Goal: Task Accomplishment & Management: Contribute content

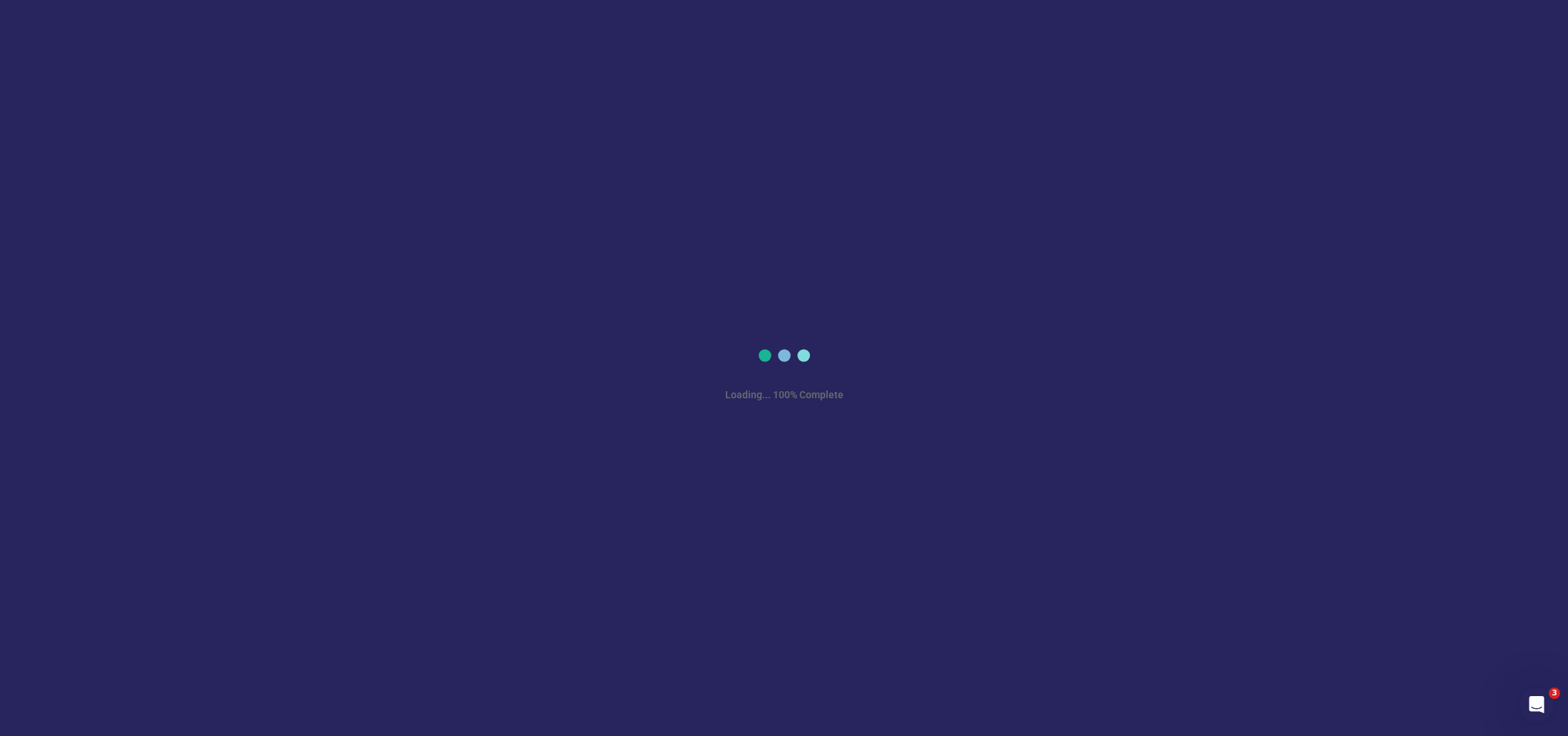
drag, startPoint x: 536, startPoint y: 190, endPoint x: 774, endPoint y: 469, distance: 366.7
click at [536, 190] on div "Loading... 100% Complete" at bounding box center [784, 368] width 1568 height 736
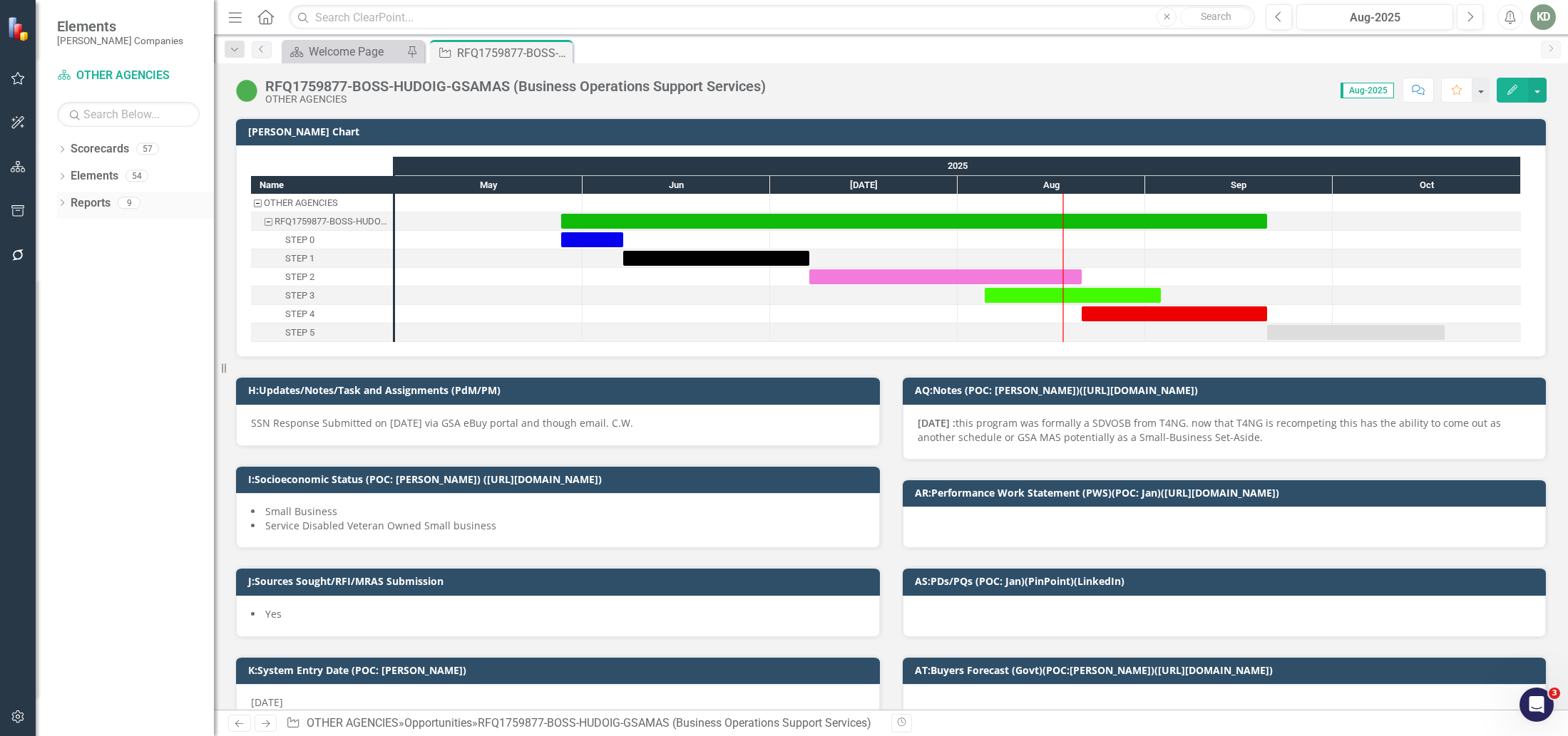
click at [57, 207] on div "Dropdown" at bounding box center [62, 205] width 10 height 12
click at [65, 148] on icon "Dropdown" at bounding box center [62, 150] width 10 height 8
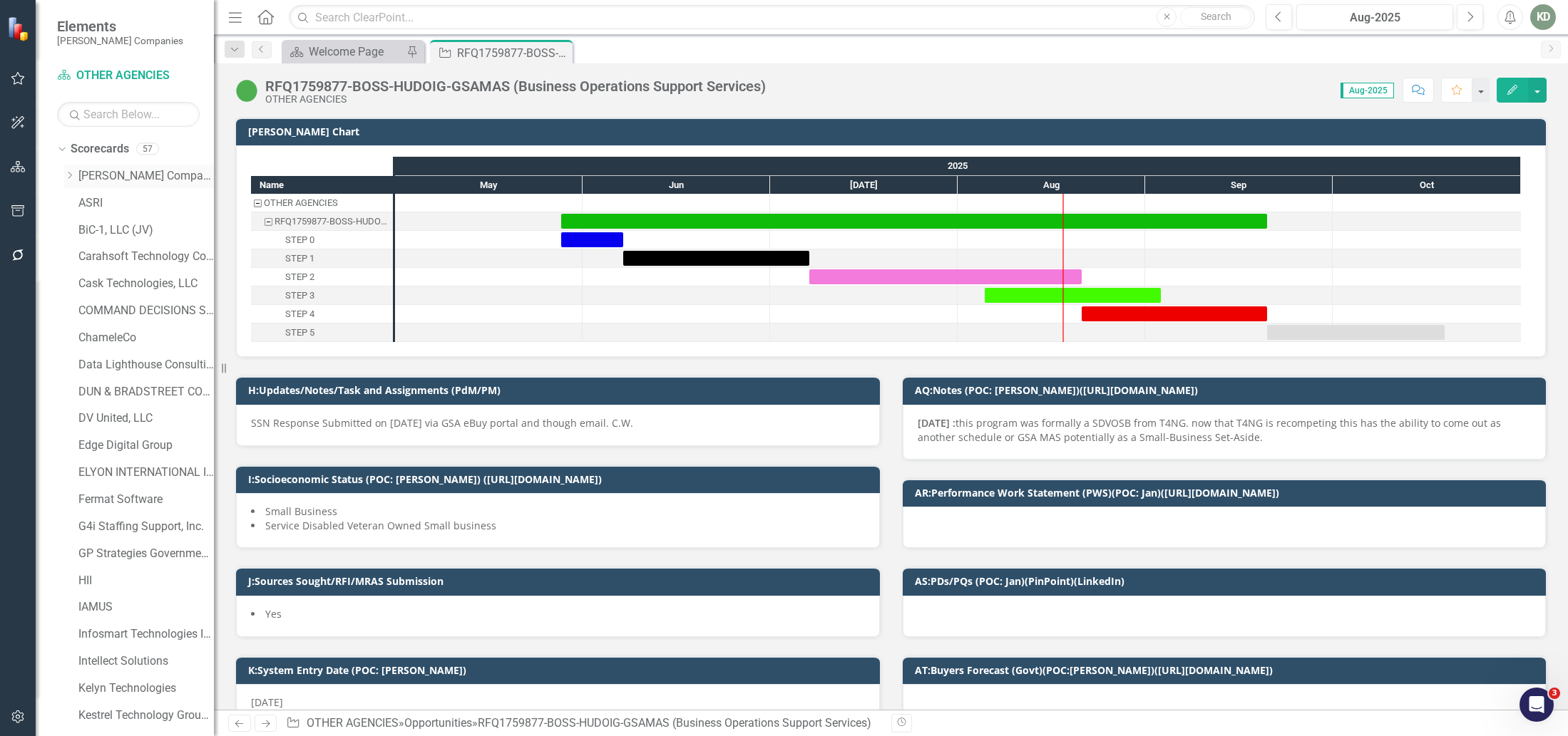
click at [70, 179] on icon "Dropdown" at bounding box center [70, 175] width 10 height 9
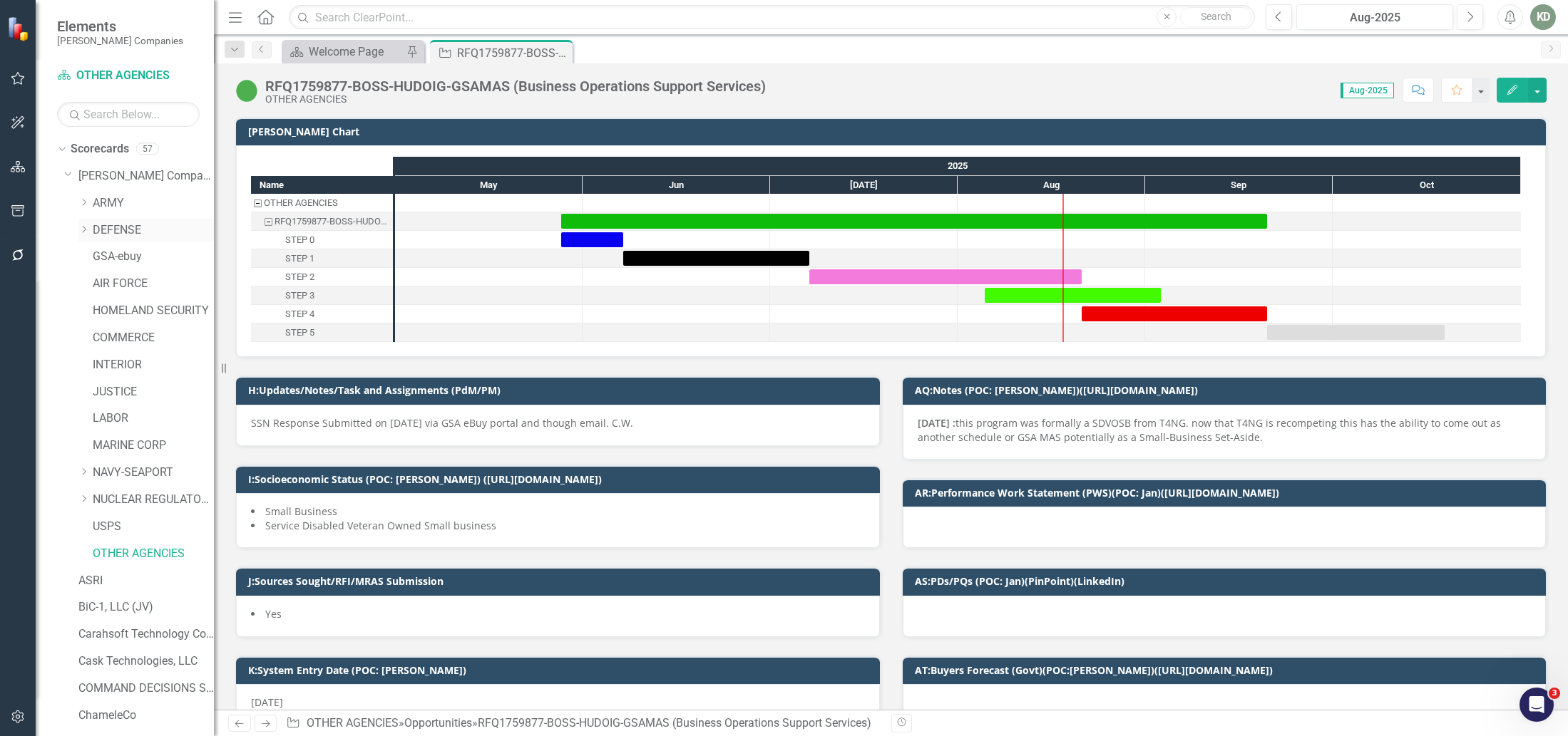
click at [120, 227] on link "DEFENSE" at bounding box center [153, 230] width 121 height 16
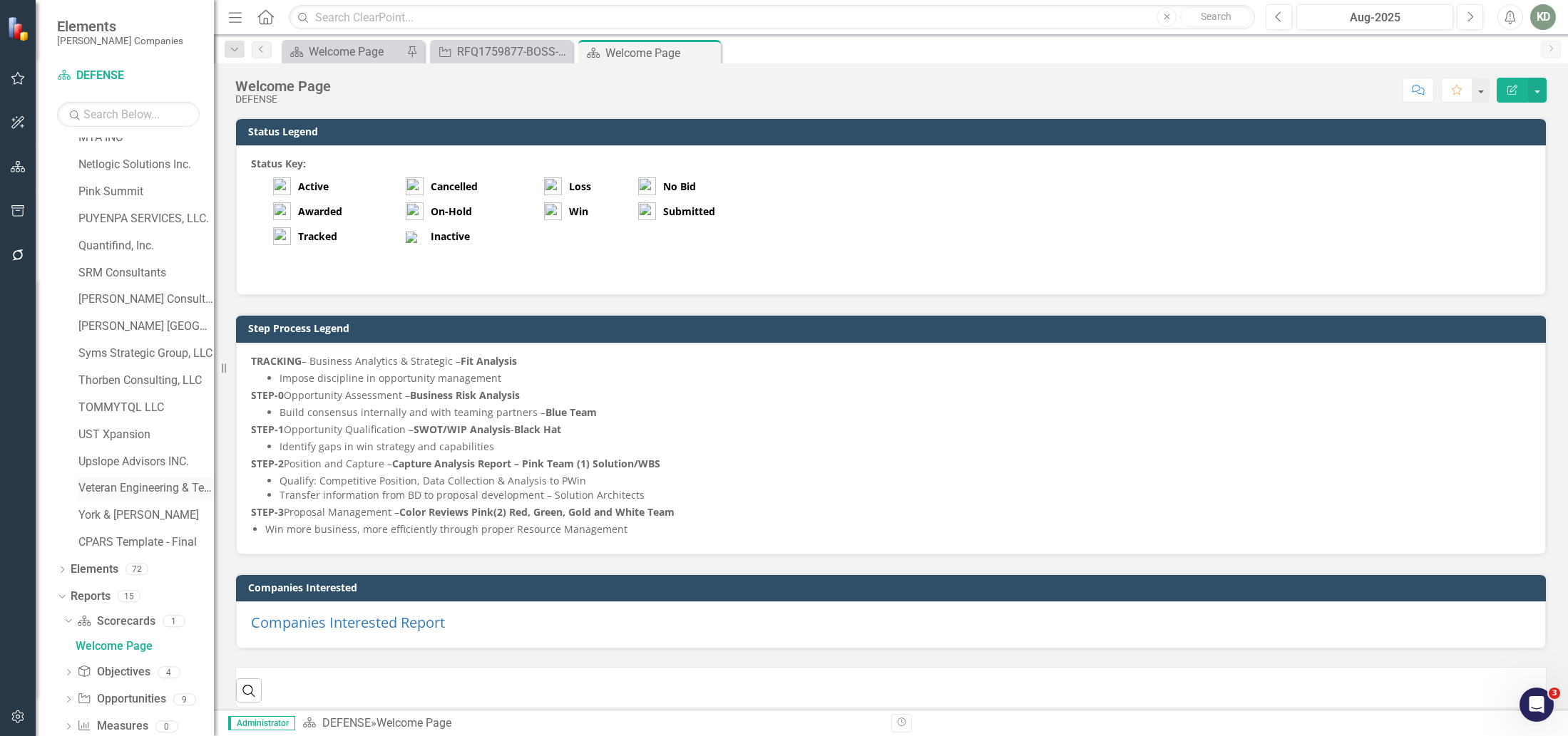
scroll to position [1035, 0]
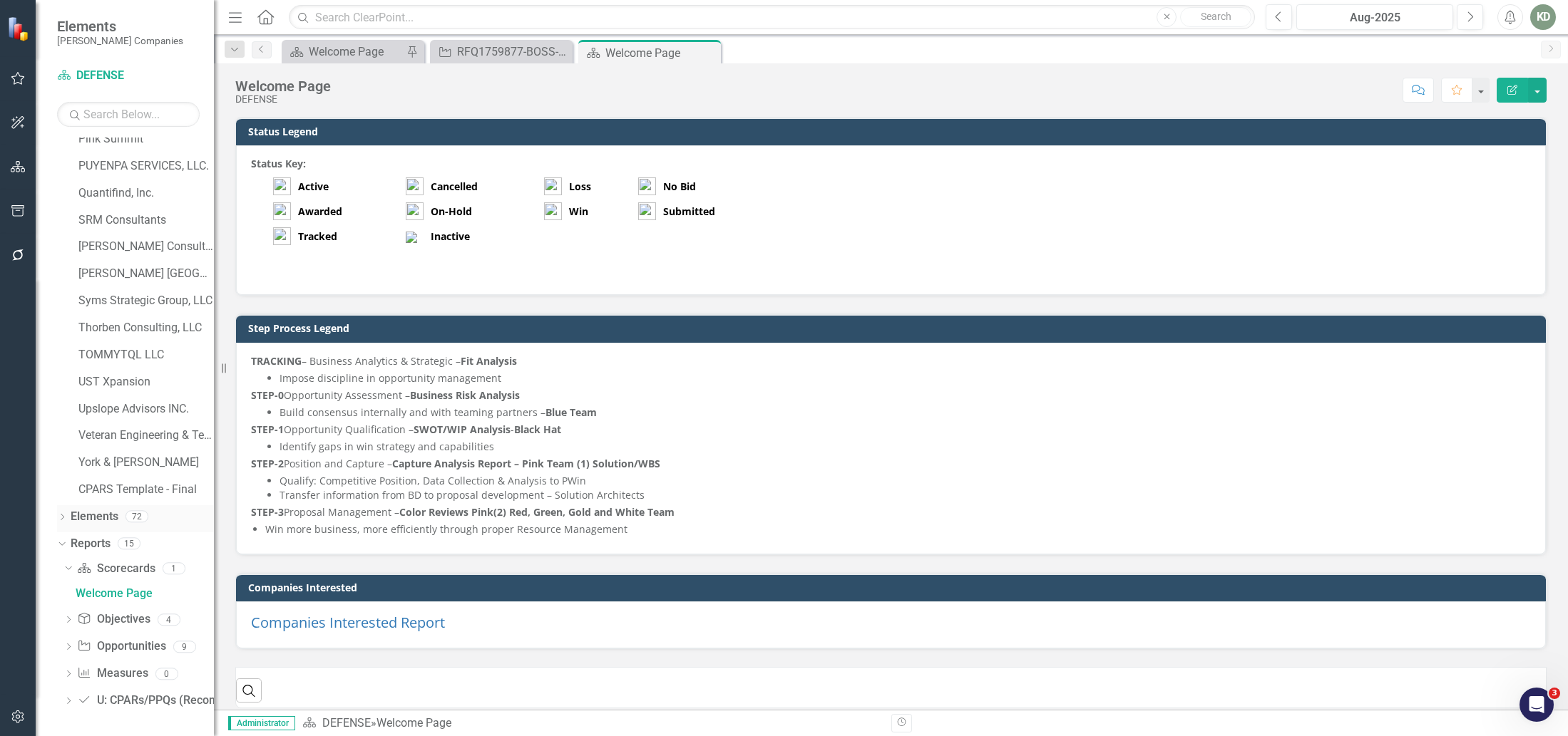
click at [66, 512] on div "Dropdown" at bounding box center [62, 518] width 10 height 12
click at [110, 573] on link "Opportunity Opportunities" at bounding box center [121, 571] width 89 height 16
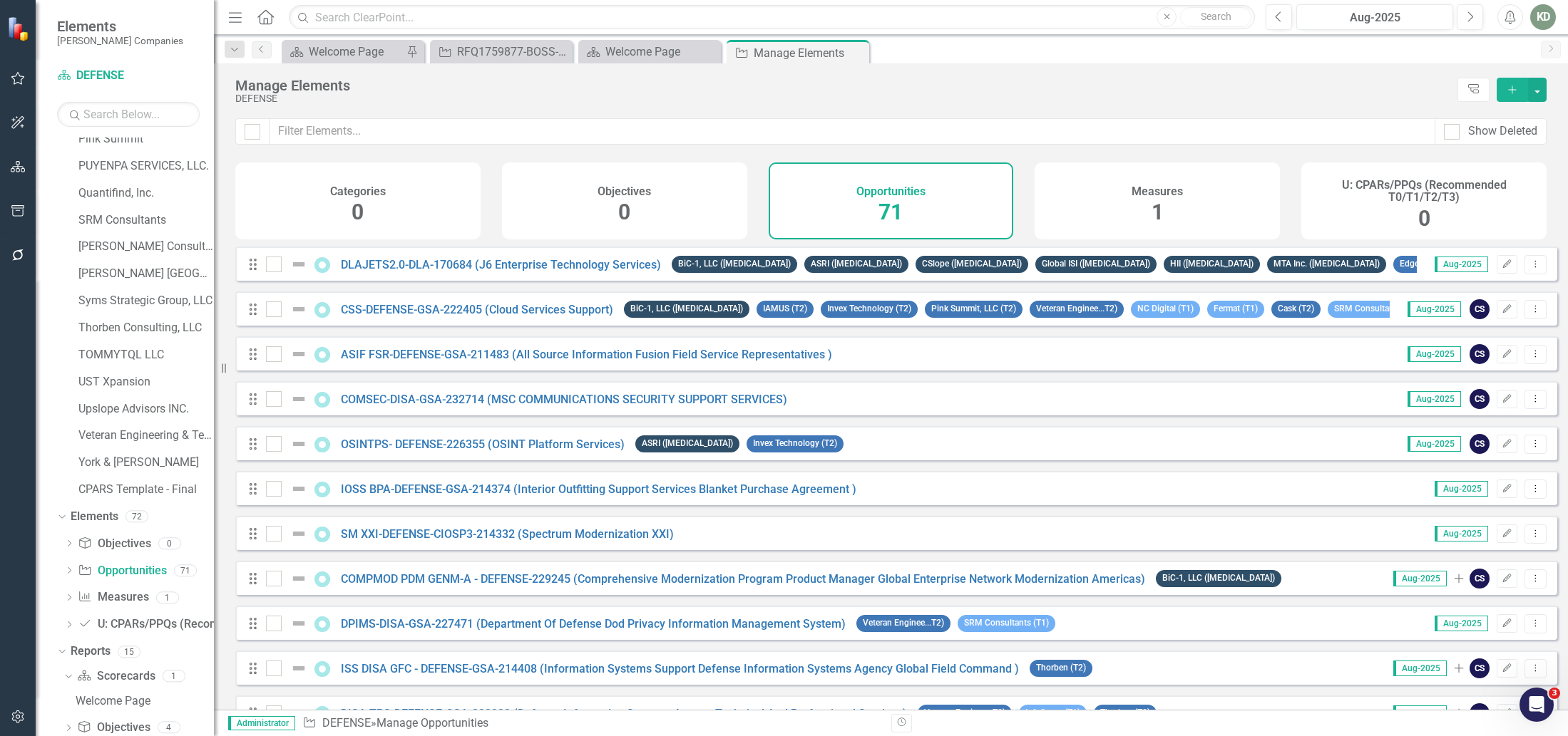
click at [682, 148] on div "Show Deleted" at bounding box center [891, 140] width 1354 height 44
click at [685, 138] on input "text" at bounding box center [852, 132] width 1165 height 27
paste input "232322"
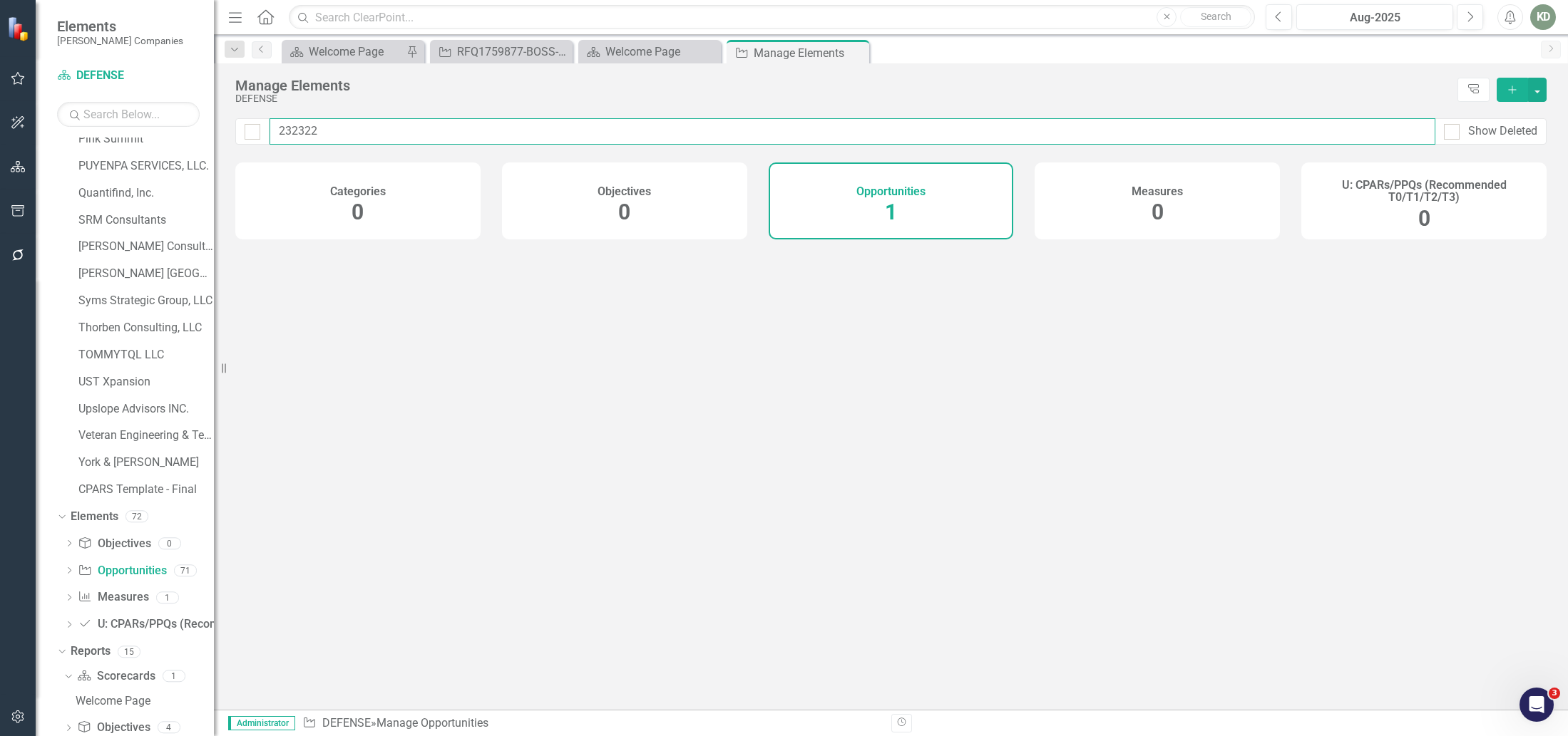
type input "232322"
checkbox input "false"
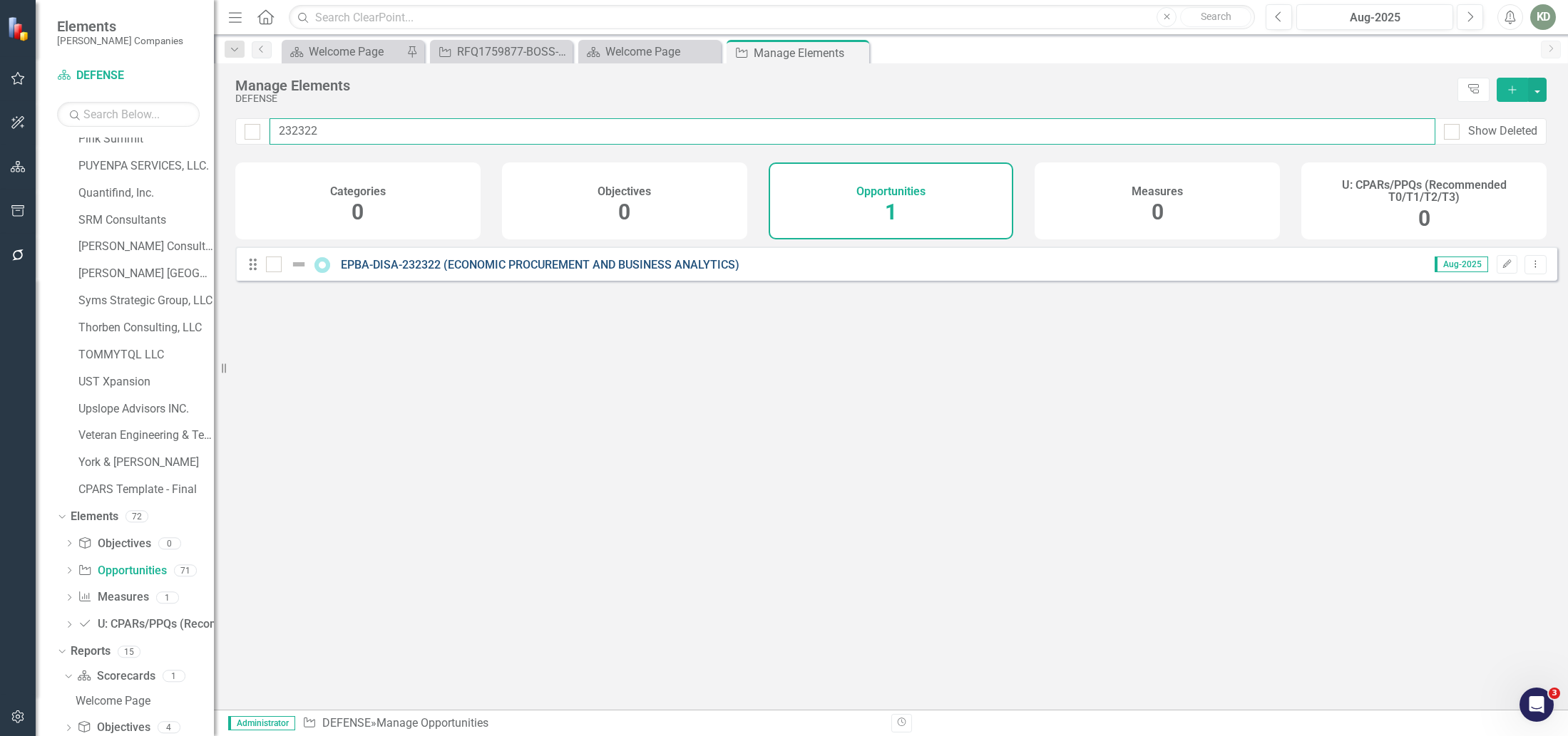
type input "232322"
click at [581, 272] on link "EPBA-DISA-232322 (ECONOMIC PROCUREMENT AND BUSINESS ANALYTICS)" at bounding box center [539, 265] width 398 height 14
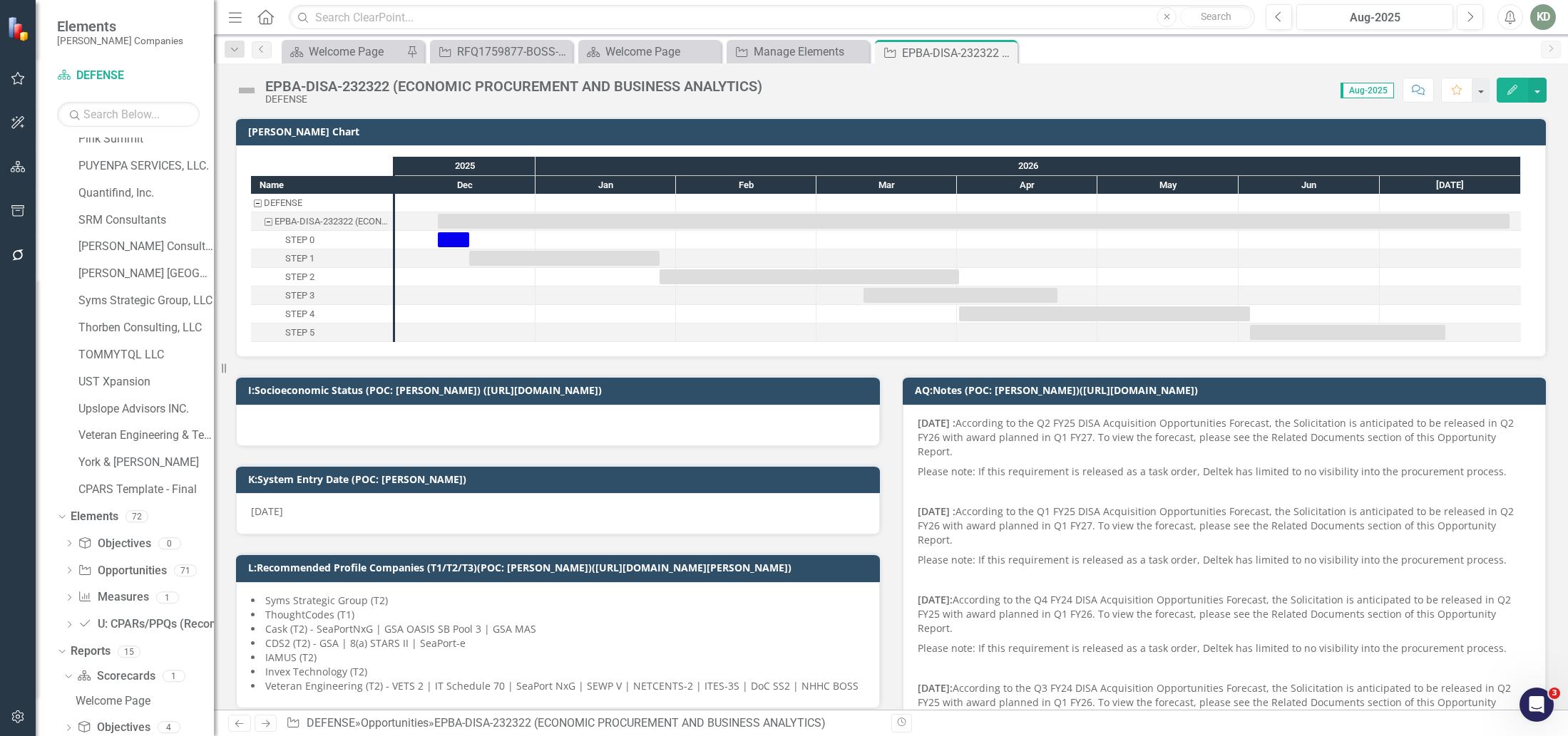
click at [252, 101] on img at bounding box center [247, 90] width 23 height 23
click at [252, 101] on div "EPBA-DISA-232322 (ECONOMIC PROCUREMENT AND BUSINESS ANALYTICS) DEFENSE" at bounding box center [502, 91] width 534 height 28
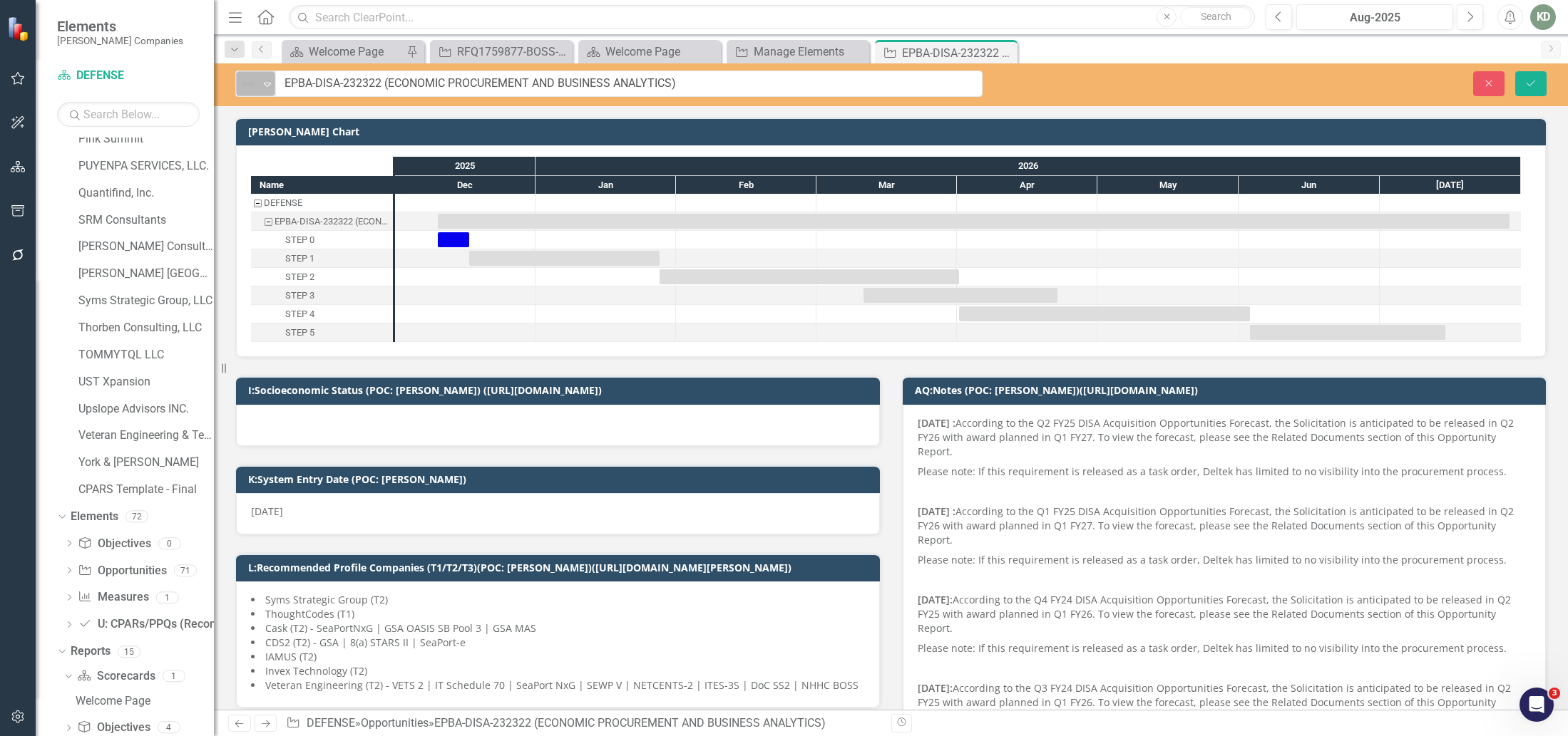
click at [255, 80] on img at bounding box center [249, 84] width 17 height 17
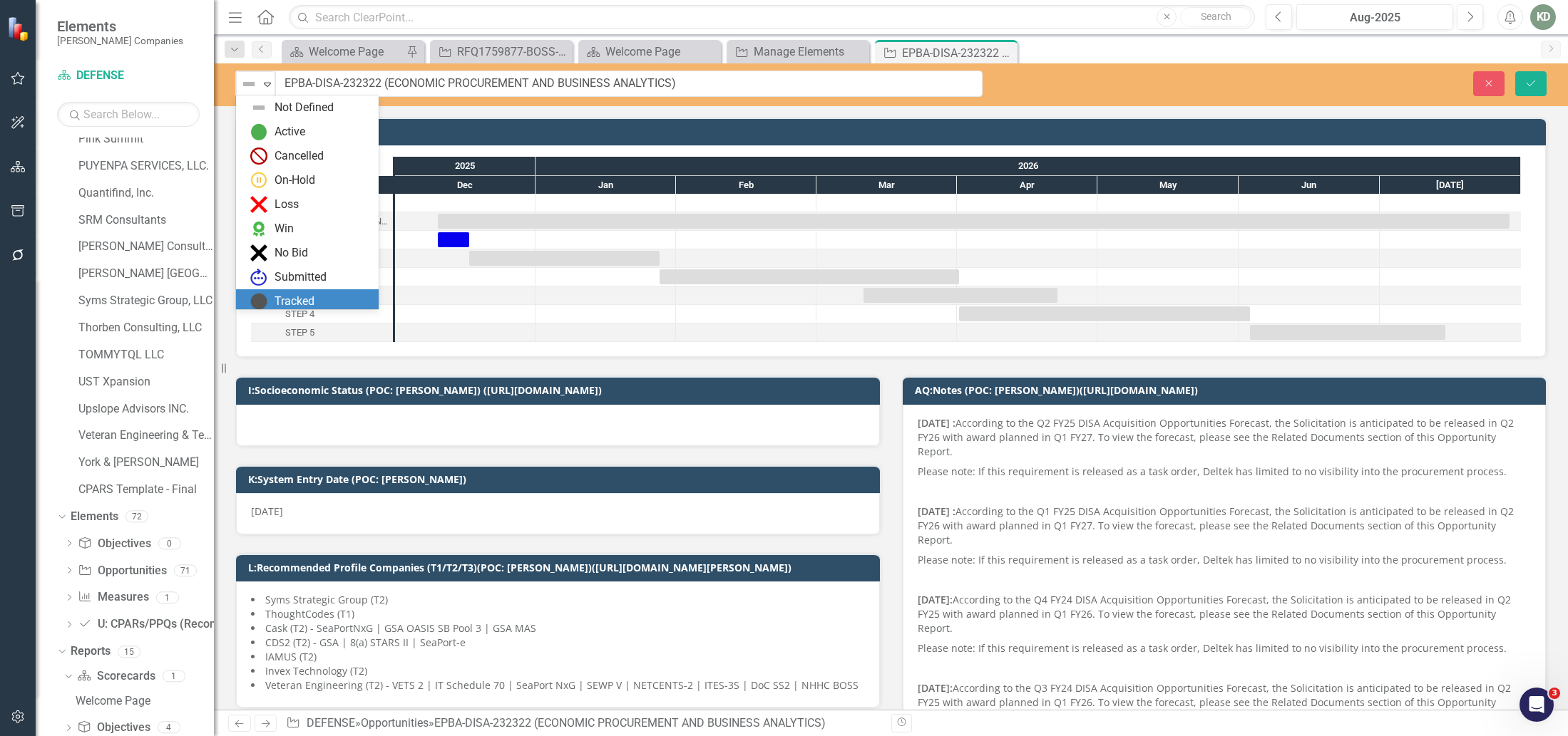
scroll to position [28, 0]
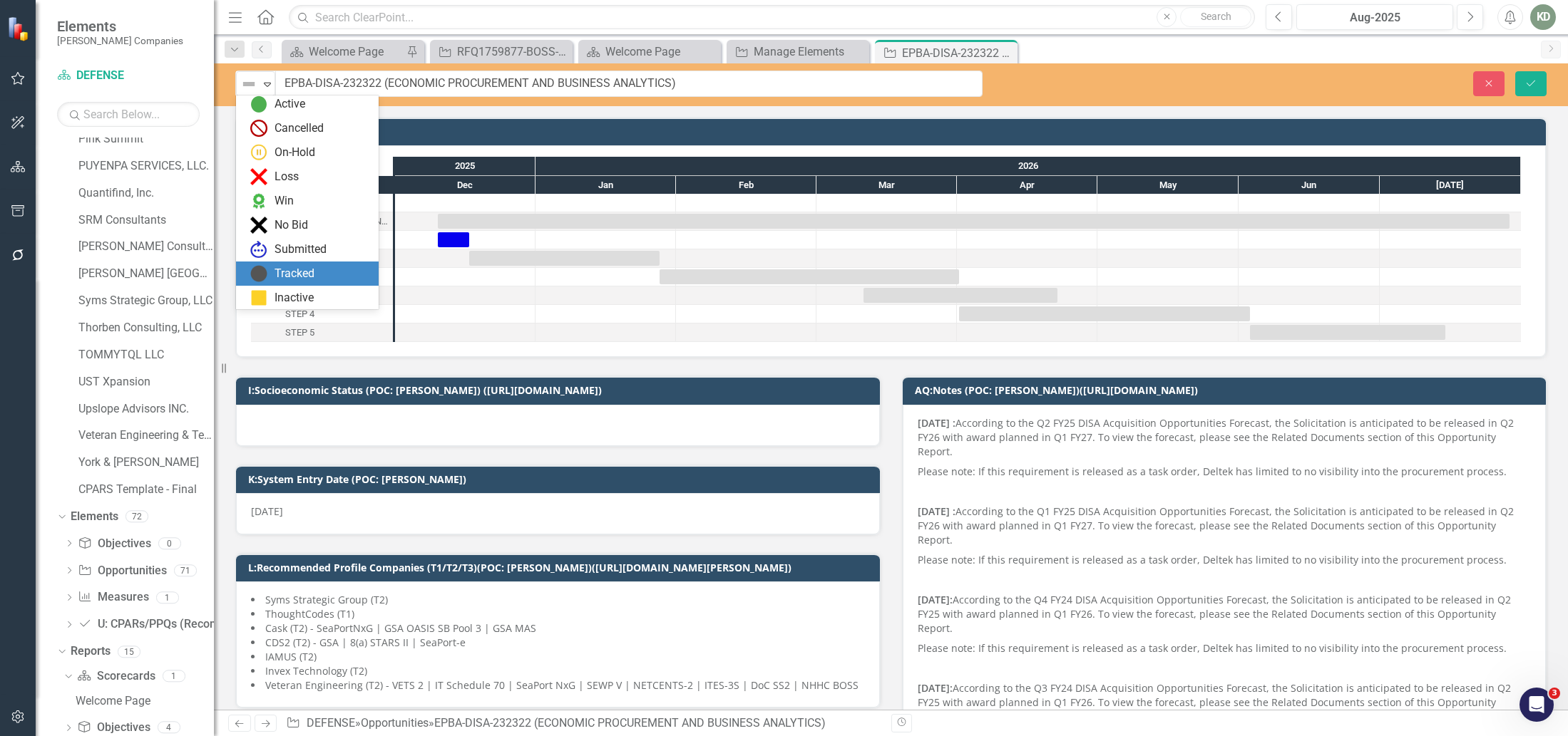
click at [1141, 59] on div "Scorecard Welcome Page Pin Opportunity RFQ1759877-BOSS-HUDOIG-GSAMAS (Business …" at bounding box center [906, 51] width 1255 height 23
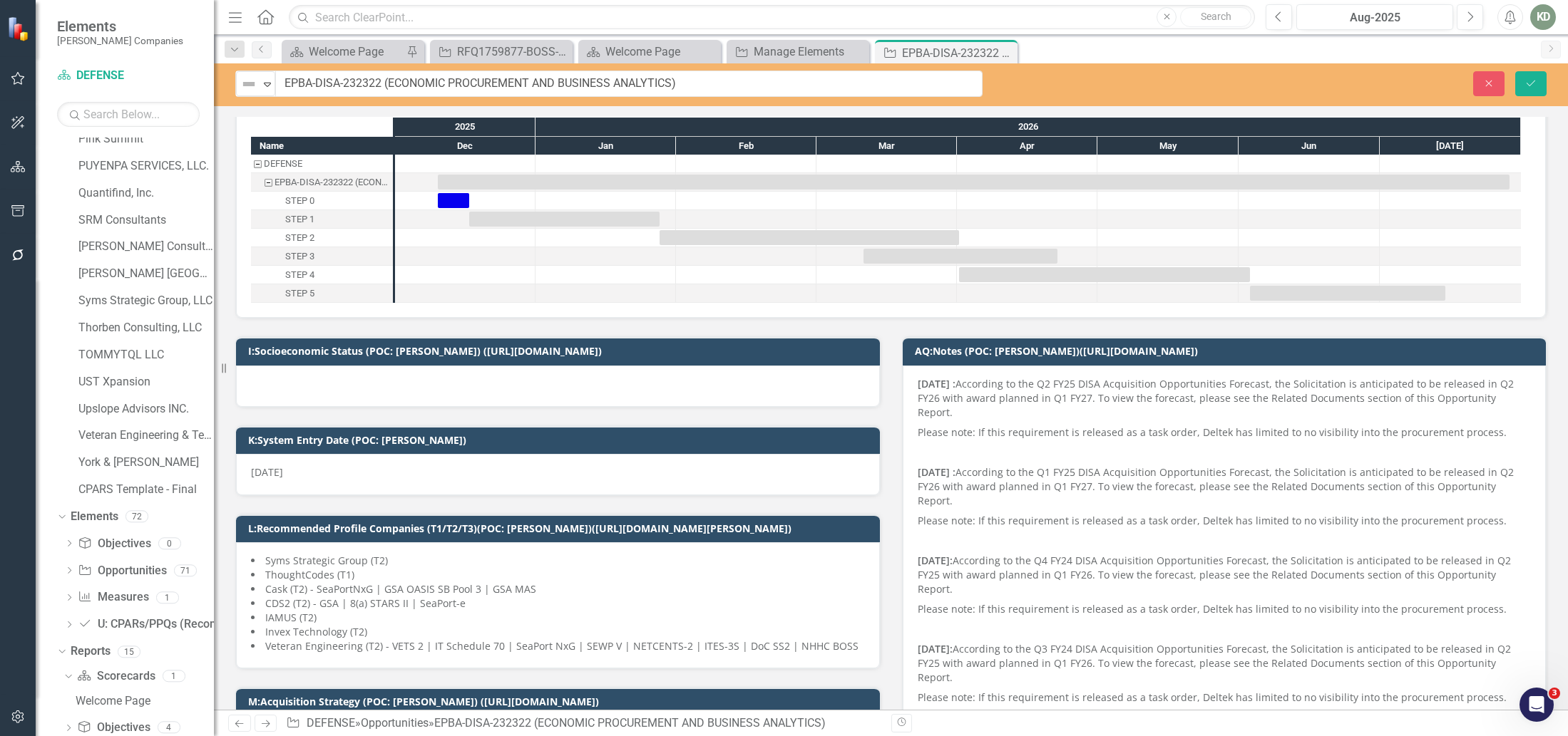
scroll to position [0, 0]
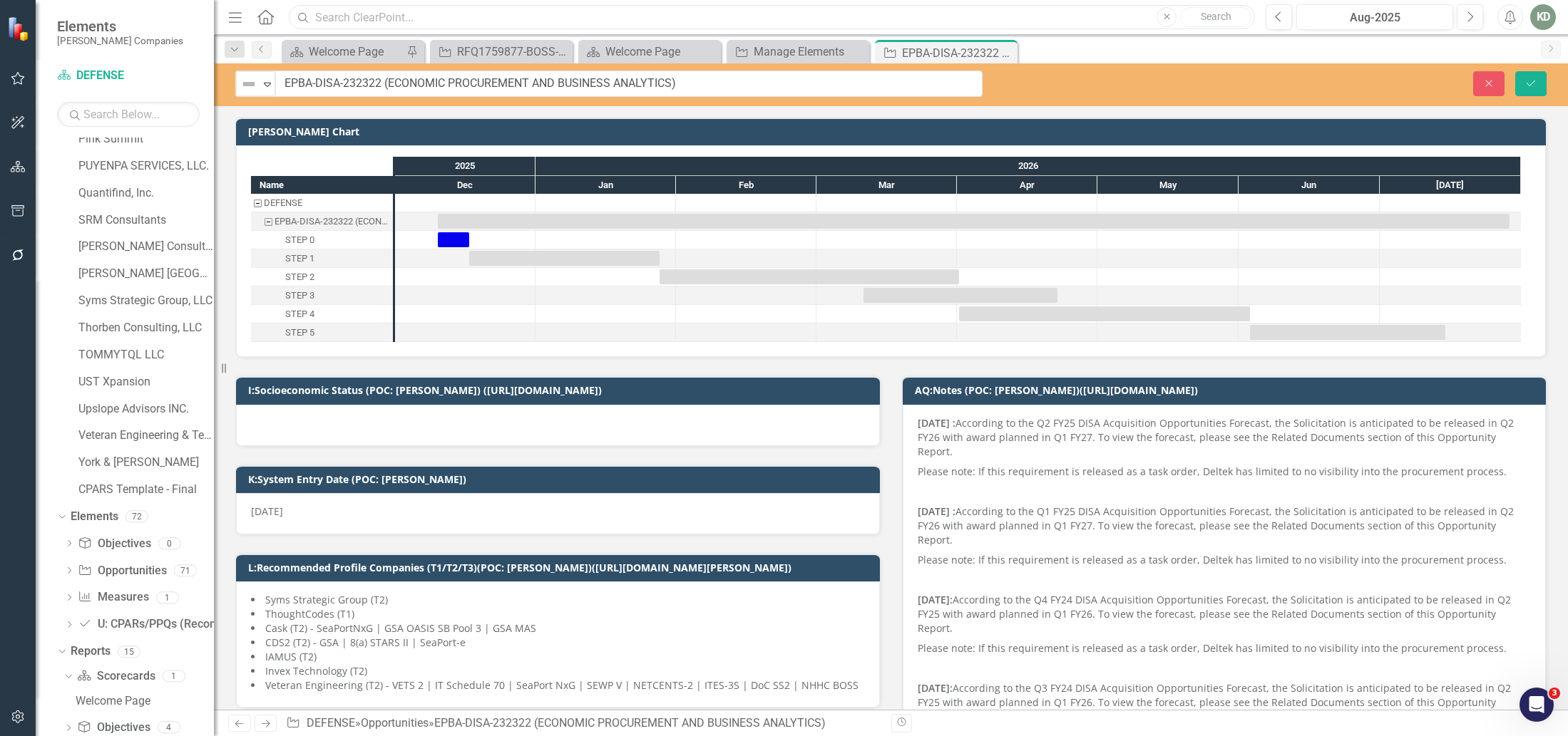
click at [712, 21] on input "text" at bounding box center [772, 17] width 966 height 25
paste input "232322"
click at [712, 21] on input "232322" at bounding box center [772, 17] width 966 height 25
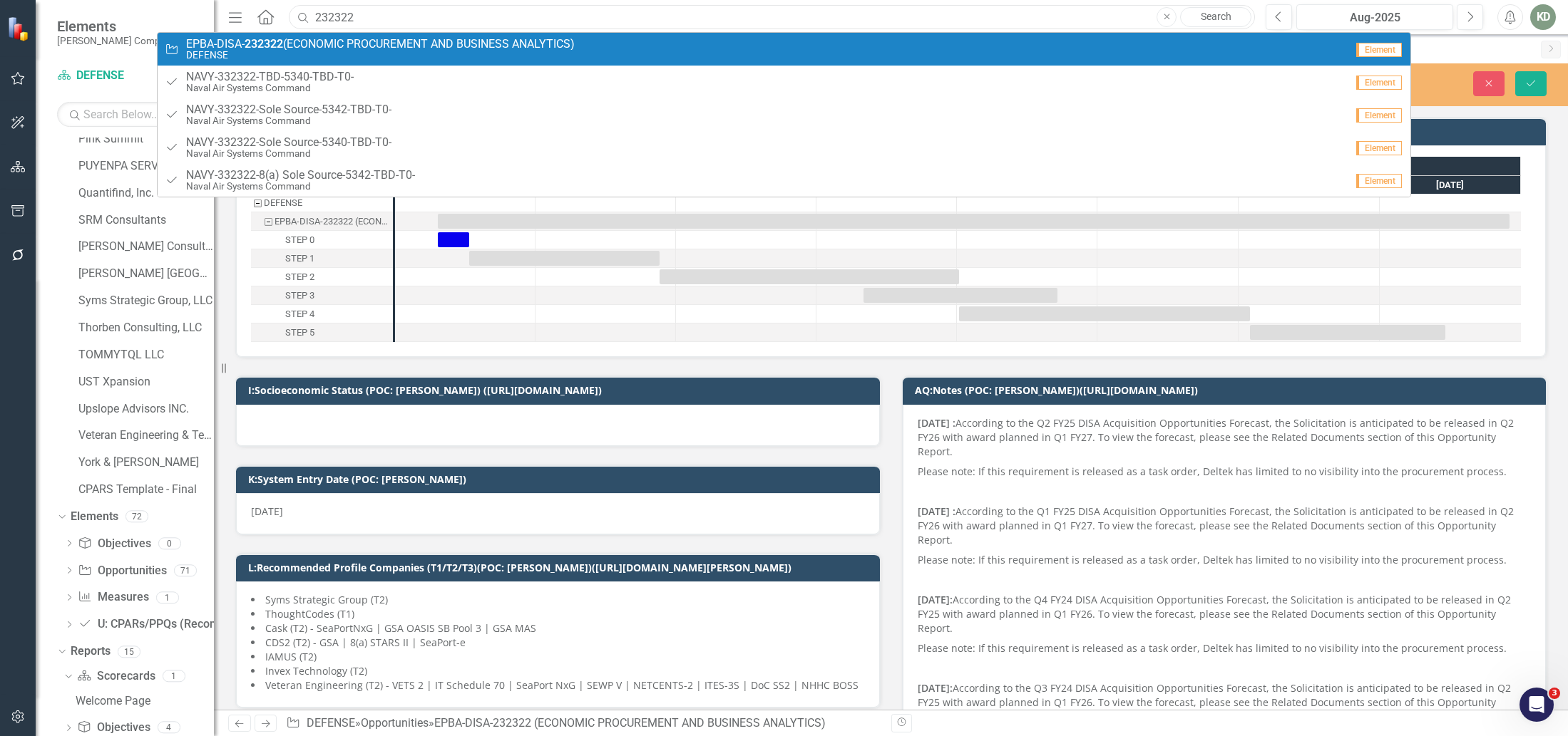
type input "232322"
click at [575, 39] on span "EPBA-DISA- 232322 (ECONOMIC PROCUREMENT AND BUSINESS ANALYTICS)" at bounding box center [380, 44] width 389 height 13
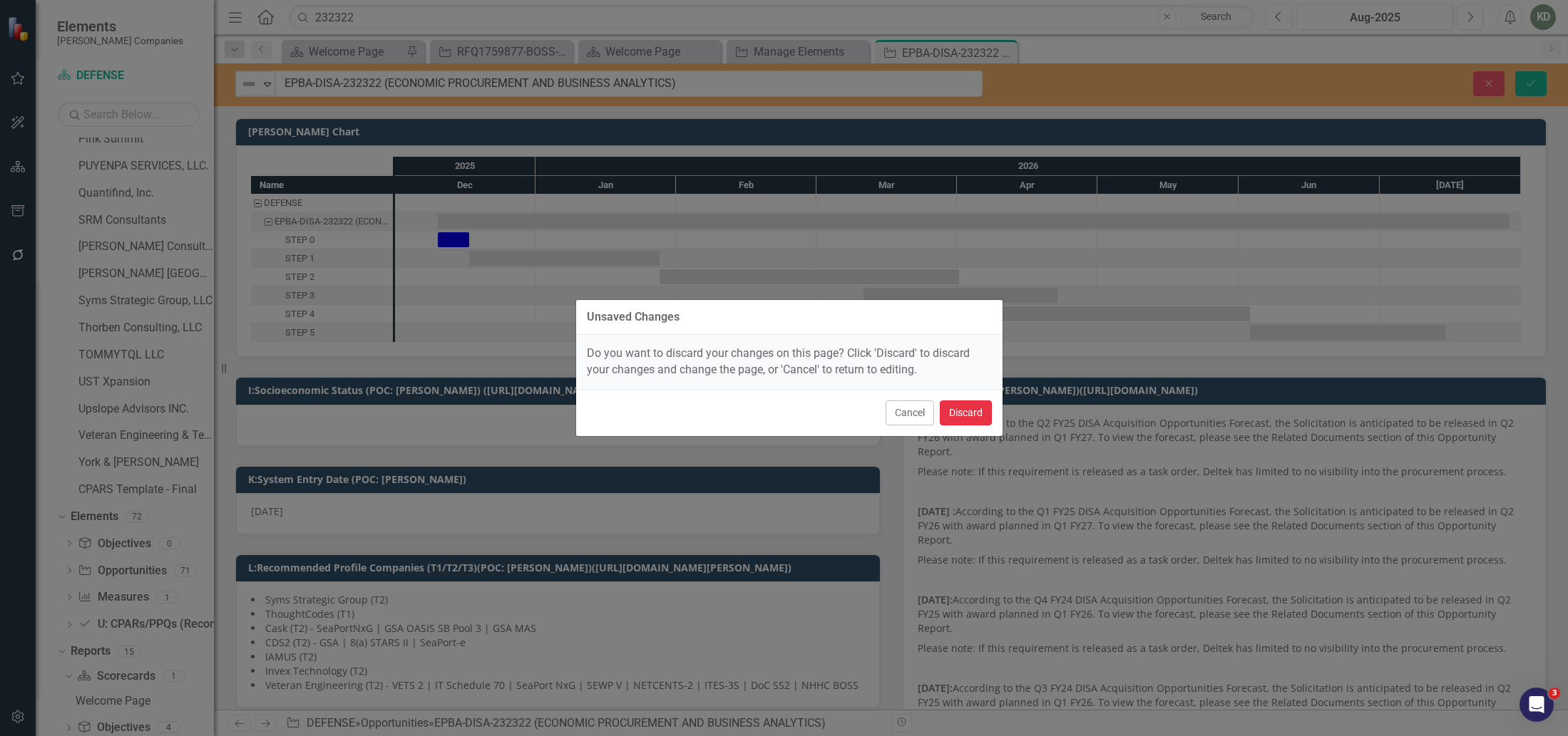
click at [961, 408] on button "Discard" at bounding box center [966, 413] width 52 height 25
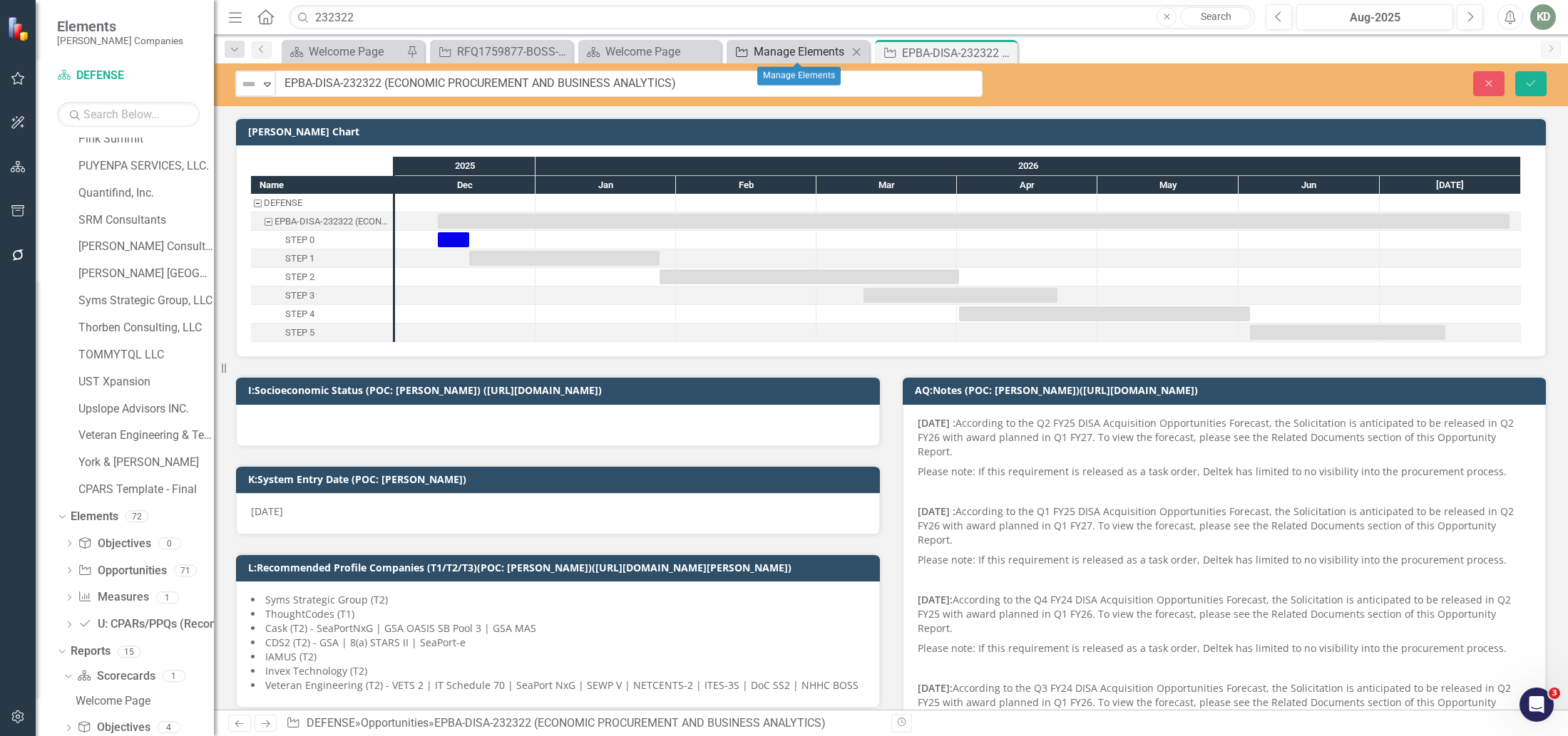
click at [764, 53] on div "Manage Elements" at bounding box center [800, 52] width 94 height 18
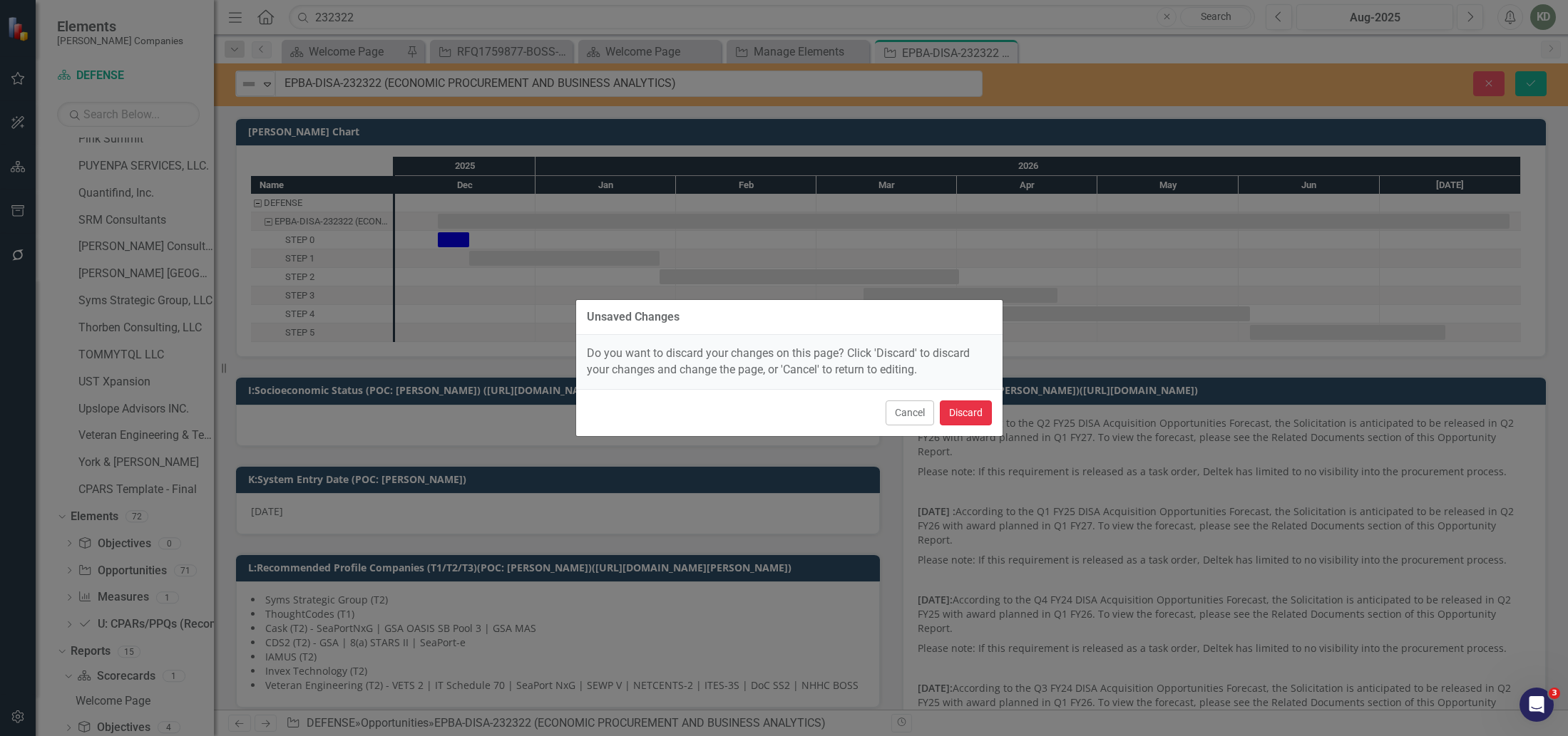
click at [957, 419] on button "Discard" at bounding box center [966, 413] width 52 height 25
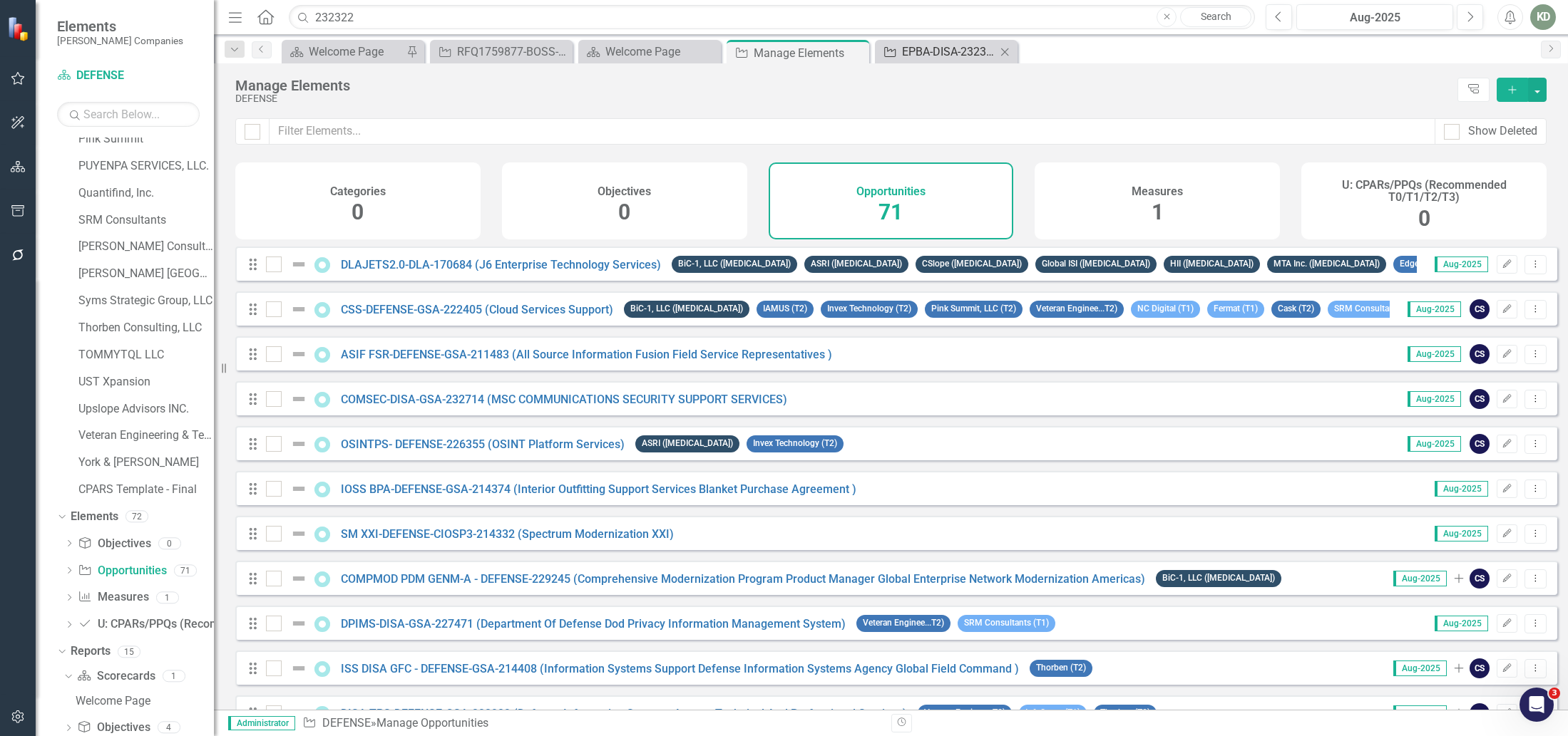
click at [912, 52] on div "EPBA-DISA-232322 (ECONOMIC PROCUREMENT AND BUSINESS ANALYTICS)" at bounding box center [949, 52] width 94 height 18
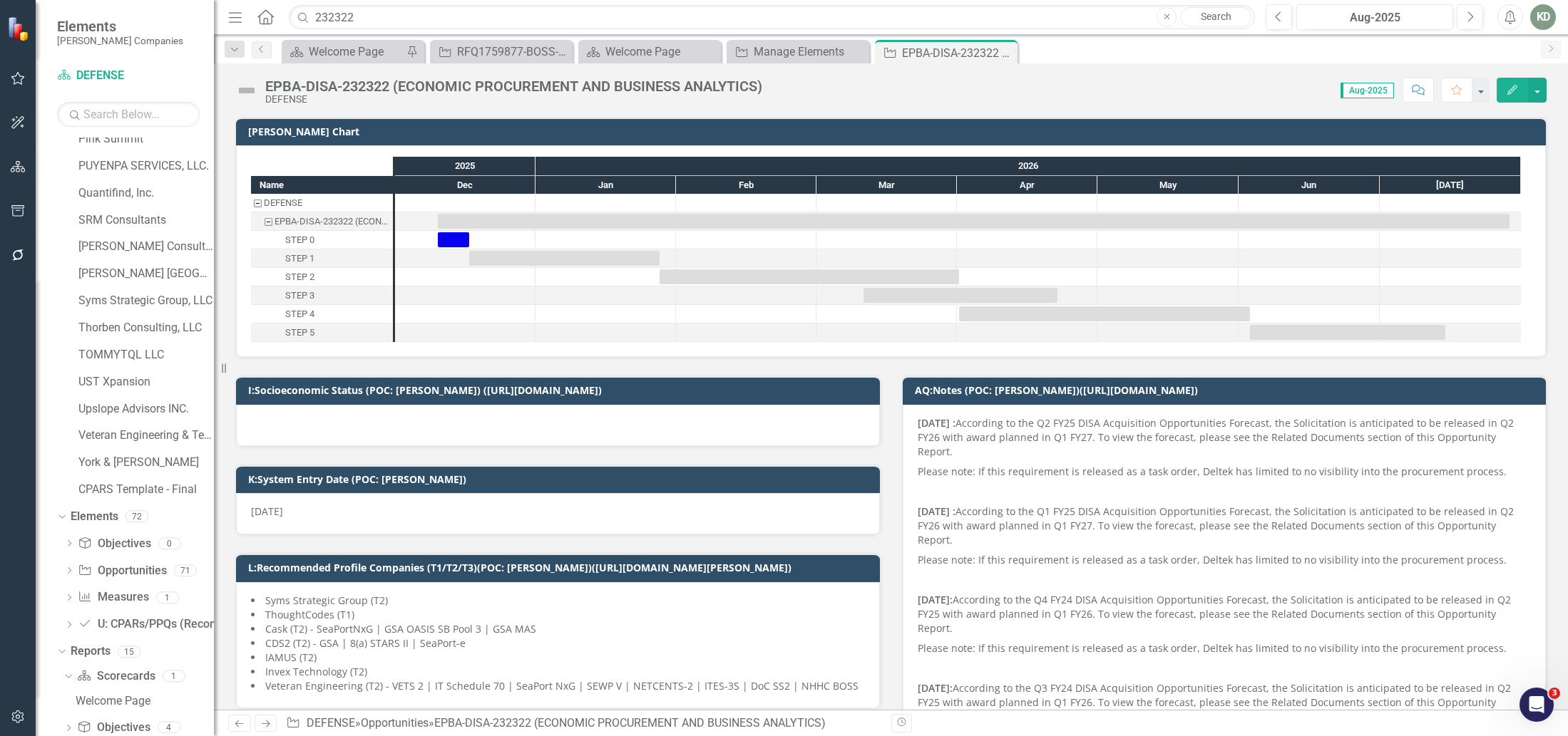
click at [330, 74] on div "EPBA-DISA-232322 (ECONOMIC PROCUREMENT AND BUSINESS ANALYTICS) DEFENSE Score: 0…" at bounding box center [891, 85] width 1354 height 43
click at [327, 89] on div "EPBA-DISA-232322 (ECONOMIC PROCUREMENT AND BUSINESS ANALYTICS)" at bounding box center [513, 86] width 497 height 15
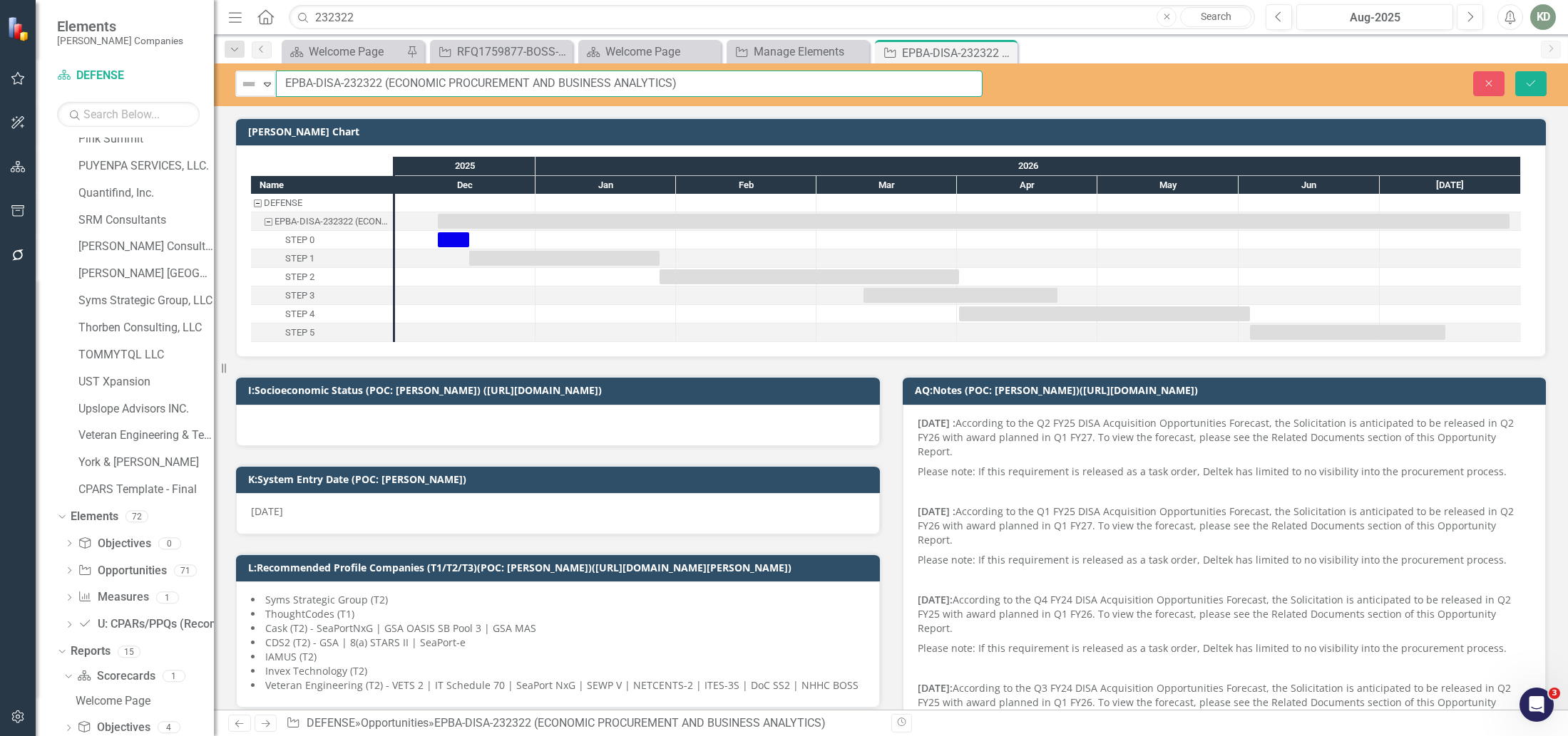
click at [311, 84] on input "EPBA-DISA-232322 (ECONOMIC PROCUREMENT AND BUSINESS ANALYTICS)" at bounding box center [630, 83] width 707 height 27
drag, startPoint x: 317, startPoint y: 86, endPoint x: 317, endPoint y: 98, distance: 12.0
click at [317, 89] on input "EPBA-DISA-232322 (ECONOMIC PROCUREMENT AND BUSINESS ANALYTICS)" at bounding box center [630, 83] width 707 height 27
drag, startPoint x: 346, startPoint y: 85, endPoint x: 348, endPoint y: 108, distance: 23.1
click at [346, 85] on input "EPBA-DISA-232322 (ECONOMIC PROCUREMENT AND BUSINESS ANALYTICS)" at bounding box center [630, 83] width 707 height 27
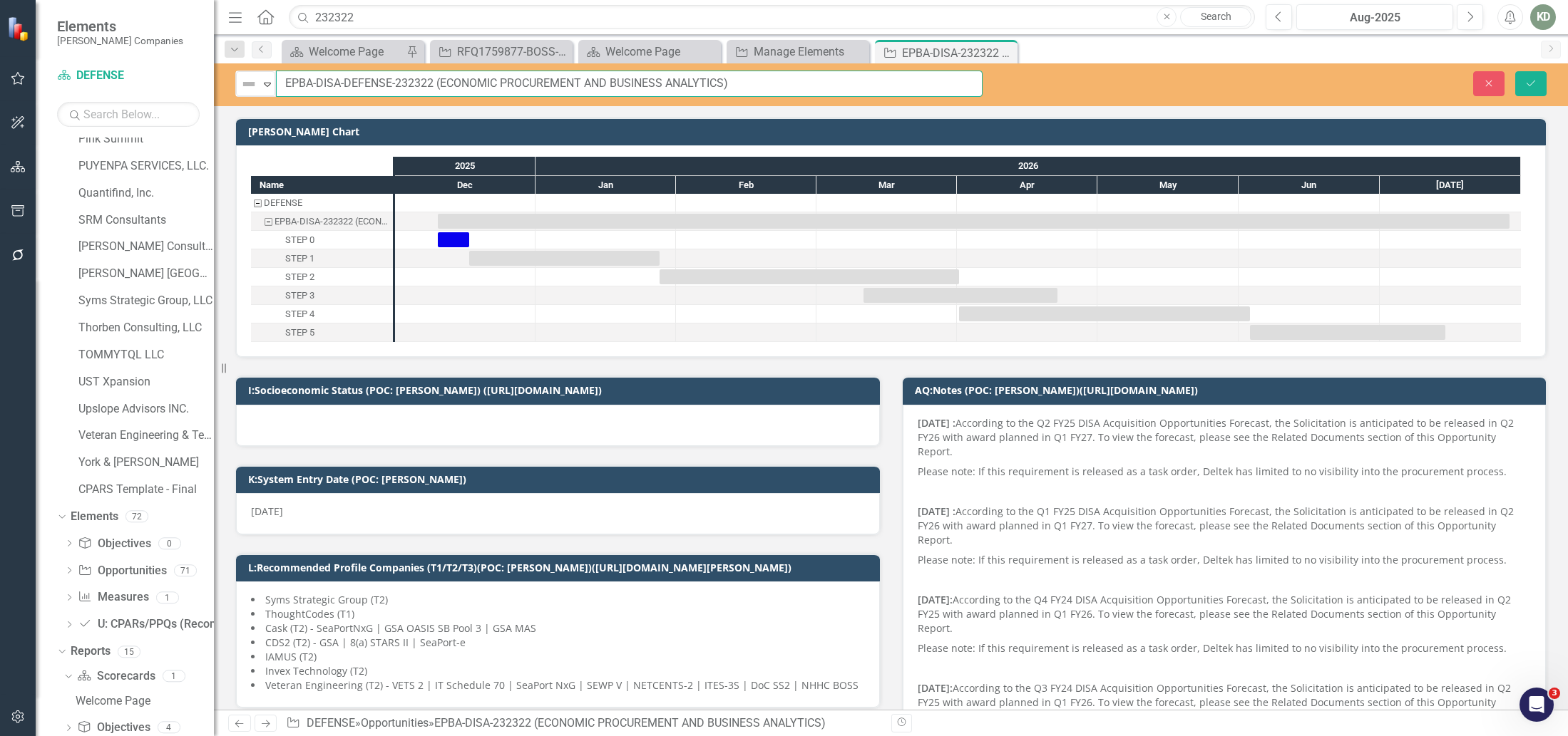
type input "EPBA-DISA-DEFENSE-232322 (ECONOMIC PROCUREMENT AND BUSINESS ANALYTICS)"
click at [1515, 77] on div "Close Save" at bounding box center [1286, 83] width 543 height 25
click at [1531, 85] on icon "Save" at bounding box center [1530, 83] width 13 height 10
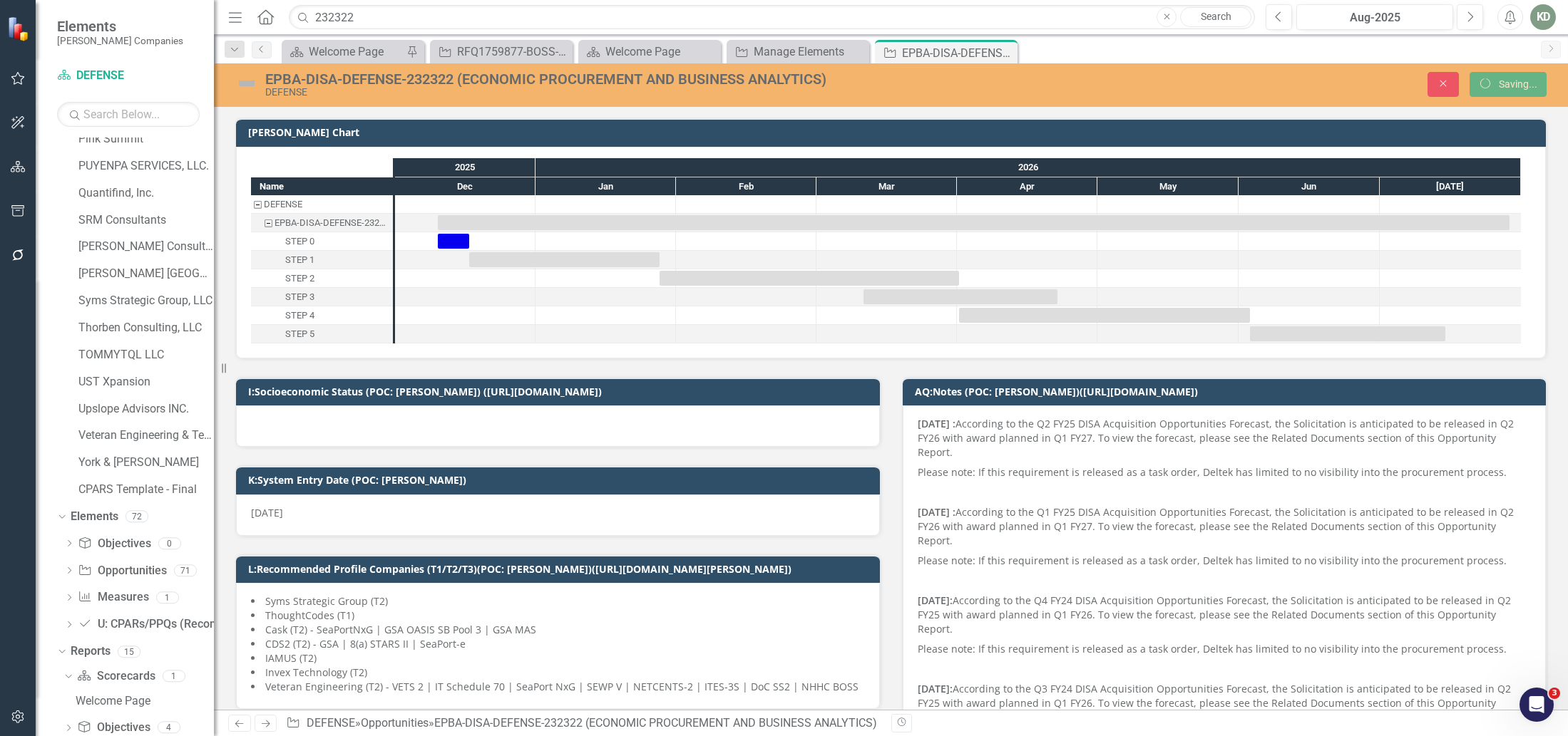
checkbox input "true"
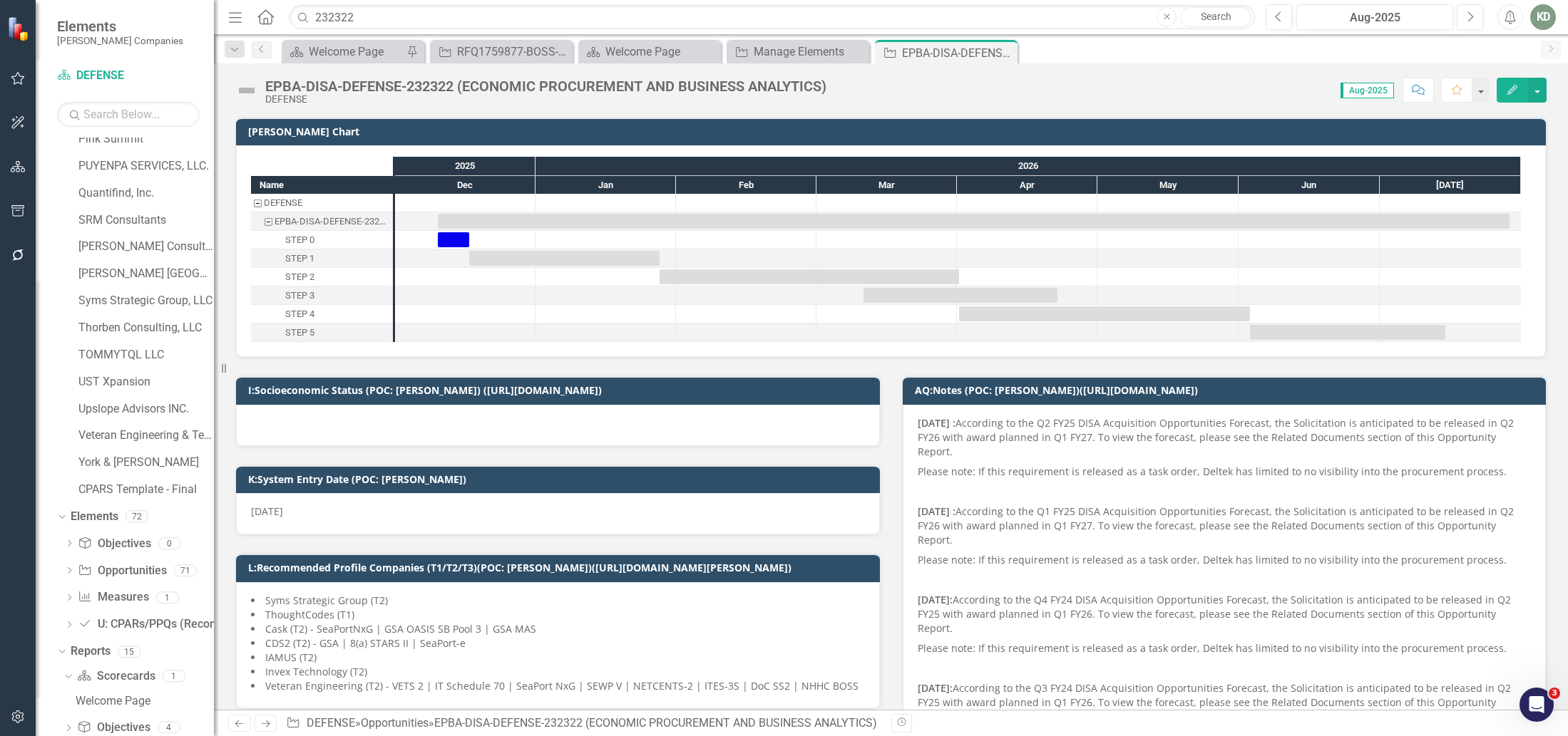
checkbox input "true"
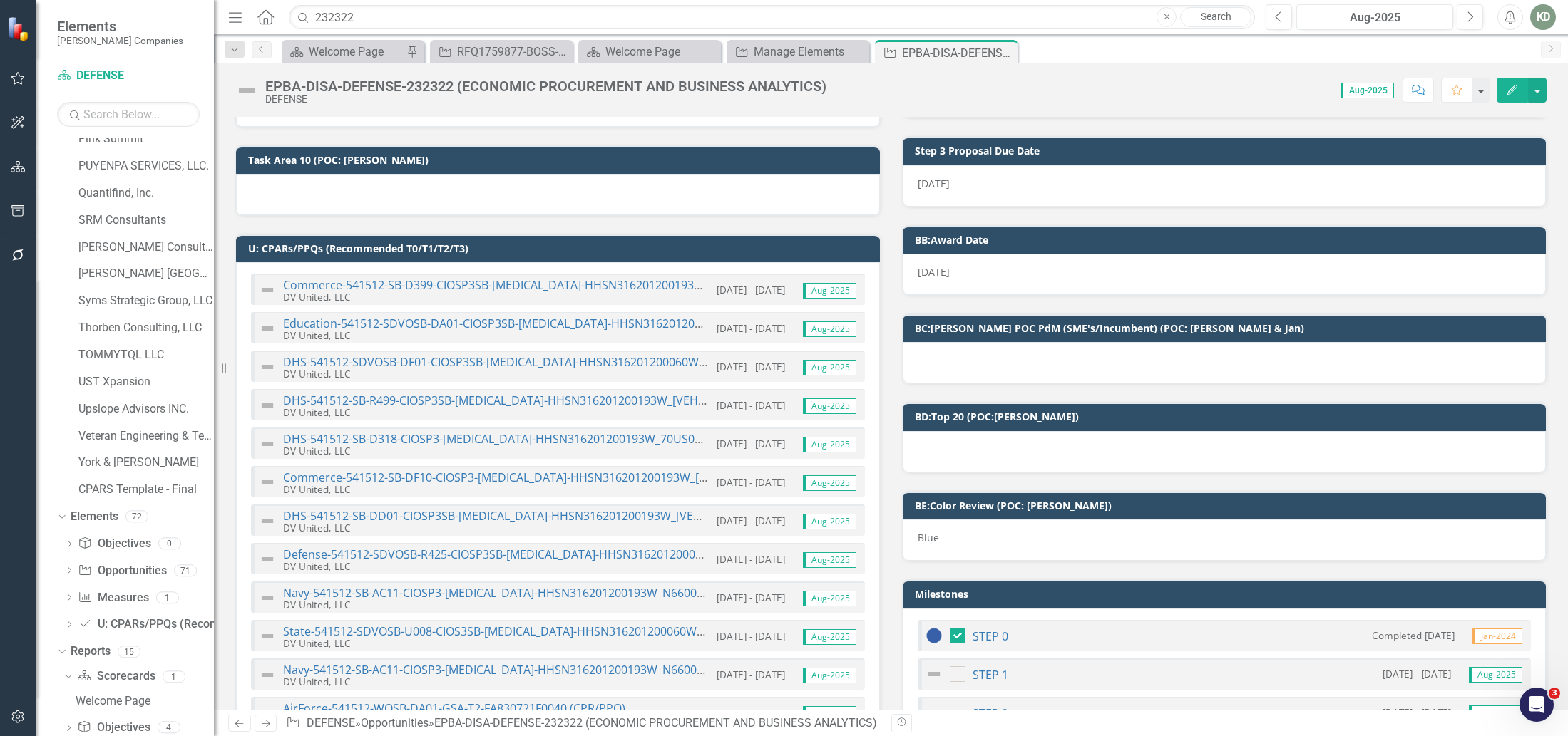
scroll to position [1767, 0]
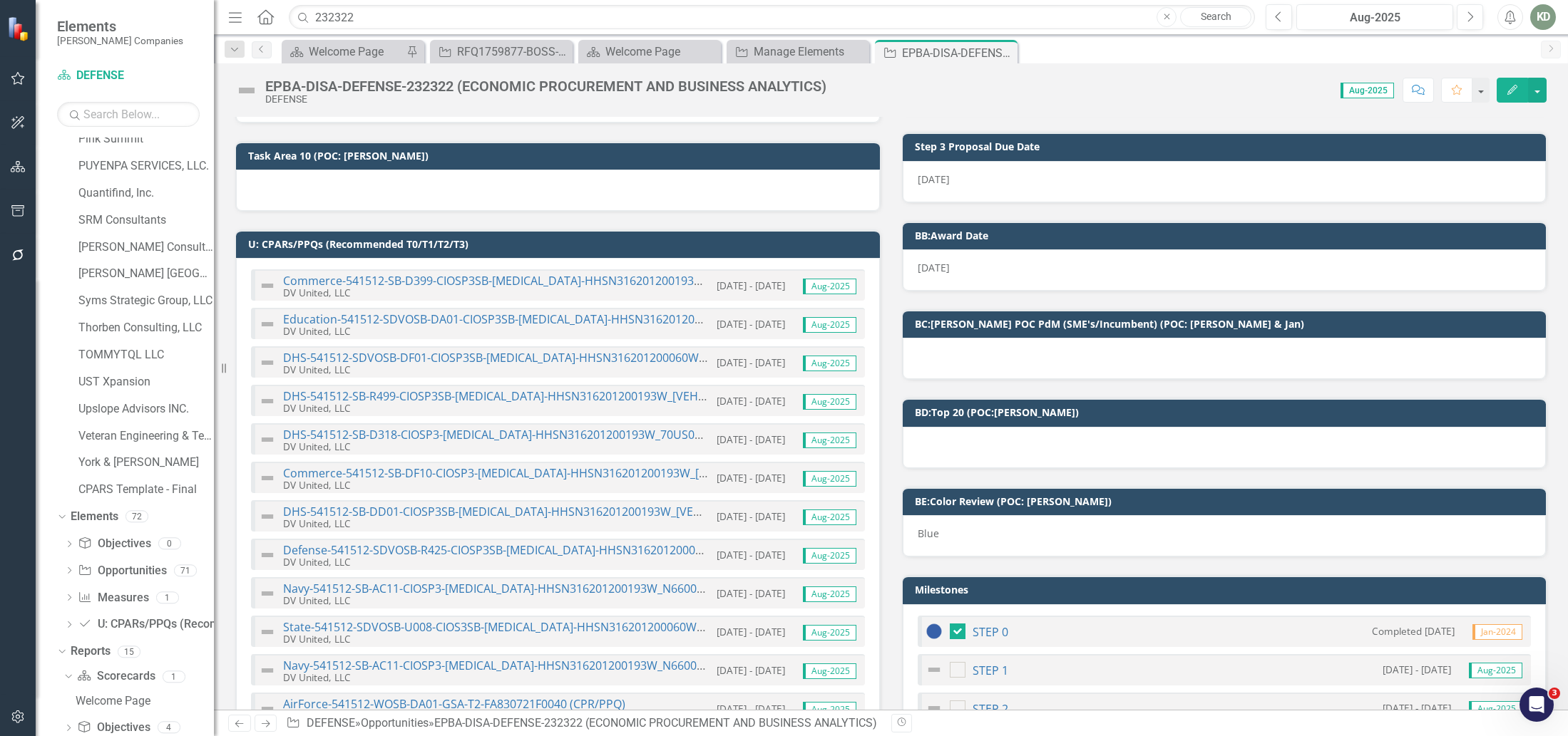
click at [1058, 427] on div at bounding box center [1225, 448] width 644 height 41
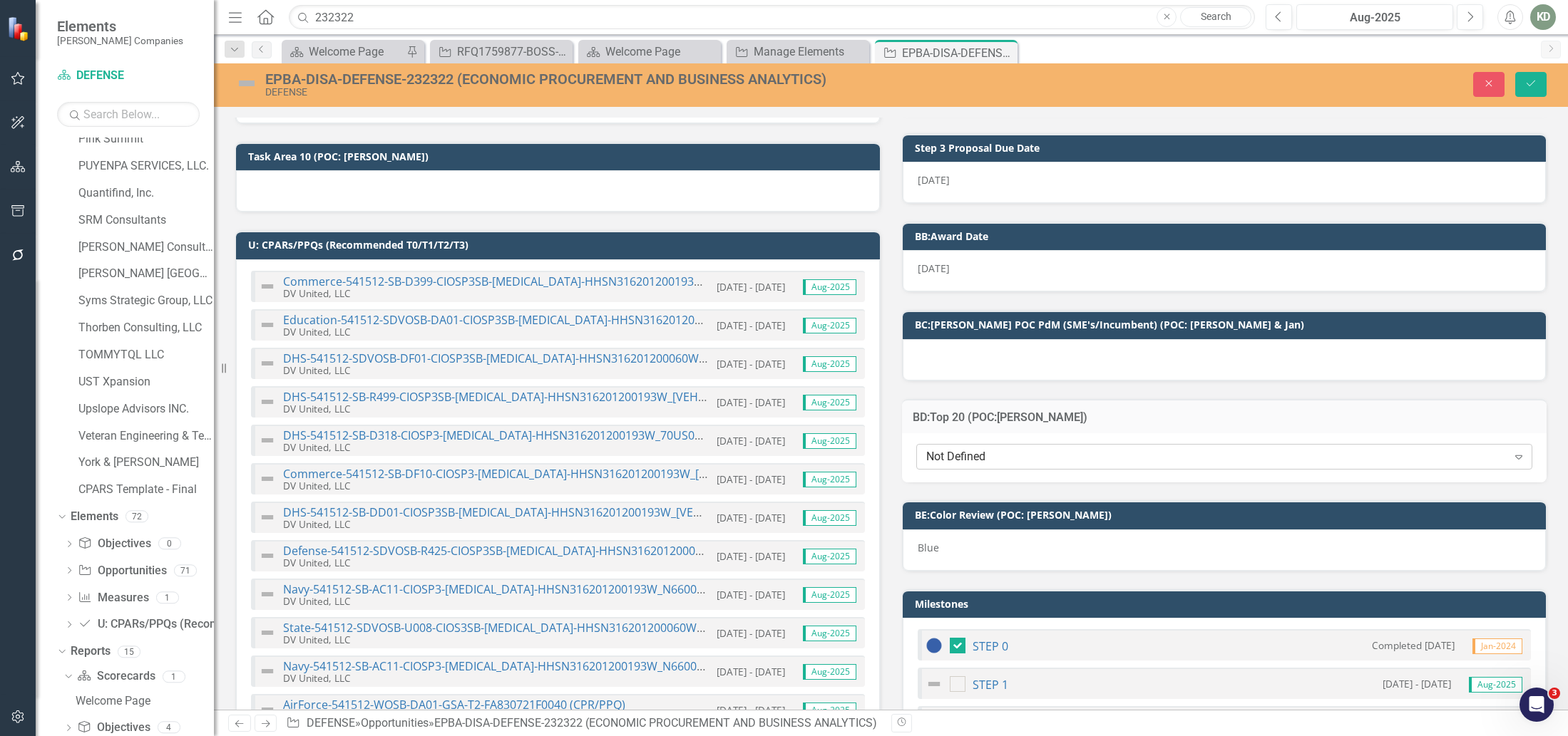
click at [1067, 449] on div "Not Defined" at bounding box center [1217, 457] width 581 height 16
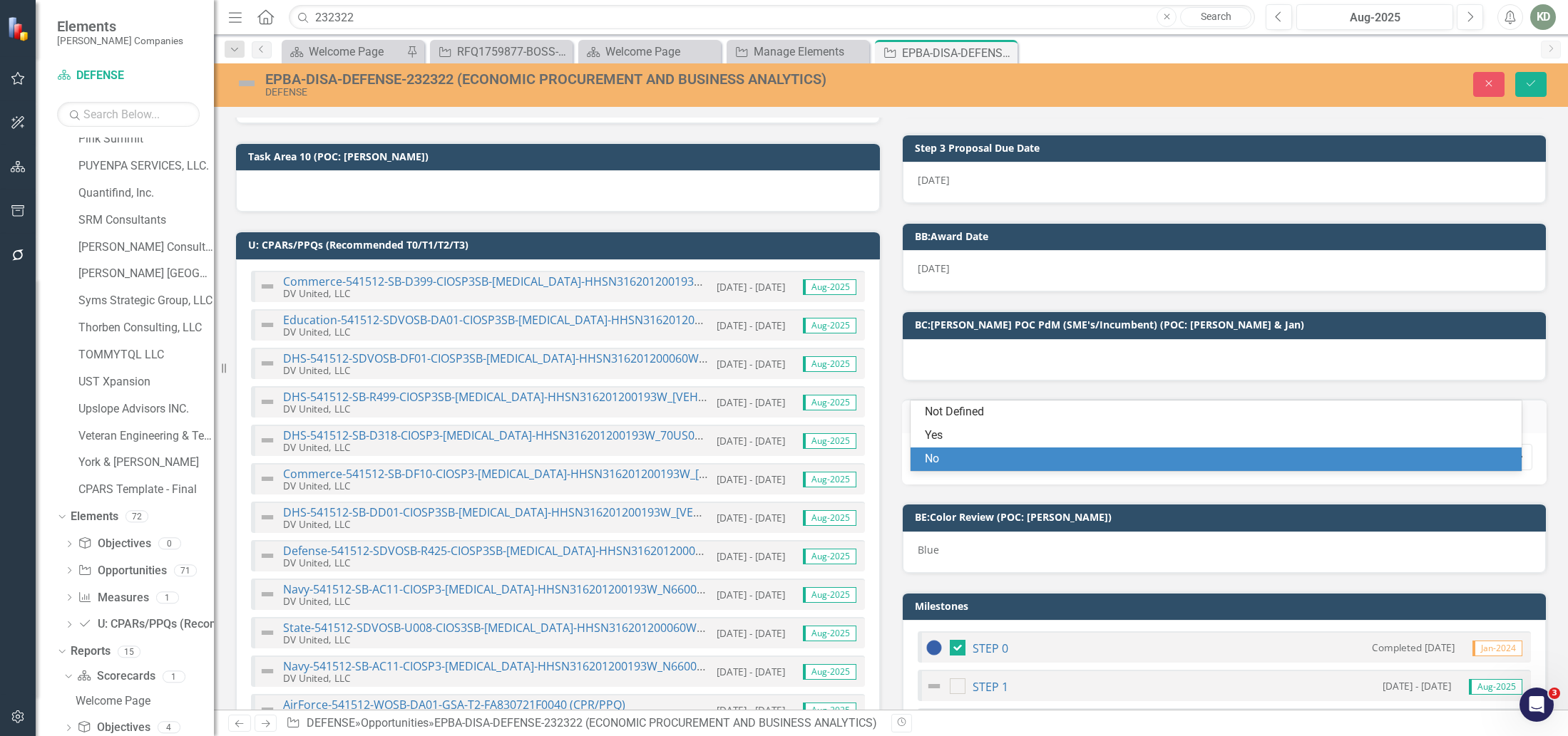
click at [1011, 462] on div "No" at bounding box center [1219, 459] width 588 height 16
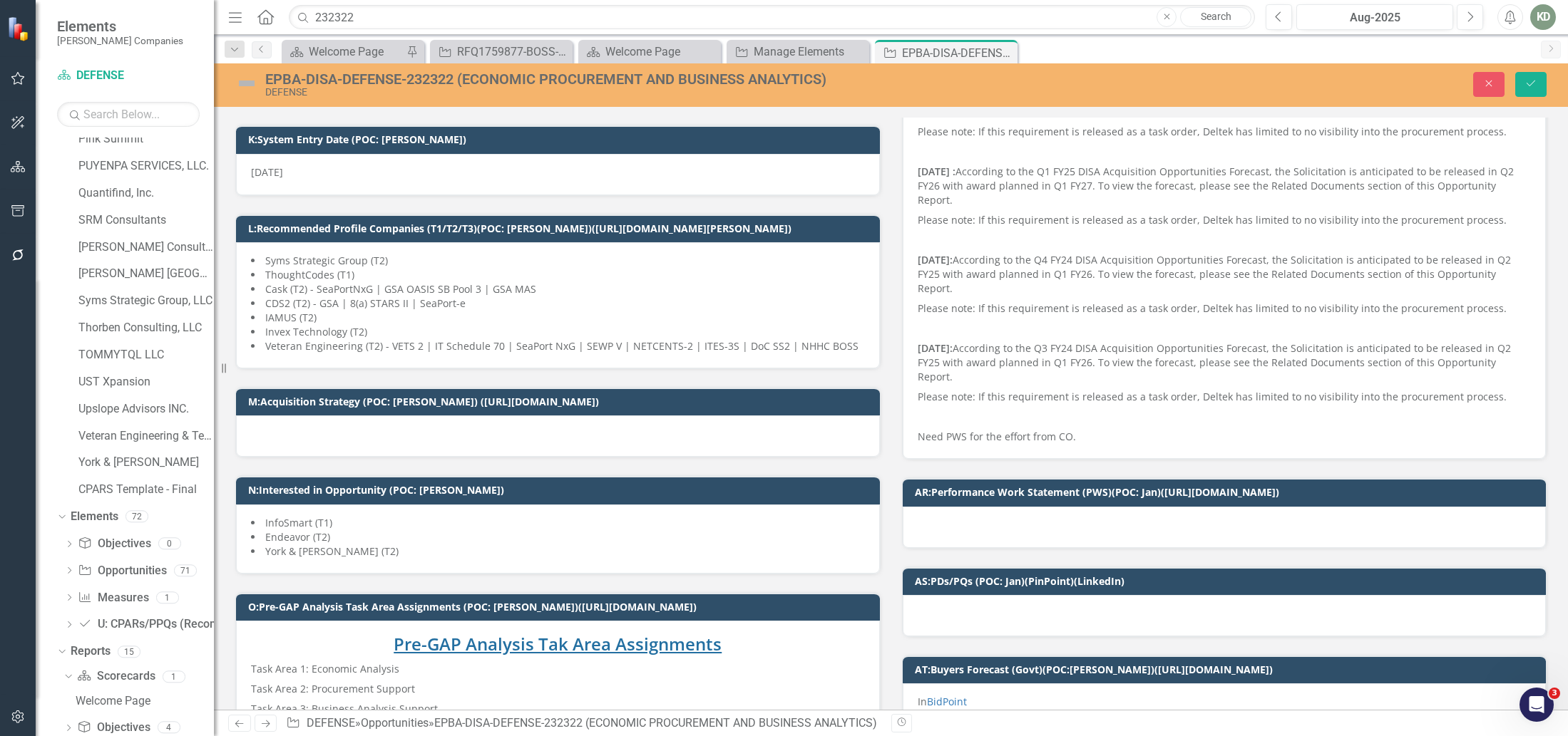
scroll to position [323, 0]
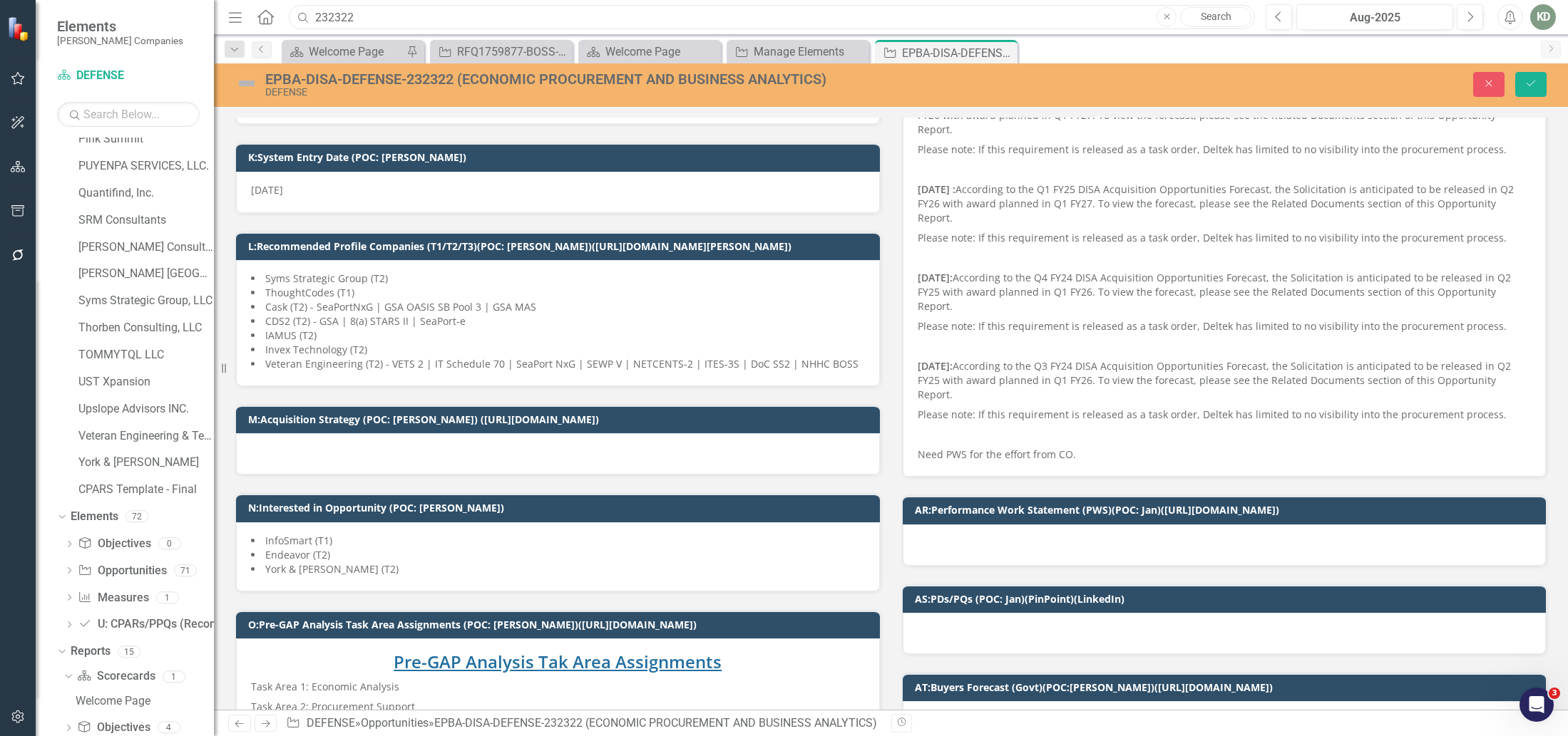
click at [525, 15] on input "232322" at bounding box center [772, 17] width 966 height 25
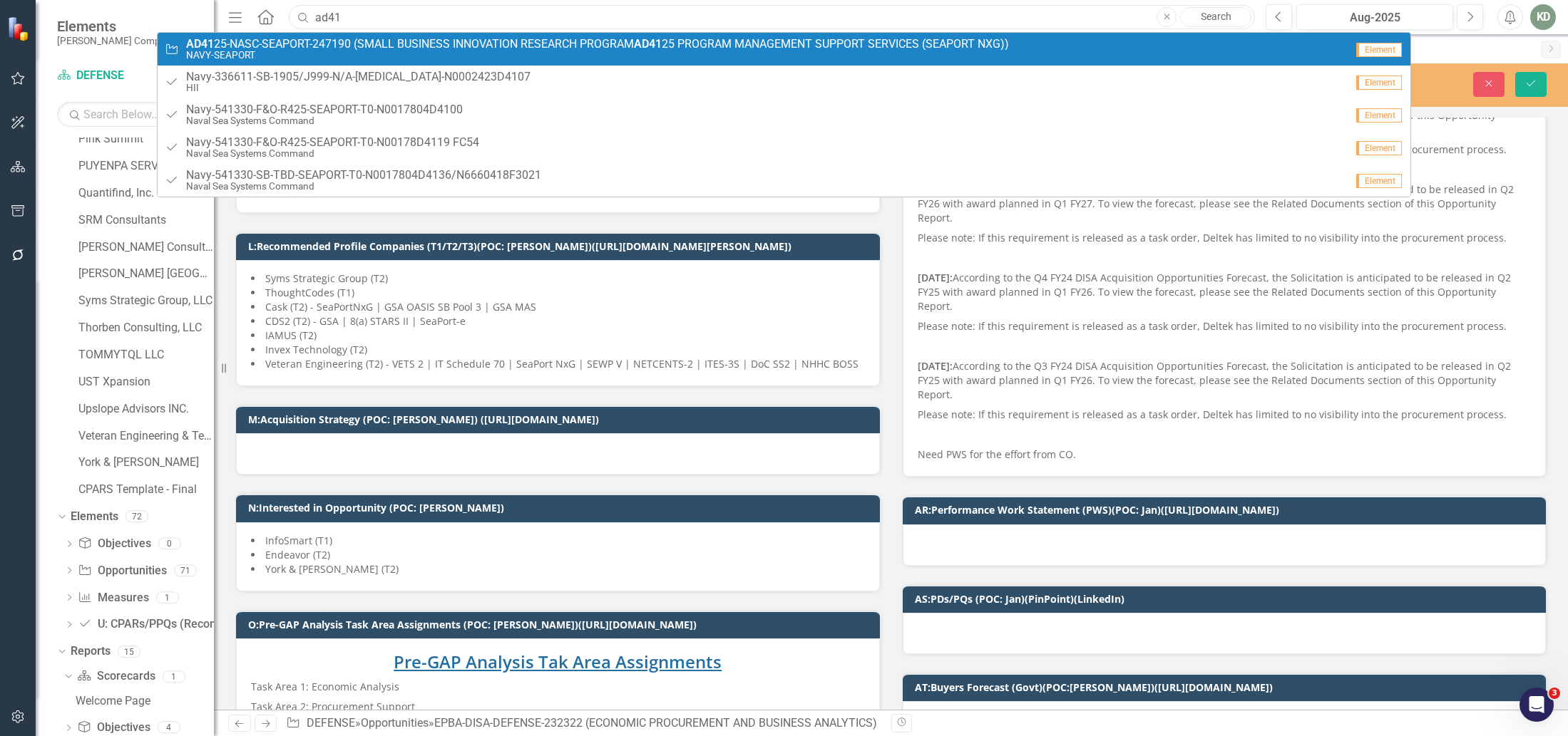
type input "ad41"
click at [348, 52] on small "NAVY-SEAPORT" at bounding box center [597, 55] width 823 height 10
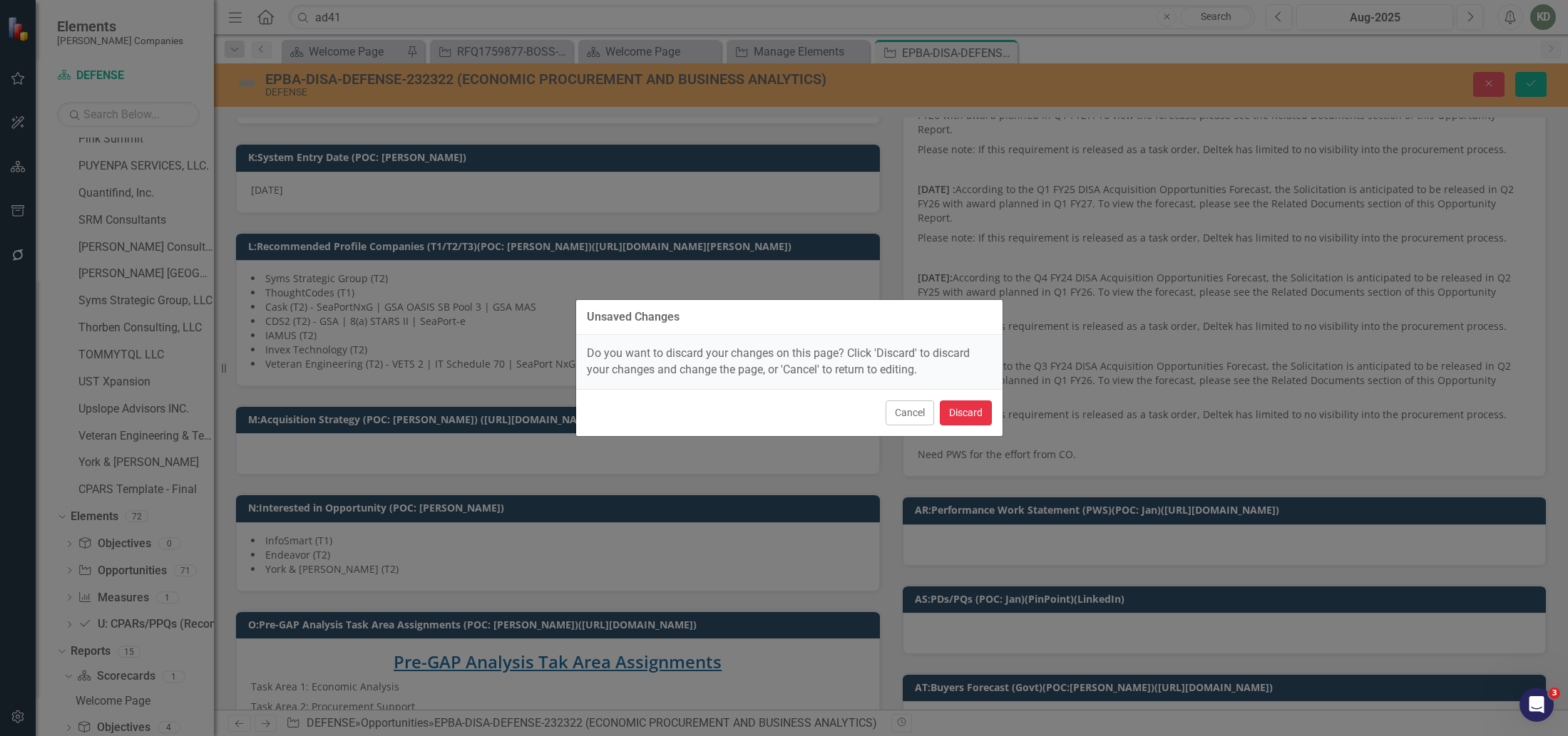
click at [979, 415] on button "Discard" at bounding box center [966, 413] width 52 height 25
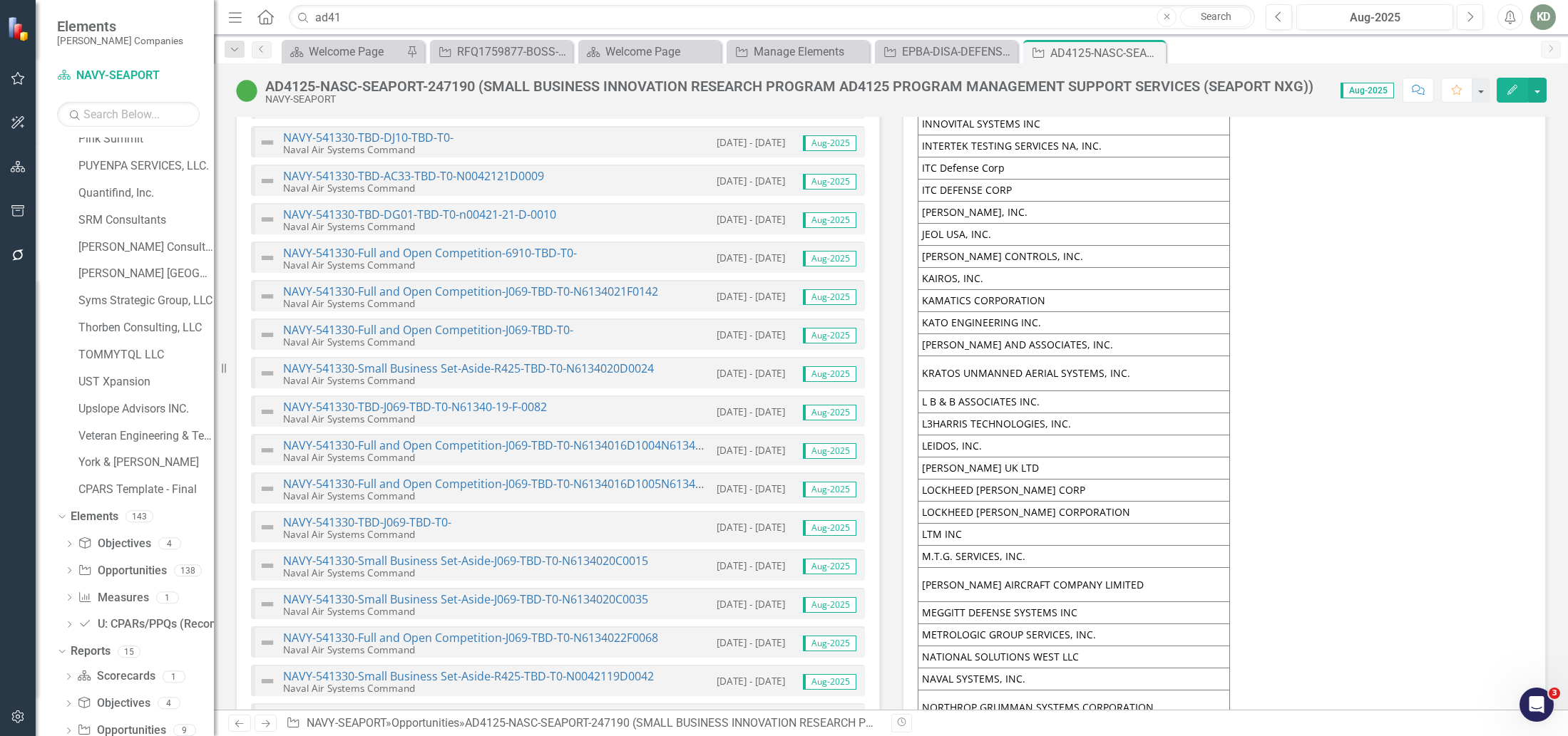
scroll to position [4076, 0]
click at [1012, 270] on td "KAIROS, INC." at bounding box center [1073, 280] width 311 height 22
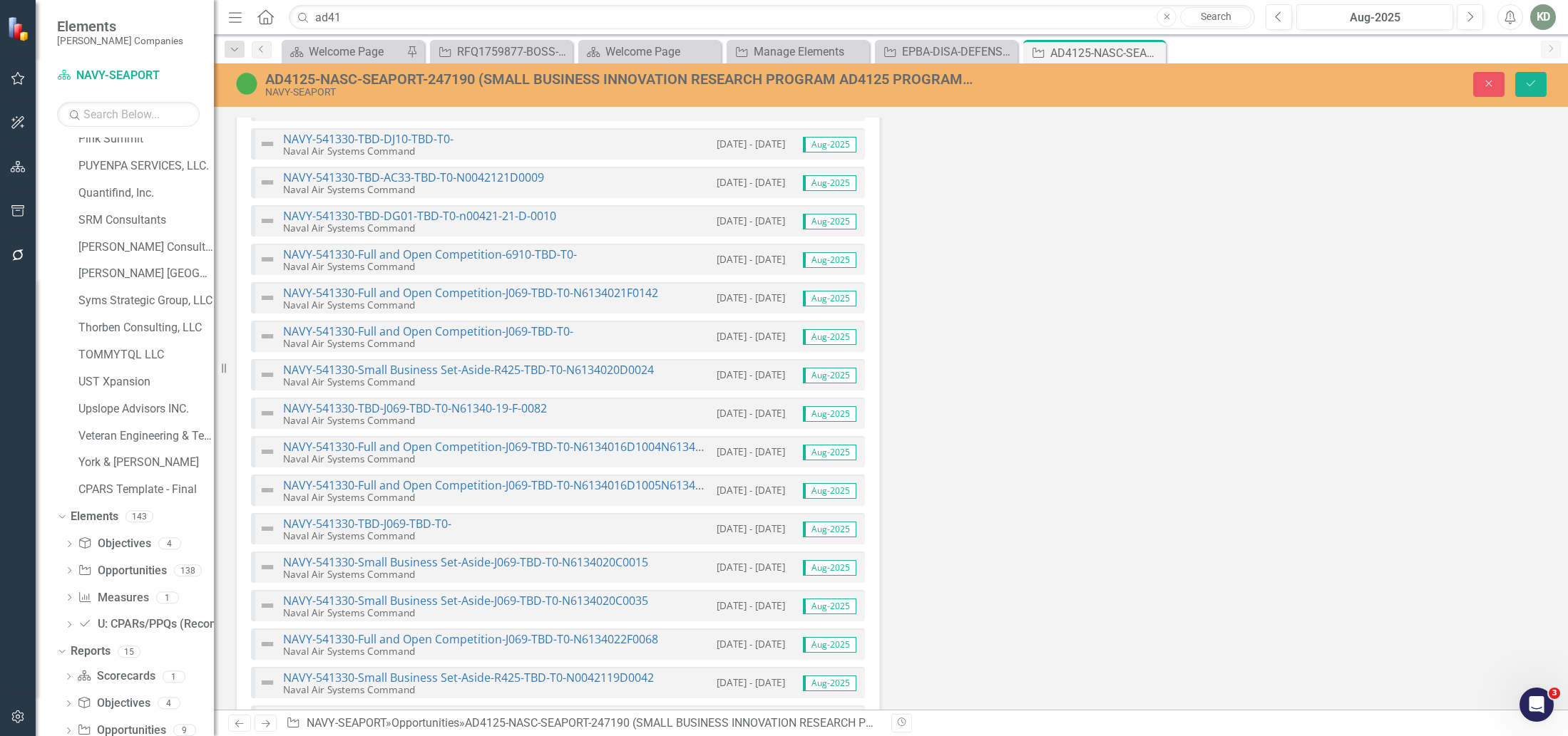
type textarea "<table style="height: 792.383px;" border="0" width="441" cellspacing="0" cellpa…"
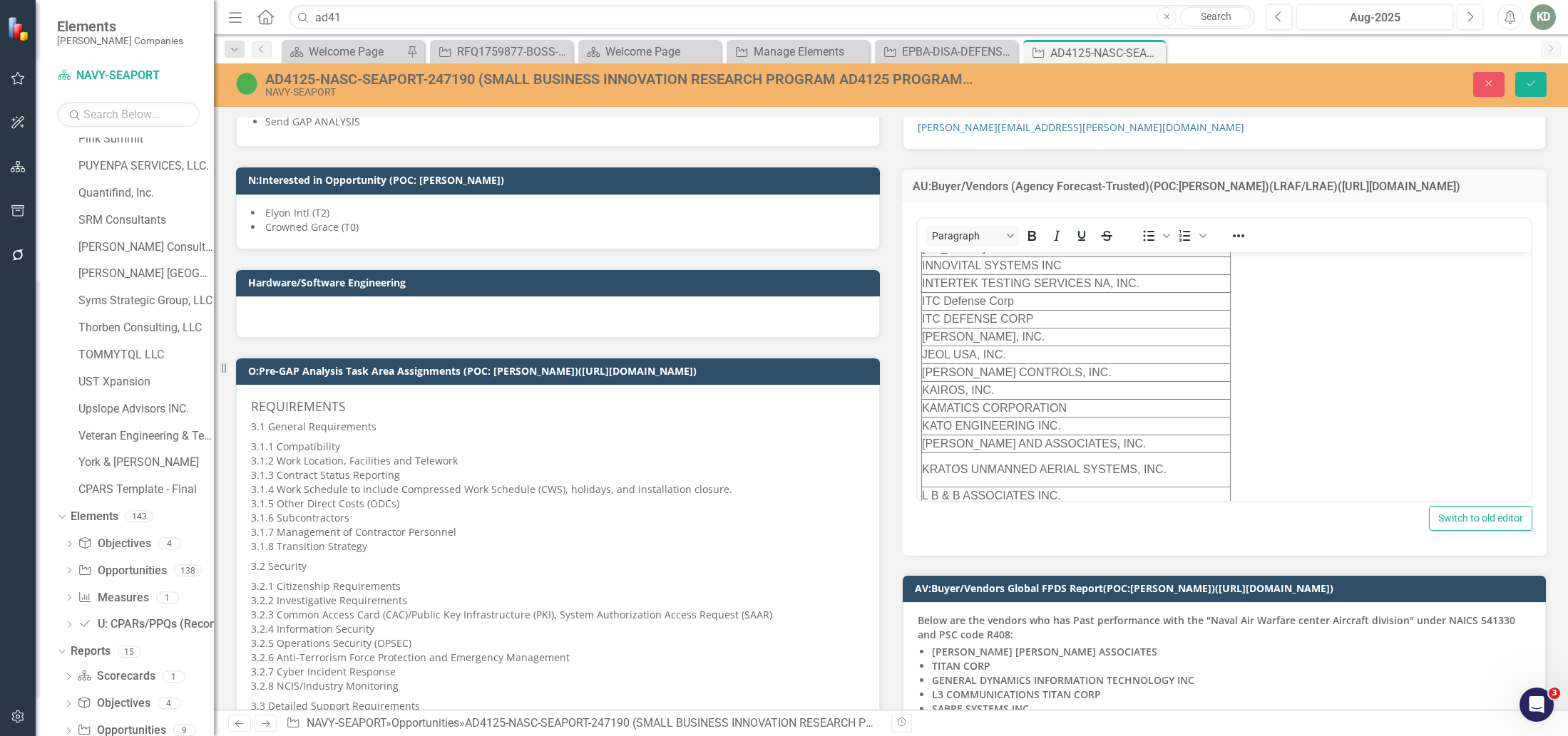
scroll to position [2446, 0]
click at [994, 372] on td "KAIROS, INC." at bounding box center [1075, 381] width 309 height 18
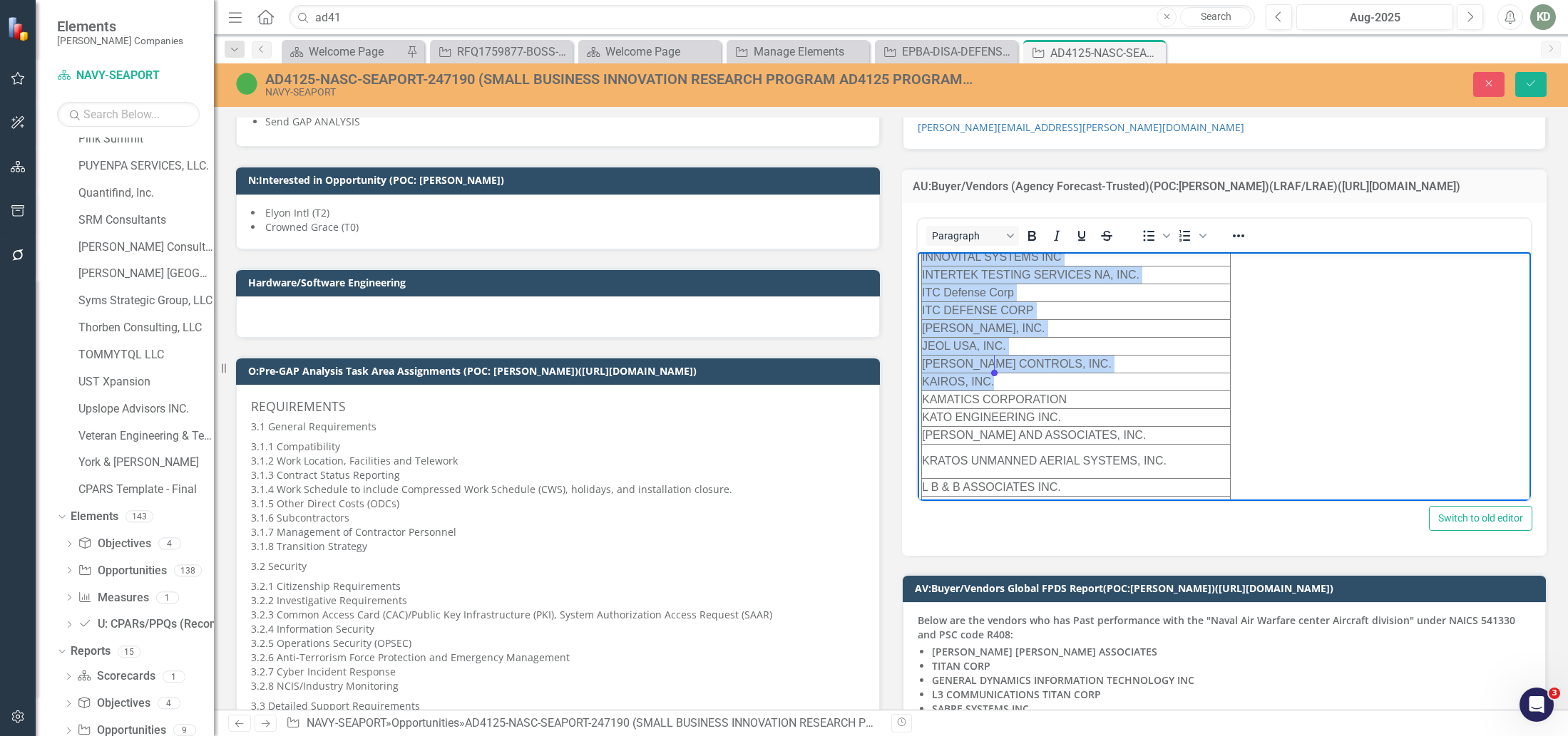
drag, startPoint x: 998, startPoint y: 363, endPoint x: 919, endPoint y: 358, distance: 79.2
click at [1030, 372] on td "KAIROS, INC." at bounding box center [1075, 381] width 309 height 18
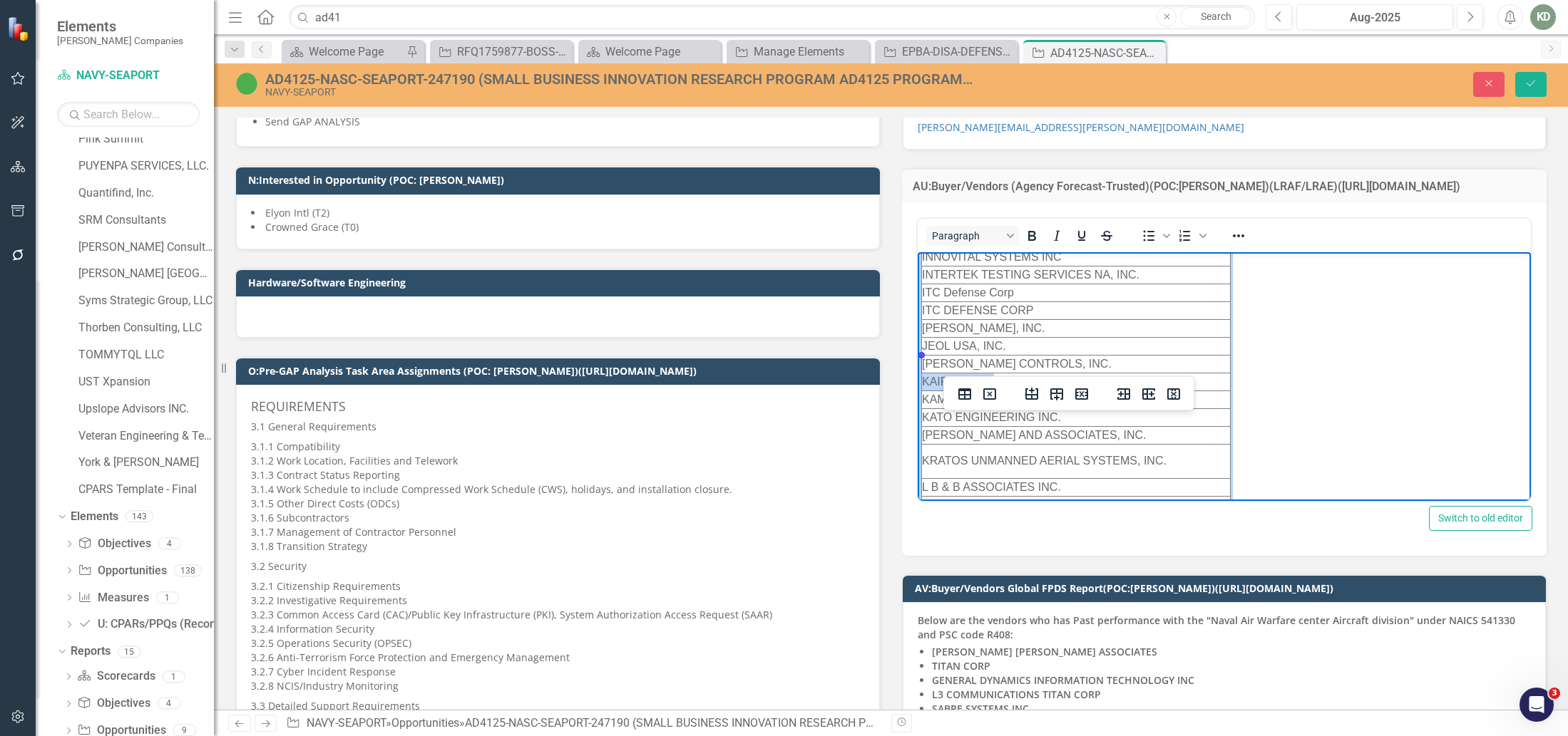
drag, startPoint x: 1029, startPoint y: 364, endPoint x: 1032, endPoint y: 314, distance: 50.1
click at [924, 372] on td "KAIROS, INC." at bounding box center [1075, 381] width 309 height 18
click at [1232, 244] on icon "Reveal or hide additional toolbar items" at bounding box center [1238, 236] width 17 height 17
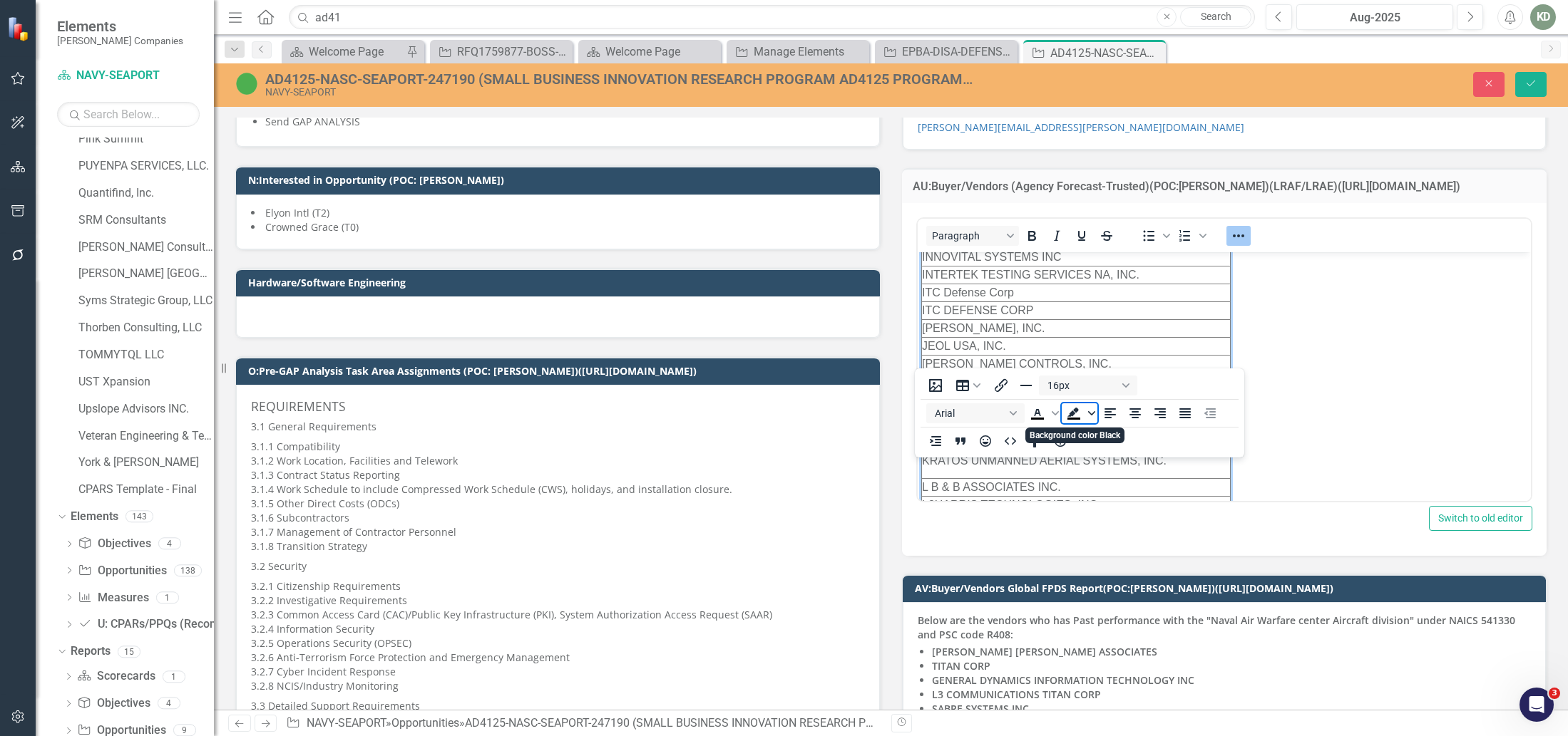
click at [1088, 410] on icon "Background color Black" at bounding box center [1091, 414] width 7 height 7
click at [1074, 448] on div "Green" at bounding box center [1073, 457] width 17 height 17
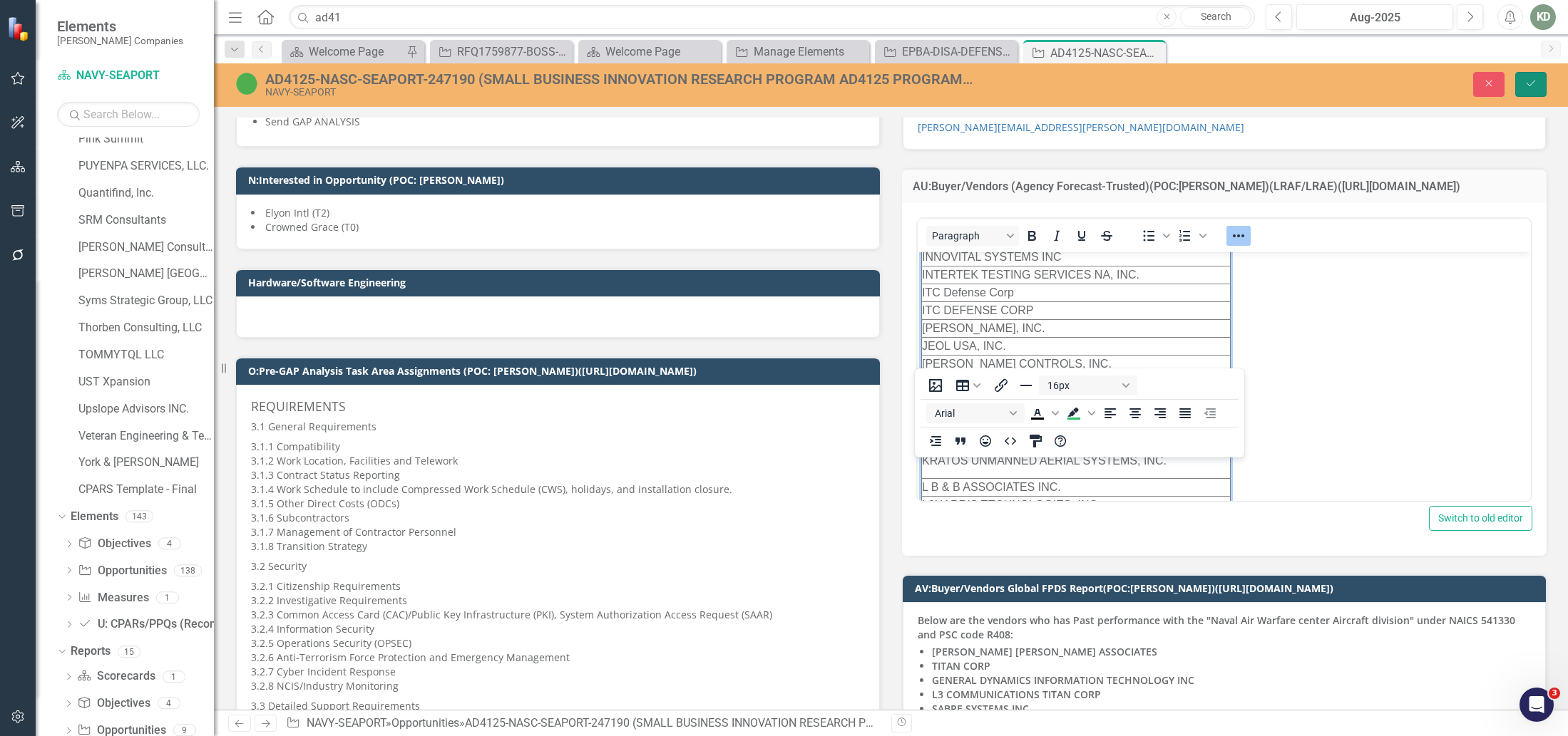
click at [1522, 87] on button "Save" at bounding box center [1531, 84] width 31 height 25
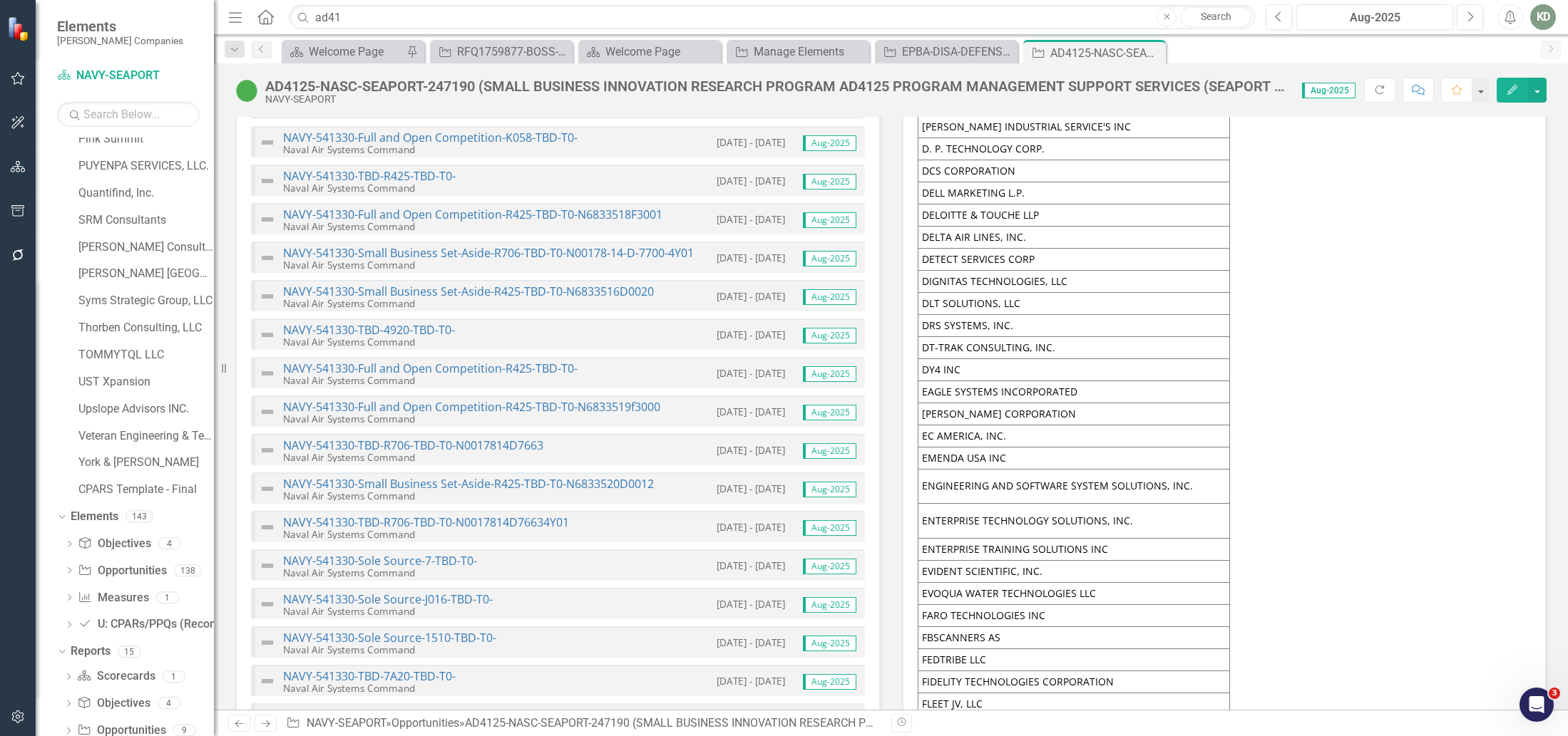
scroll to position [4087, 0]
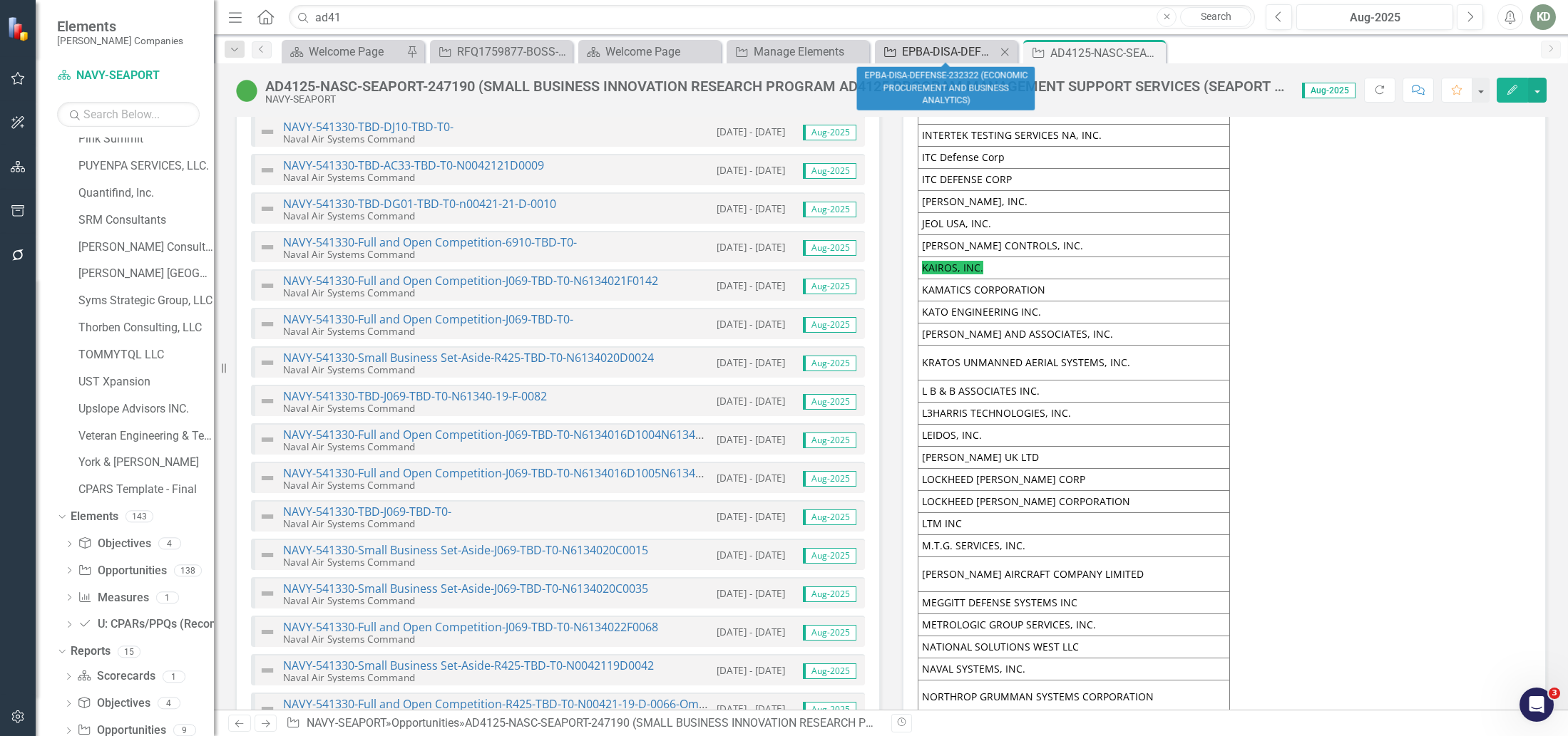
click at [900, 56] on link "Opportunity EPBA-DISA-DEFENSE-232322 (ECONOMIC PROCUREMENT AND BUSINESS ANALYTI…" at bounding box center [937, 52] width 118 height 18
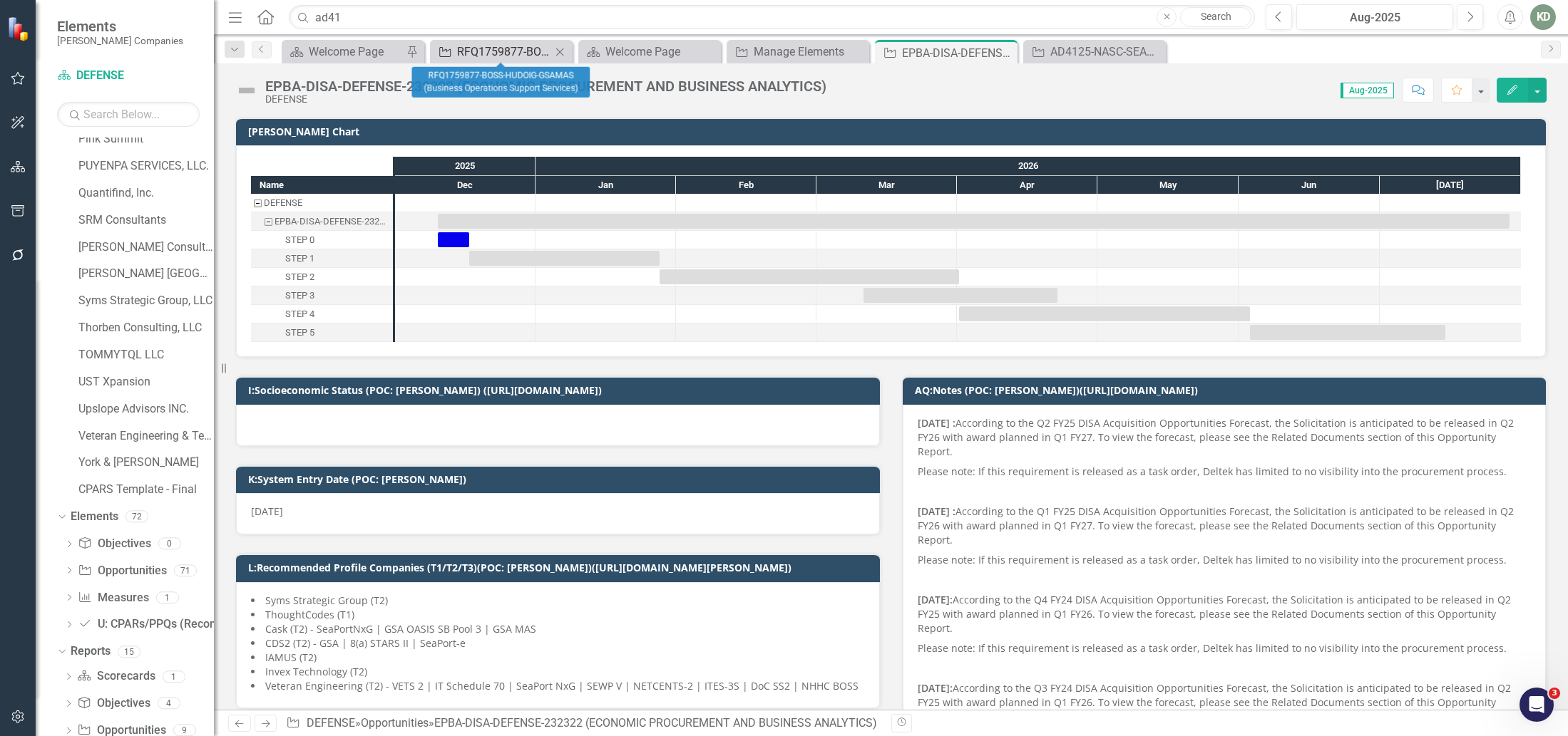
click at [488, 49] on div "RFQ1759877-BOSS-HUDOIG-GSAMAS (Business Operations Support Services)" at bounding box center [503, 52] width 94 height 18
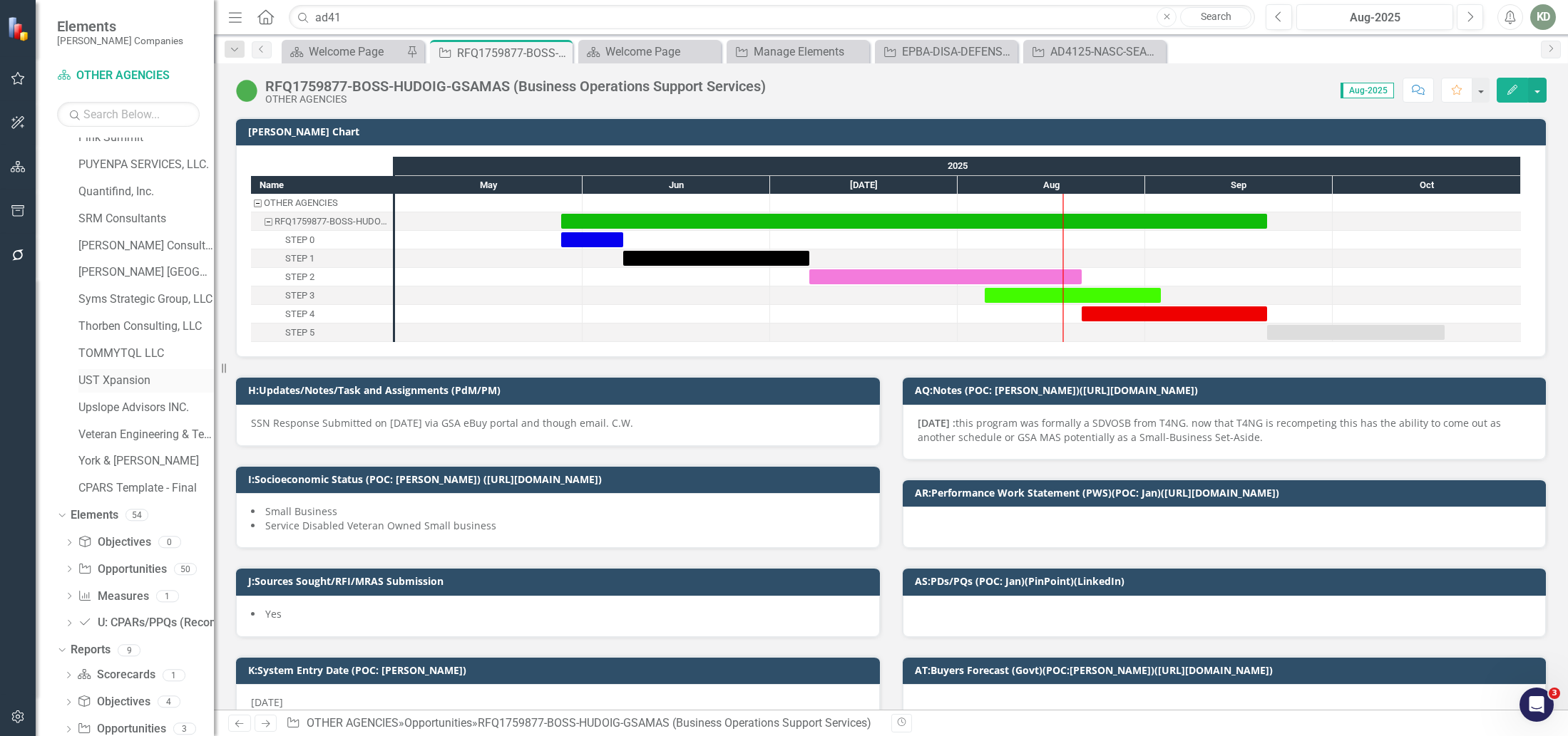
scroll to position [740, 0]
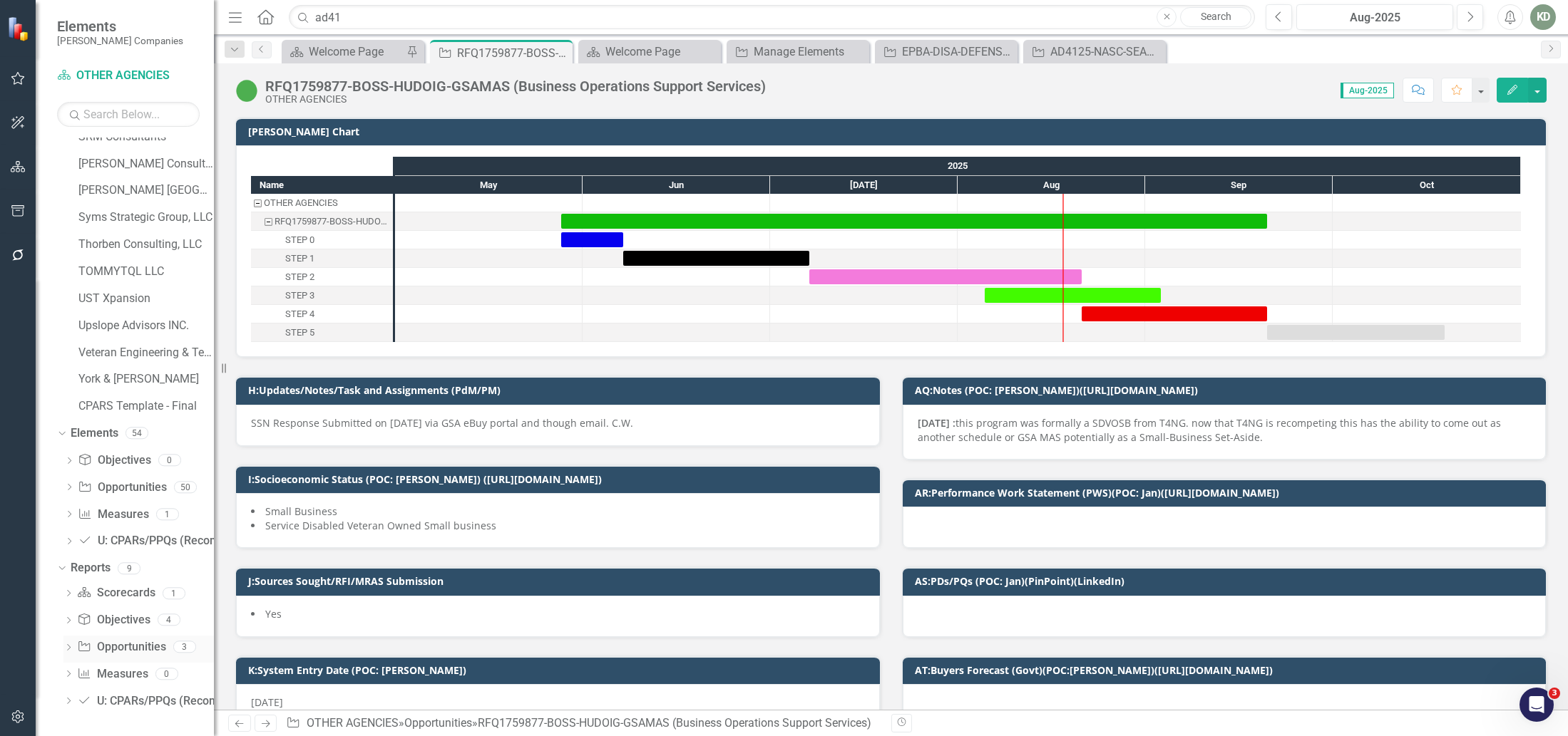
click at [132, 647] on link "Opportunity Opportunities" at bounding box center [121, 647] width 89 height 16
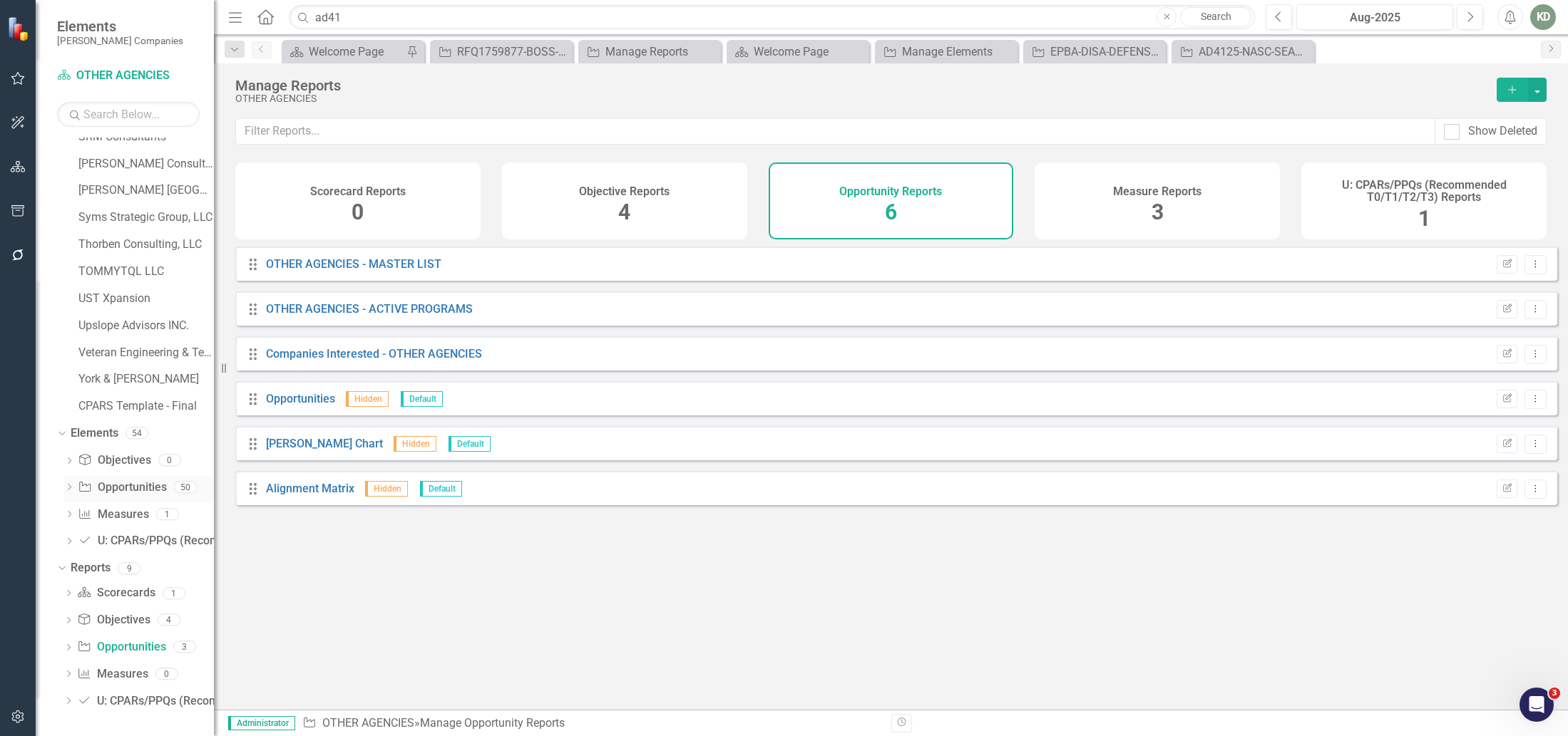
click at [135, 483] on link "Opportunity Opportunities" at bounding box center [121, 488] width 89 height 16
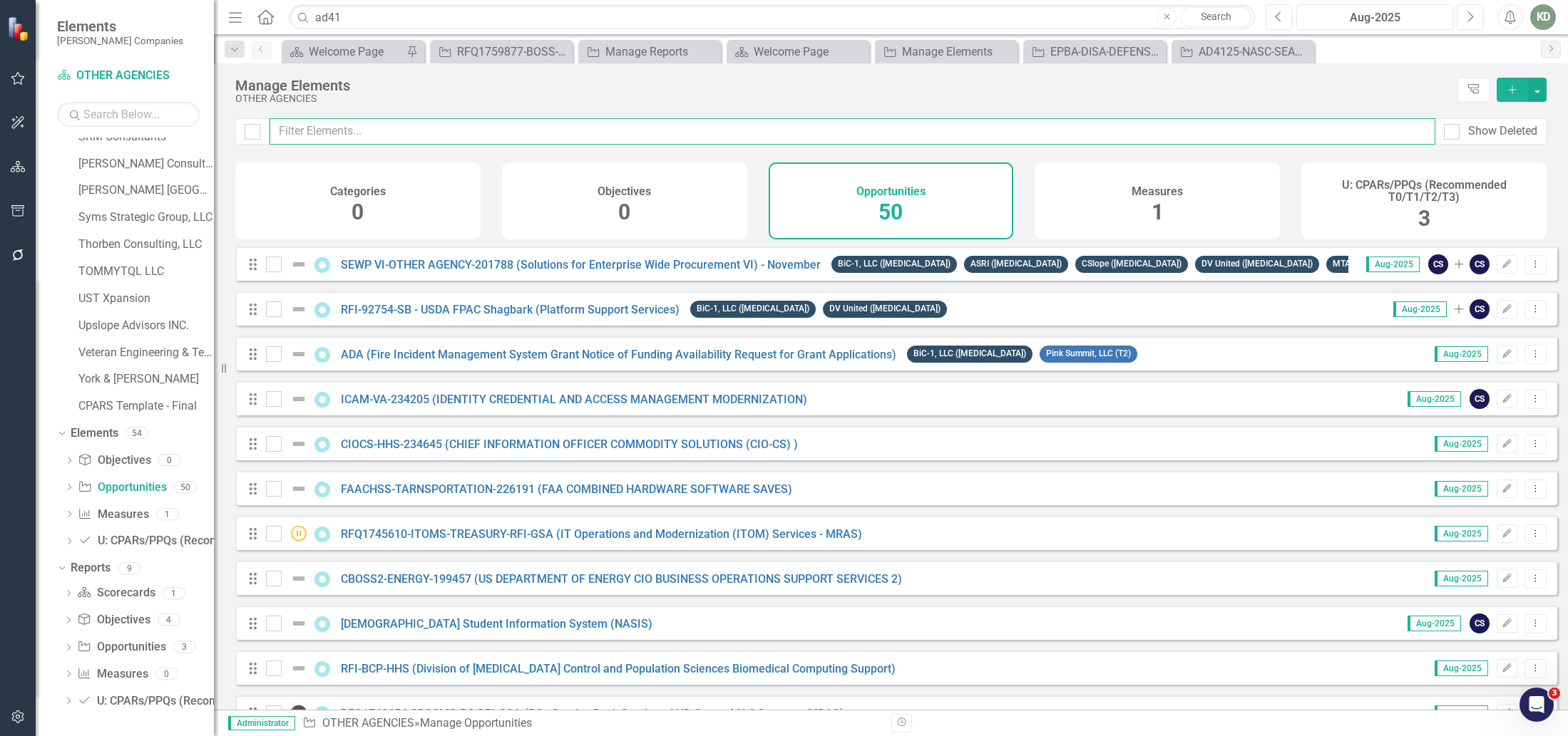
click at [569, 131] on input "text" at bounding box center [852, 132] width 1165 height 27
type input "dcs"
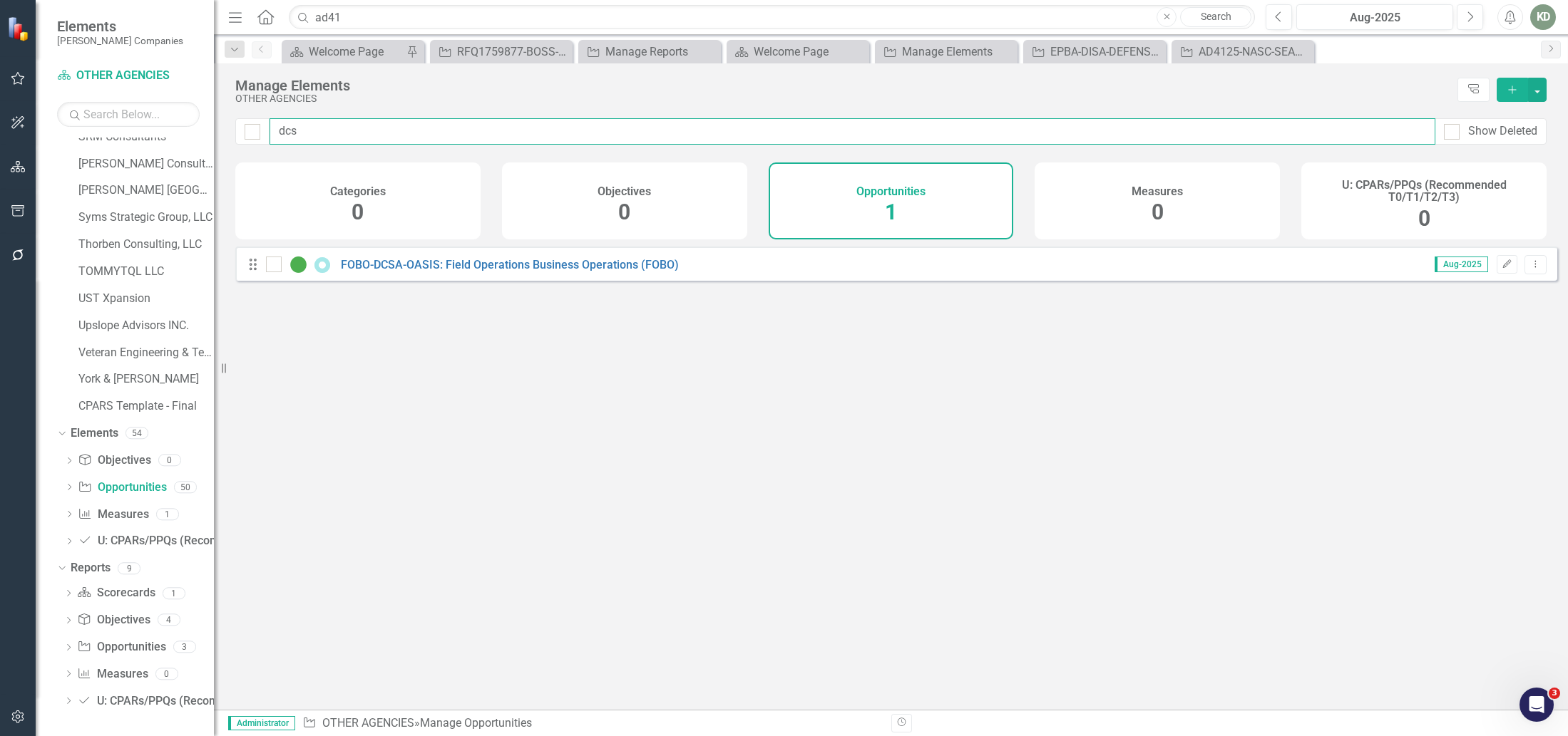
checkbox input "false"
type input "dcsa"
checkbox input "false"
type input "dcsa"
click at [1520, 92] on button "Add" at bounding box center [1512, 89] width 31 height 24
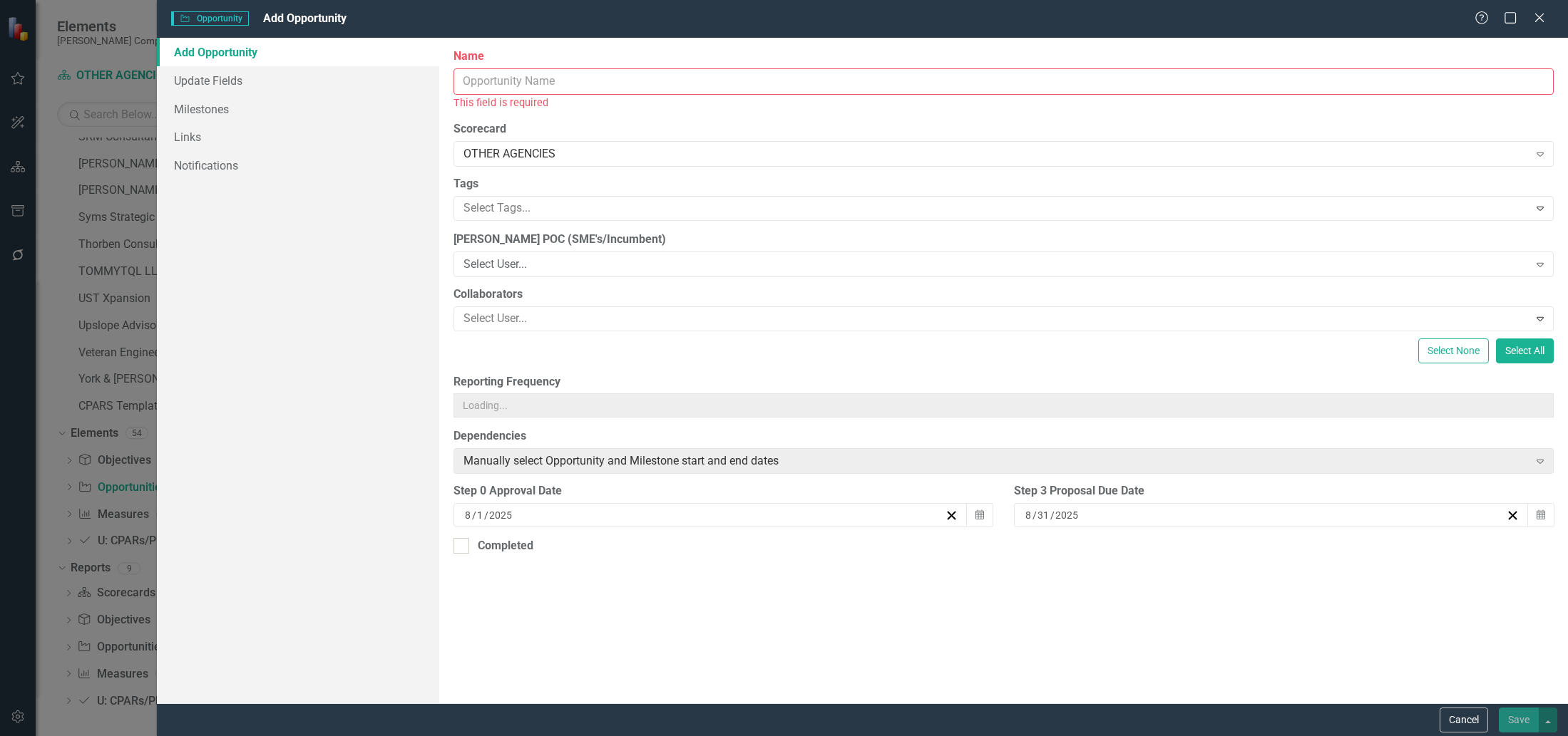
click at [752, 87] on input "Name" at bounding box center [1003, 82] width 1100 height 27
paste input "253998: DCSA ENTERPRISE CYBERSECURITY SUPPORT SERVICES"
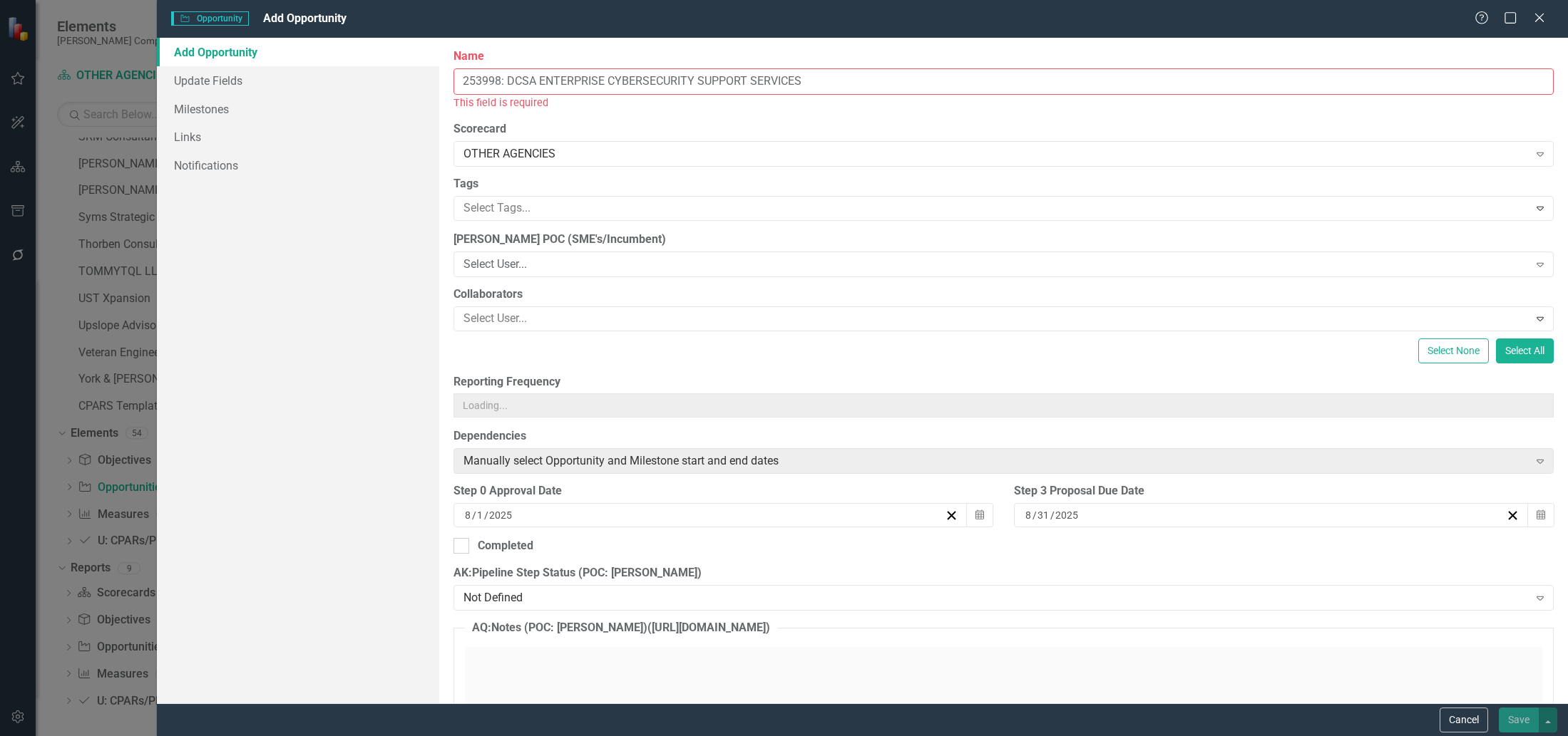
click at [487, 85] on input "253998: DCSA ENTERPRISE CYBERSECURITY SUPPORT SERVICES" at bounding box center [1003, 82] width 1100 height 27
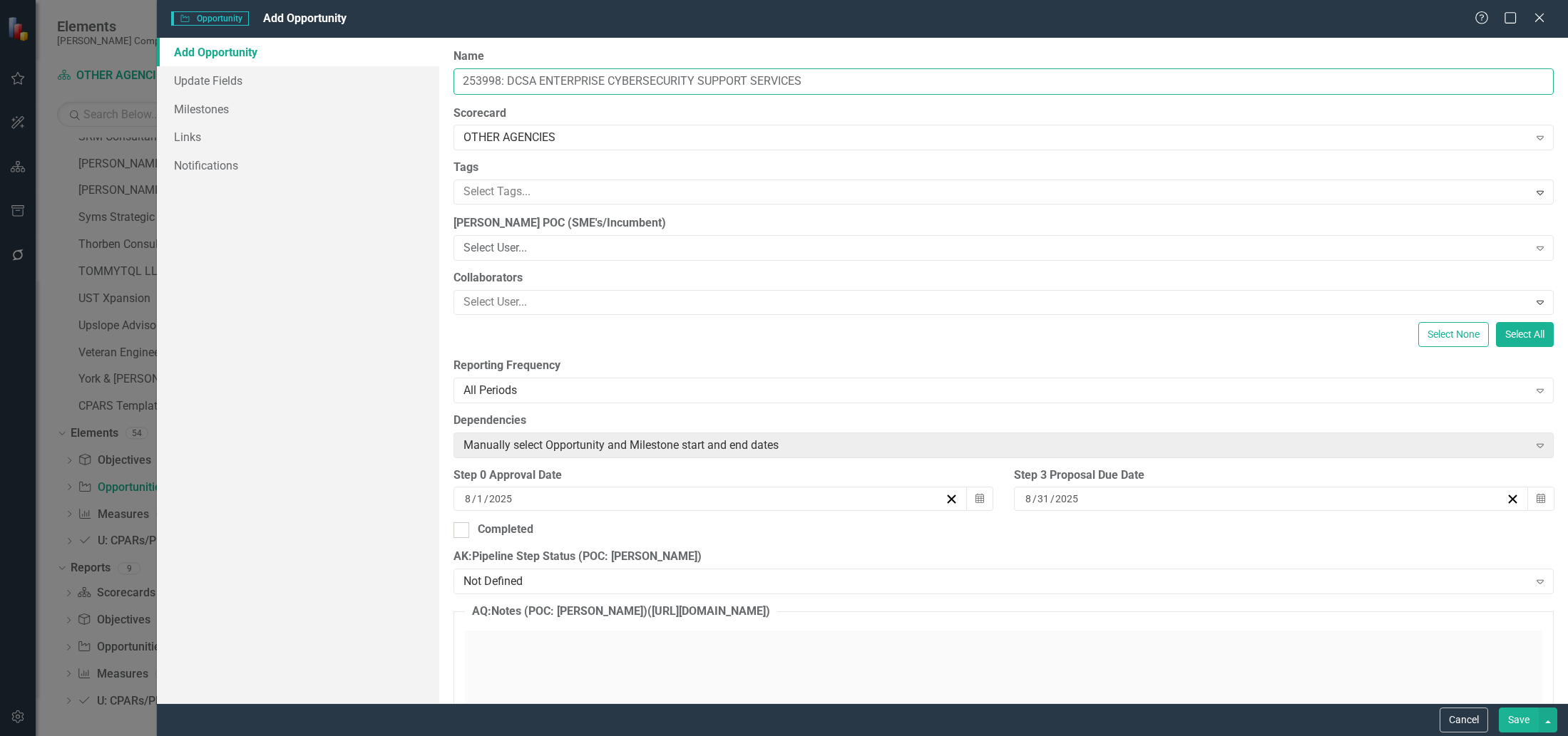
click at [487, 85] on input "253998: DCSA ENTERPRISE CYBERSECURITY SUPPORT SERVICES" at bounding box center [1003, 82] width 1100 height 27
click at [467, 81] on input "253998: DCSA ENTERPRISE CYBERSECURITY SUPPORT SERVICES" at bounding box center [1003, 82] width 1100 height 27
click at [458, 81] on input "253998: DCSA ENTERPRISE CYBERSECURITY SUPPORT SERVICES" at bounding box center [1003, 82] width 1100 height 27
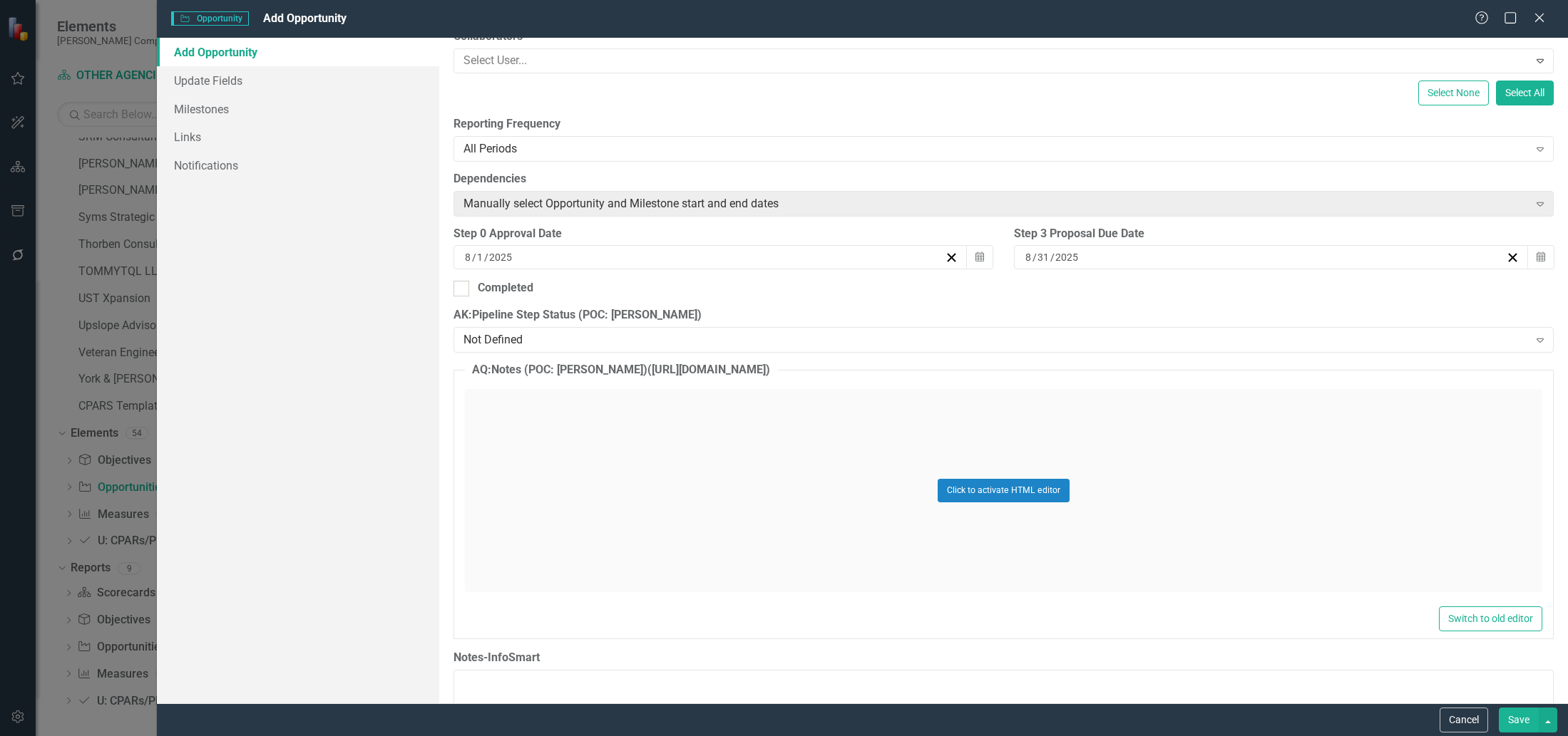
scroll to position [255, 0]
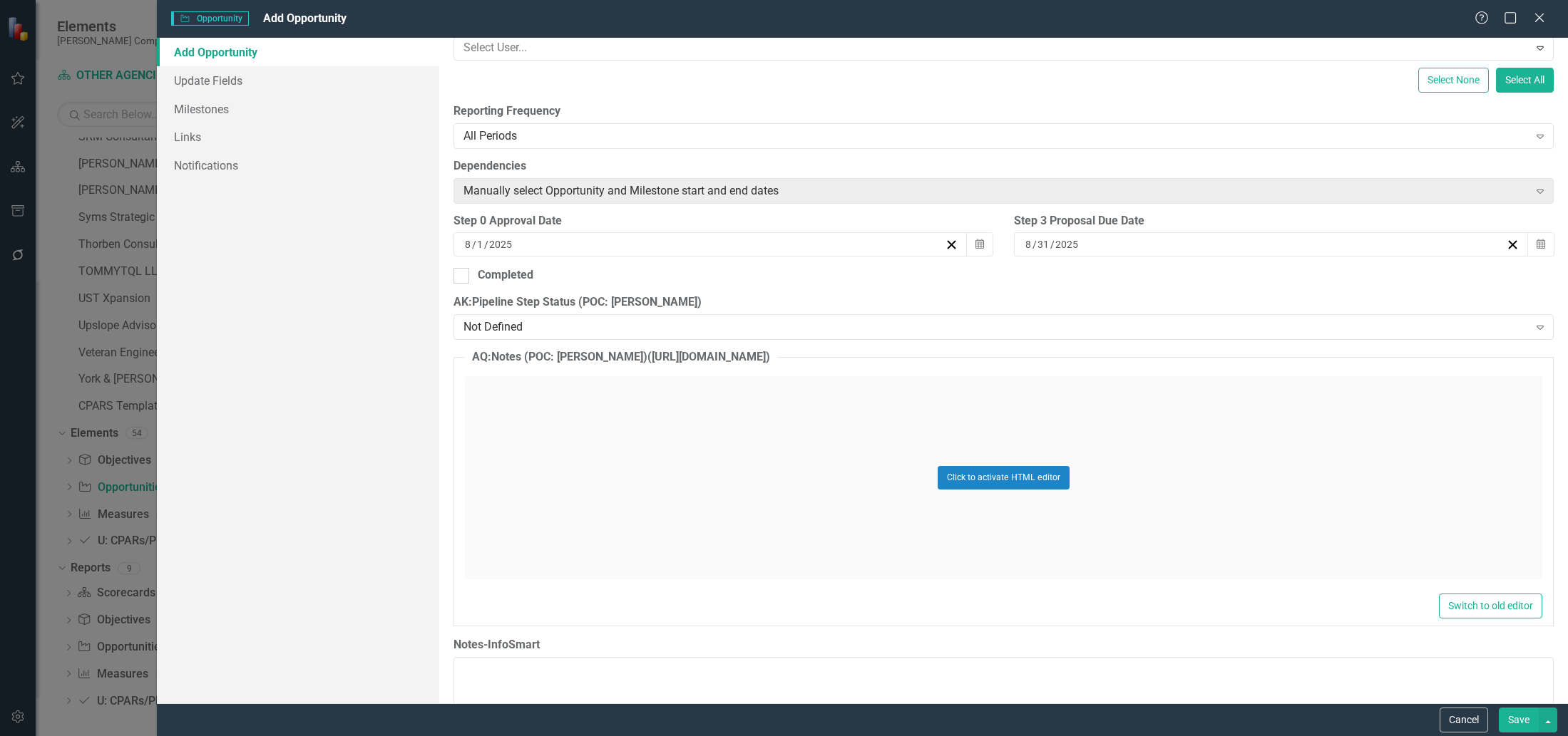
type input "ECSS-DCSA-DEFENSE-253998: DCSA ENTERPRISE CYBERSECURITY SUPPORT SERVICES"
click at [547, 347] on div "ClearPoint Can Do More! How ClearPoint Can Help Close Enterprise plans can auto…" at bounding box center [1004, 371] width 1128 height 665
click at [557, 331] on div "Not Defined" at bounding box center [996, 327] width 1066 height 16
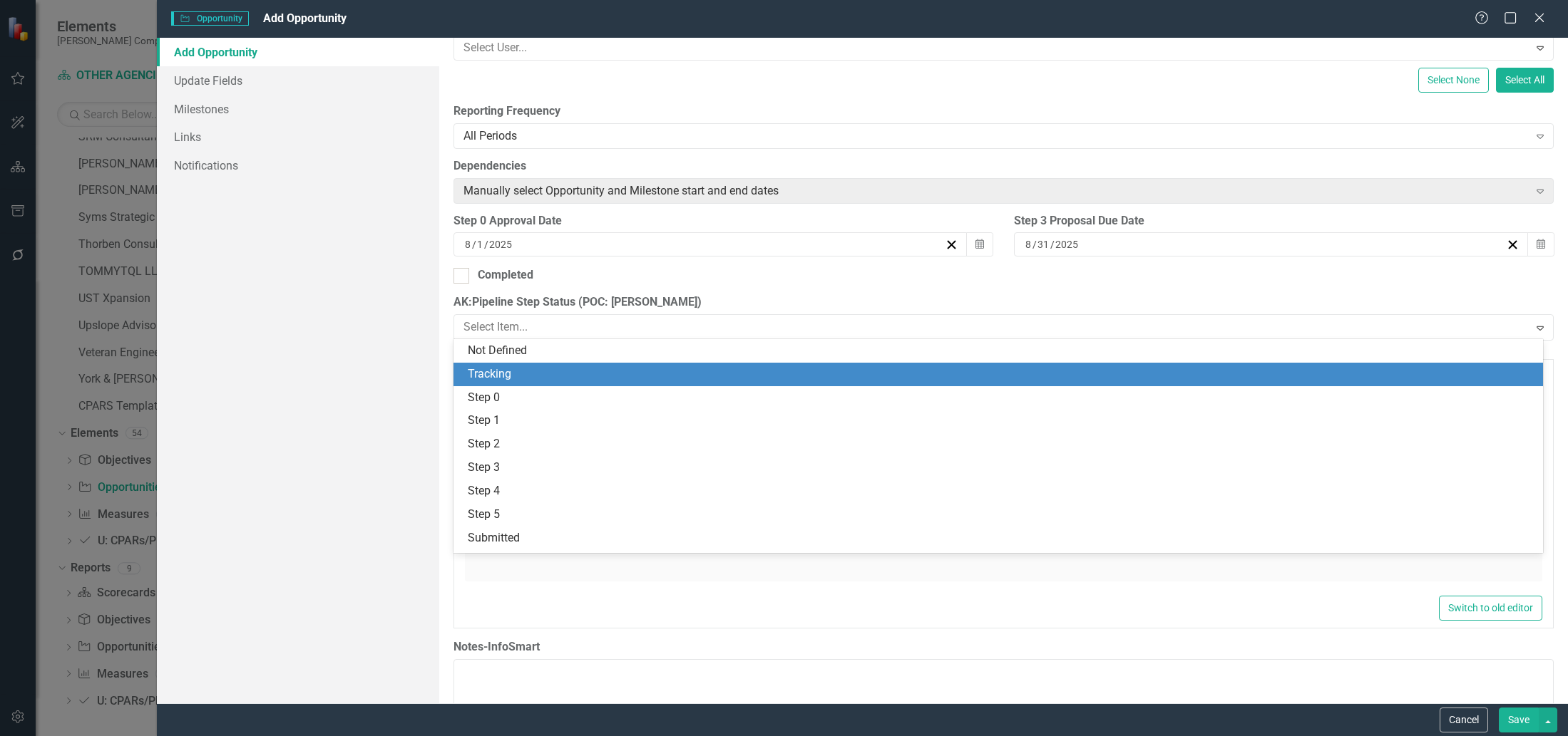
click at [547, 369] on div "Tracking" at bounding box center [1001, 374] width 1067 height 16
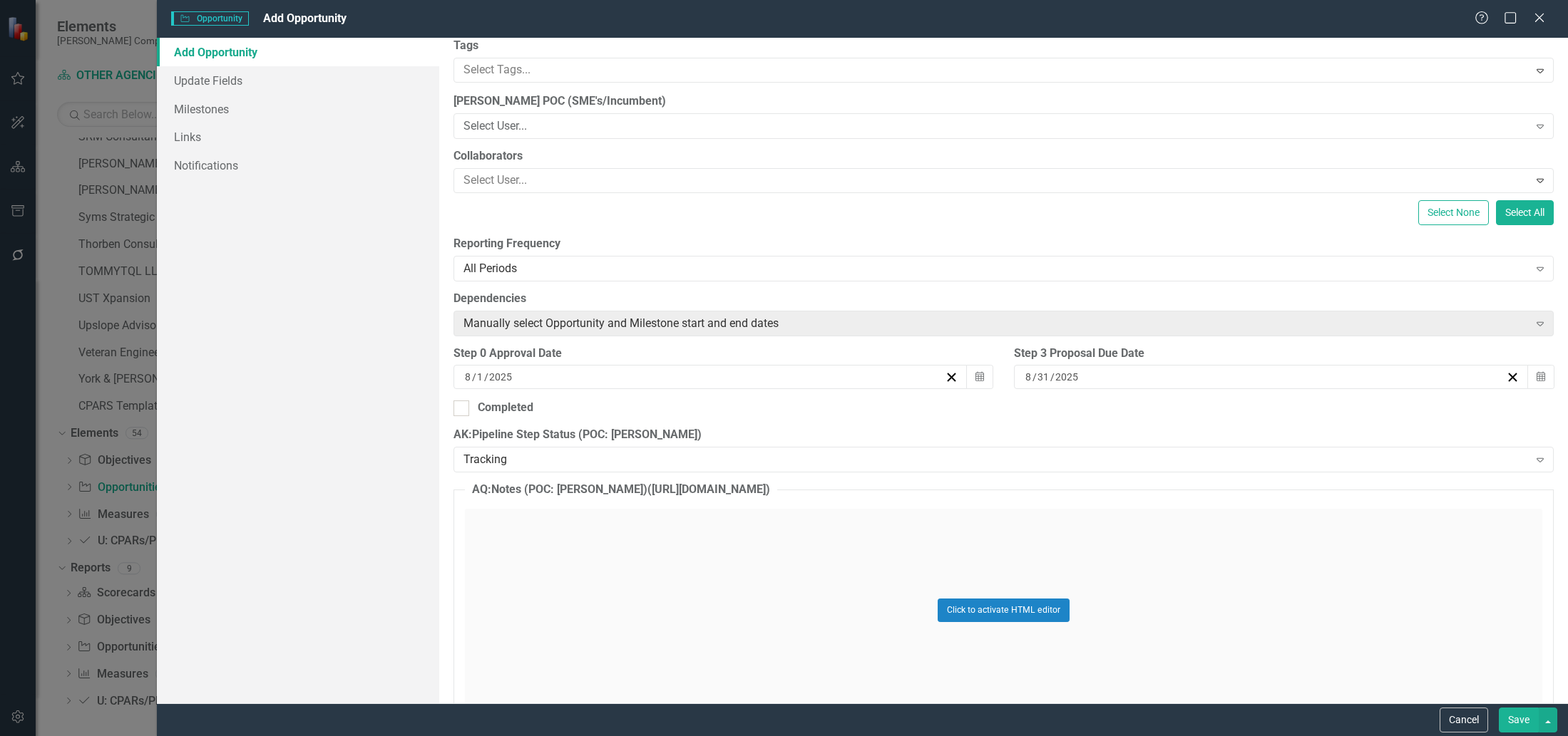
scroll to position [0, 0]
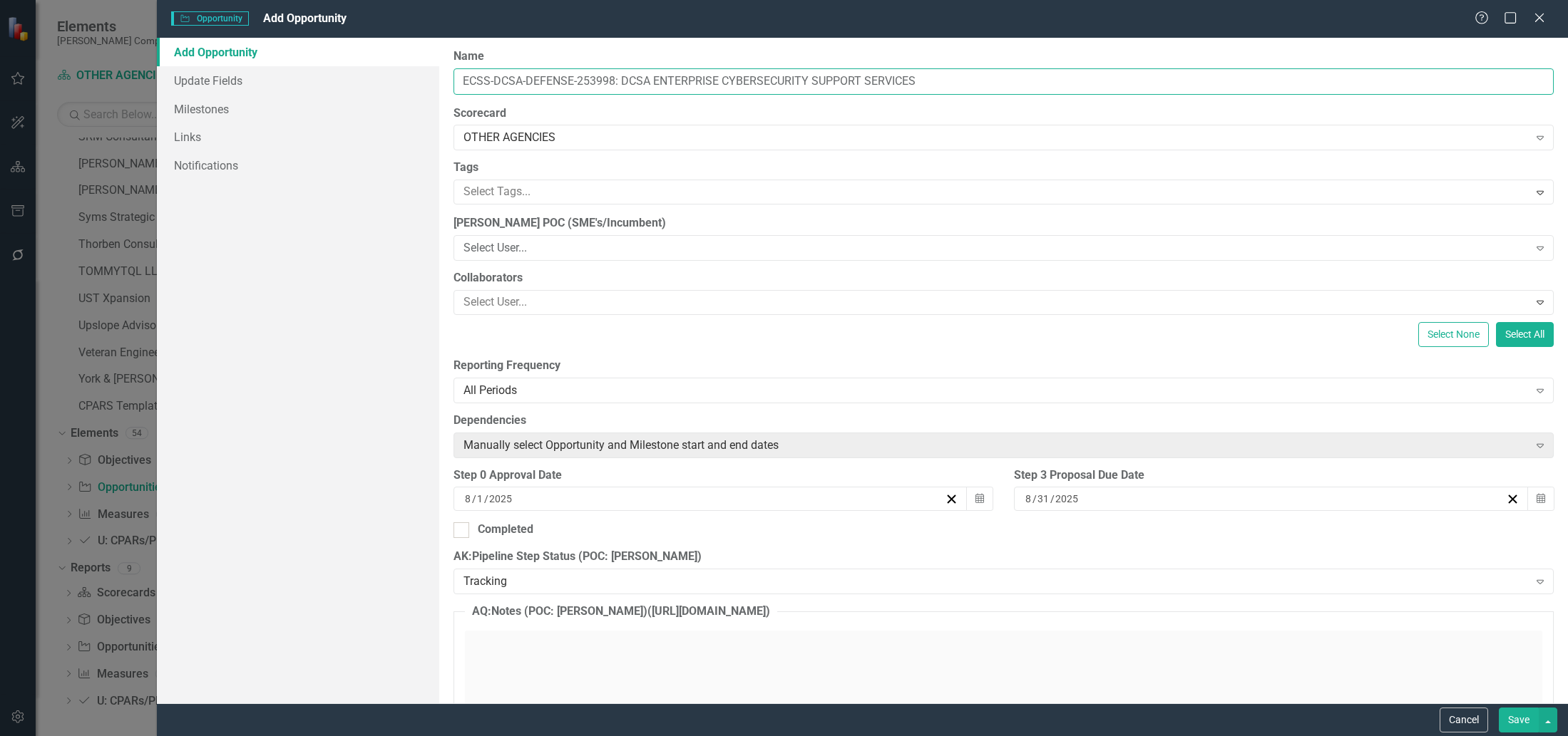
click at [586, 78] on input "ECSS-DCSA-DEFENSE-253998: DCSA ENTERPRISE CYBERSECURITY SUPPORT SERVICES" at bounding box center [1003, 82] width 1100 height 27
click at [584, 77] on input "ECSS-DCSA-DEFENSE-253998: DCSA ENTERPRISE CYBERSECURITY SUPPORT SERVICES" at bounding box center [1003, 82] width 1100 height 27
click at [1524, 724] on button "Save" at bounding box center [1519, 720] width 40 height 25
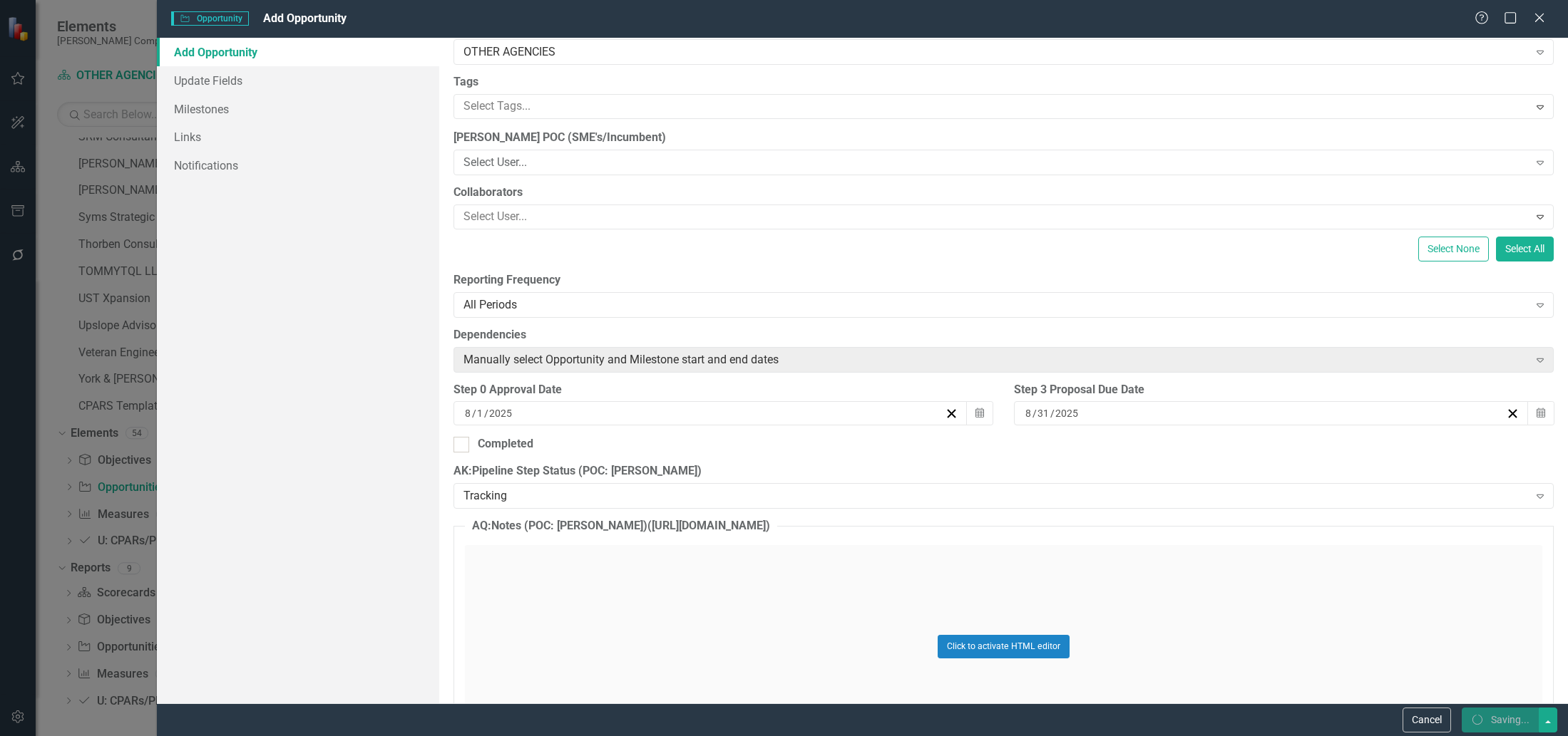
scroll to position [107, 0]
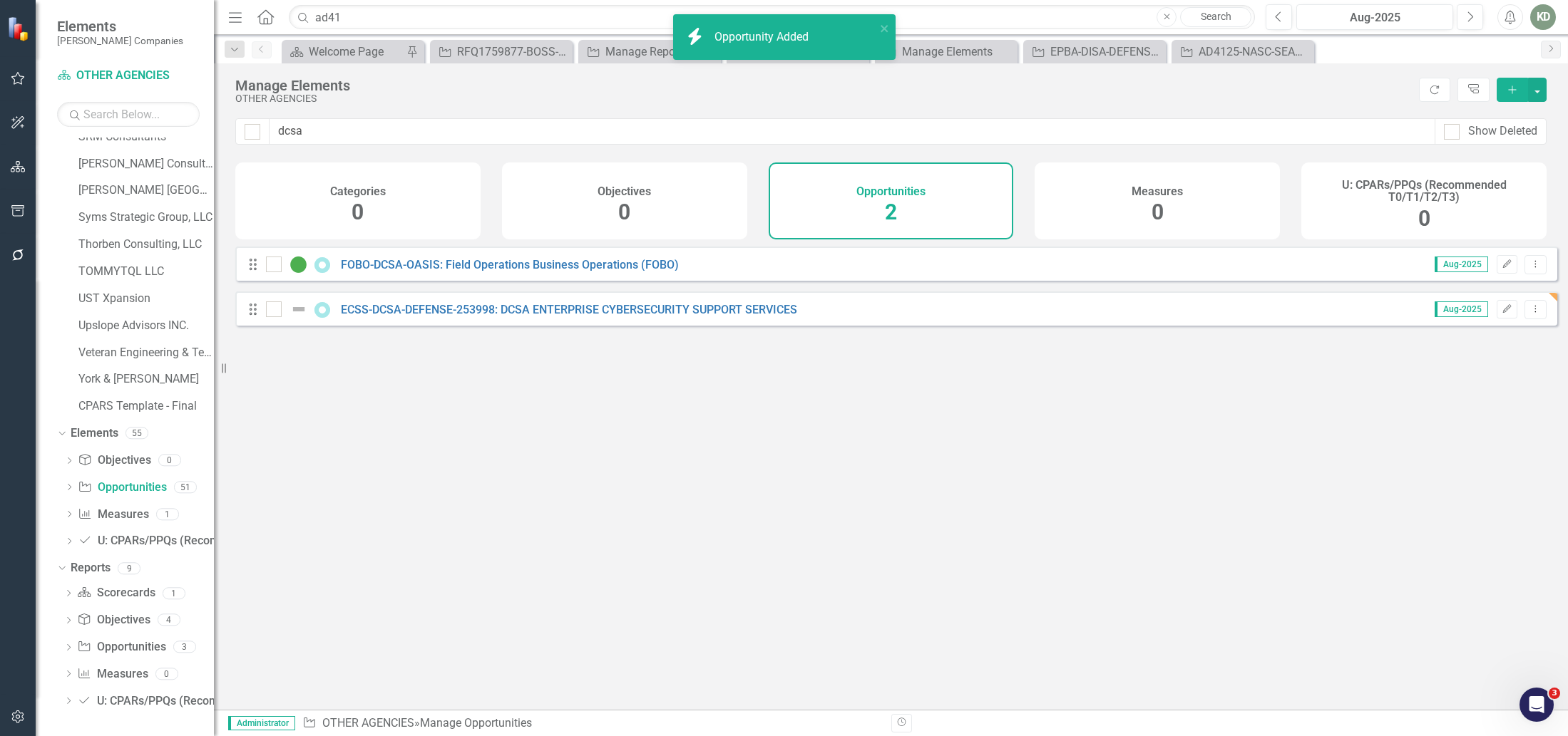
click at [536, 145] on div "dcsa Show Deleted" at bounding box center [891, 140] width 1354 height 44
click at [541, 132] on input "dcsa" at bounding box center [852, 132] width 1165 height 27
paste input "253998"
type input "253998"
checkbox input "false"
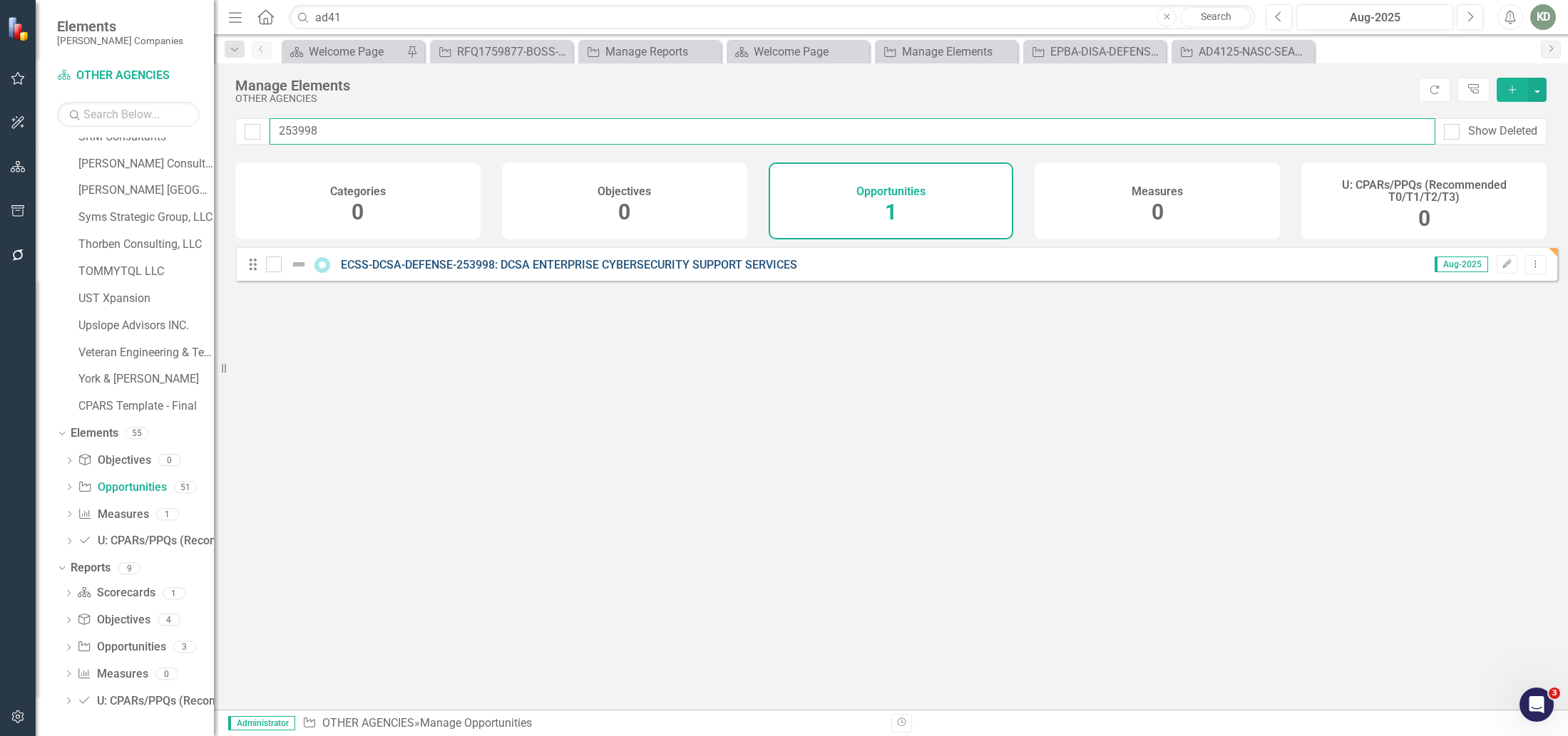
type input "253998"
click at [522, 272] on link "ECSS-DCSA-DEFENSE-253998: DCSA ENTERPRISE CYBERSECURITY SUPPORT SERVICES" at bounding box center [569, 265] width 457 height 14
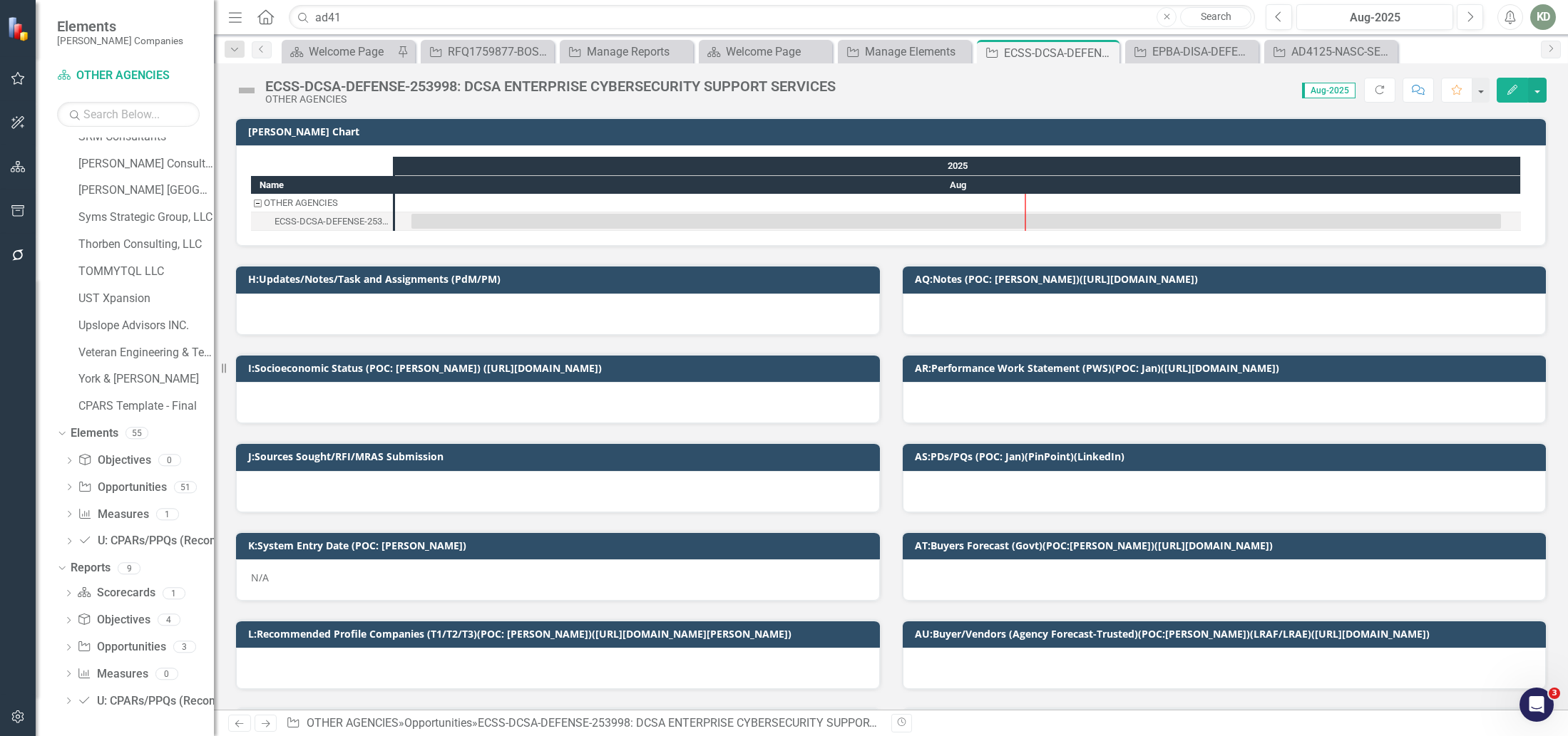
click at [241, 98] on img at bounding box center [247, 90] width 23 height 23
click at [248, 94] on img at bounding box center [247, 90] width 23 height 23
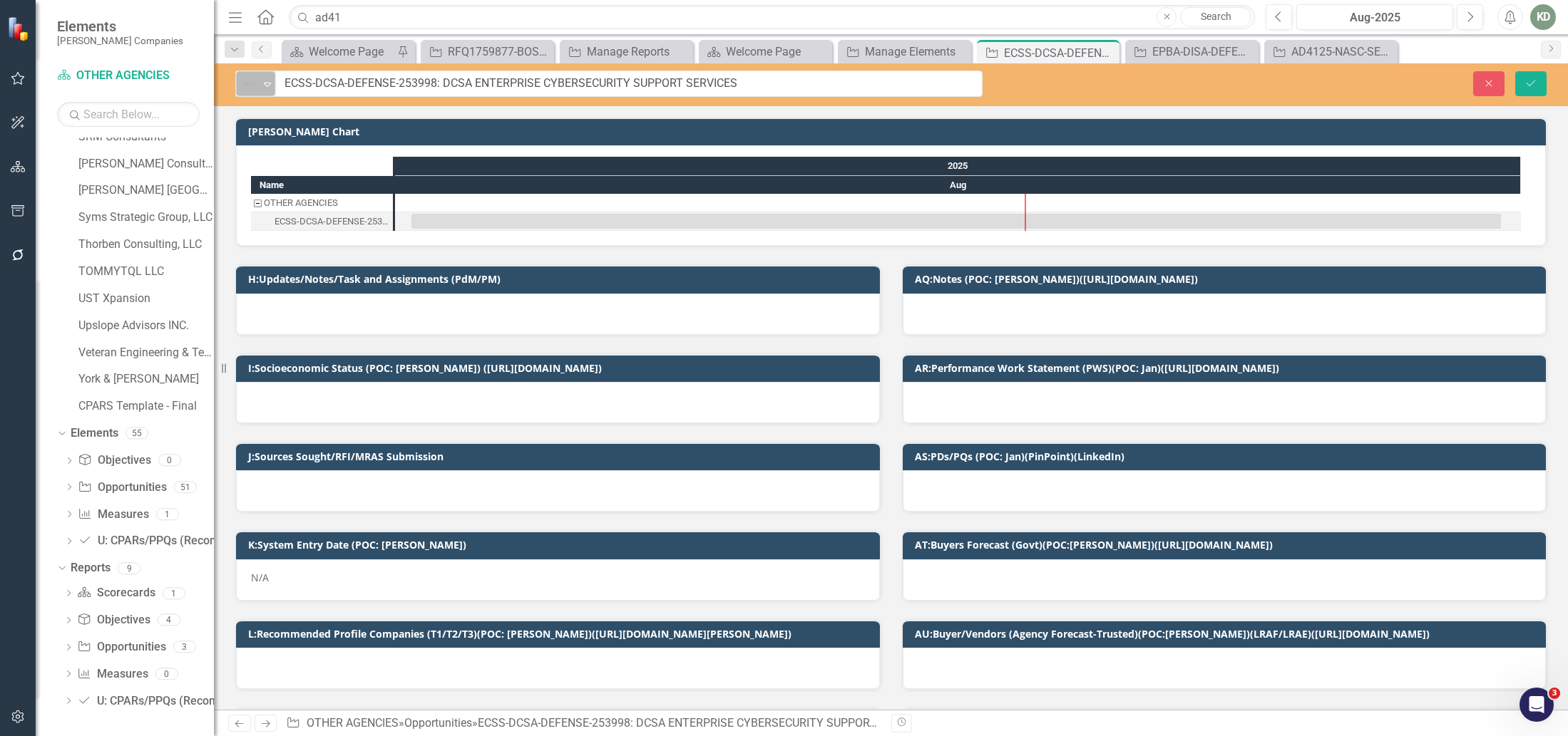
click at [256, 89] on div "Not Defined" at bounding box center [249, 84] width 19 height 17
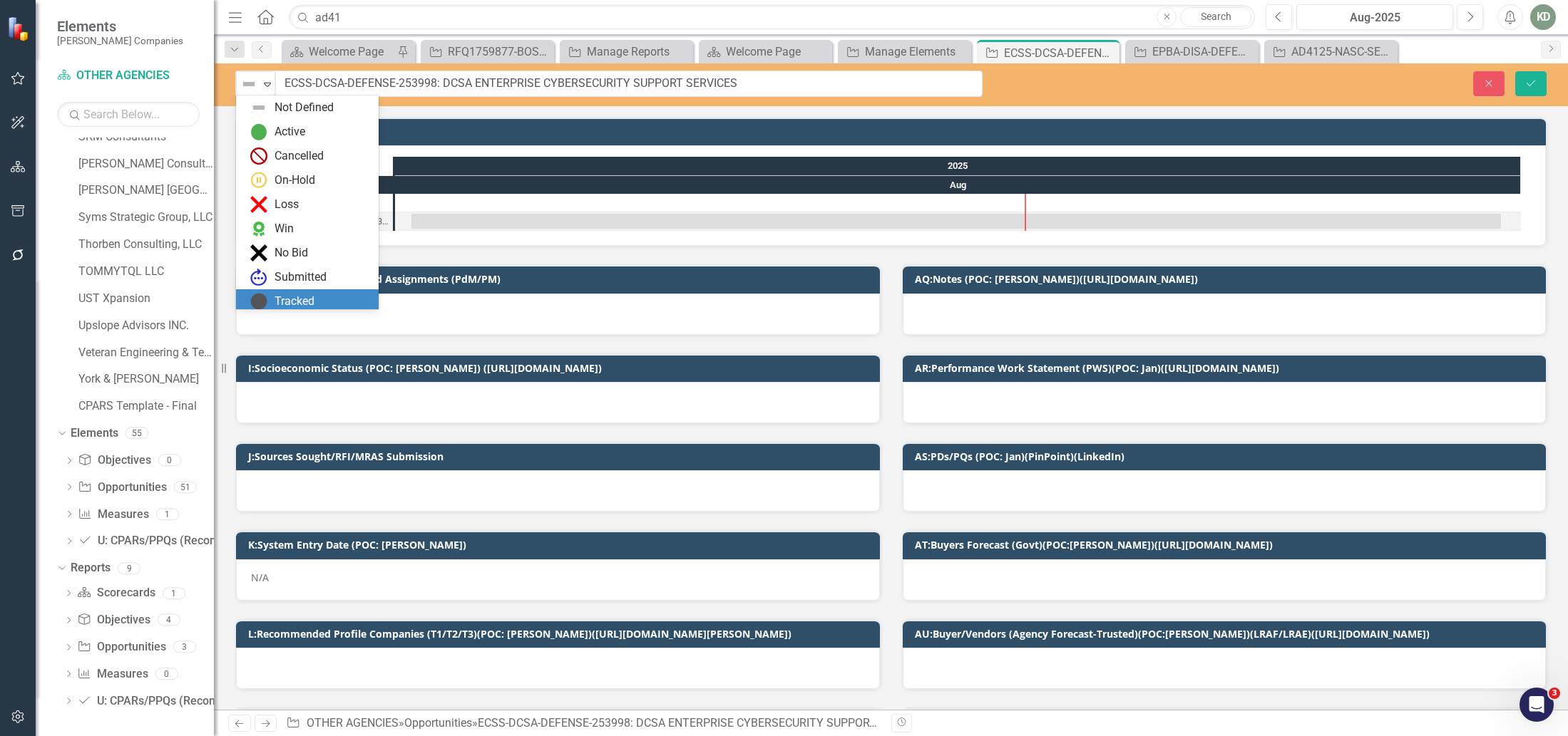
drag, startPoint x: 297, startPoint y: 300, endPoint x: 466, endPoint y: 74, distance: 282.2
click at [297, 299] on div "Tracked" at bounding box center [294, 302] width 40 height 16
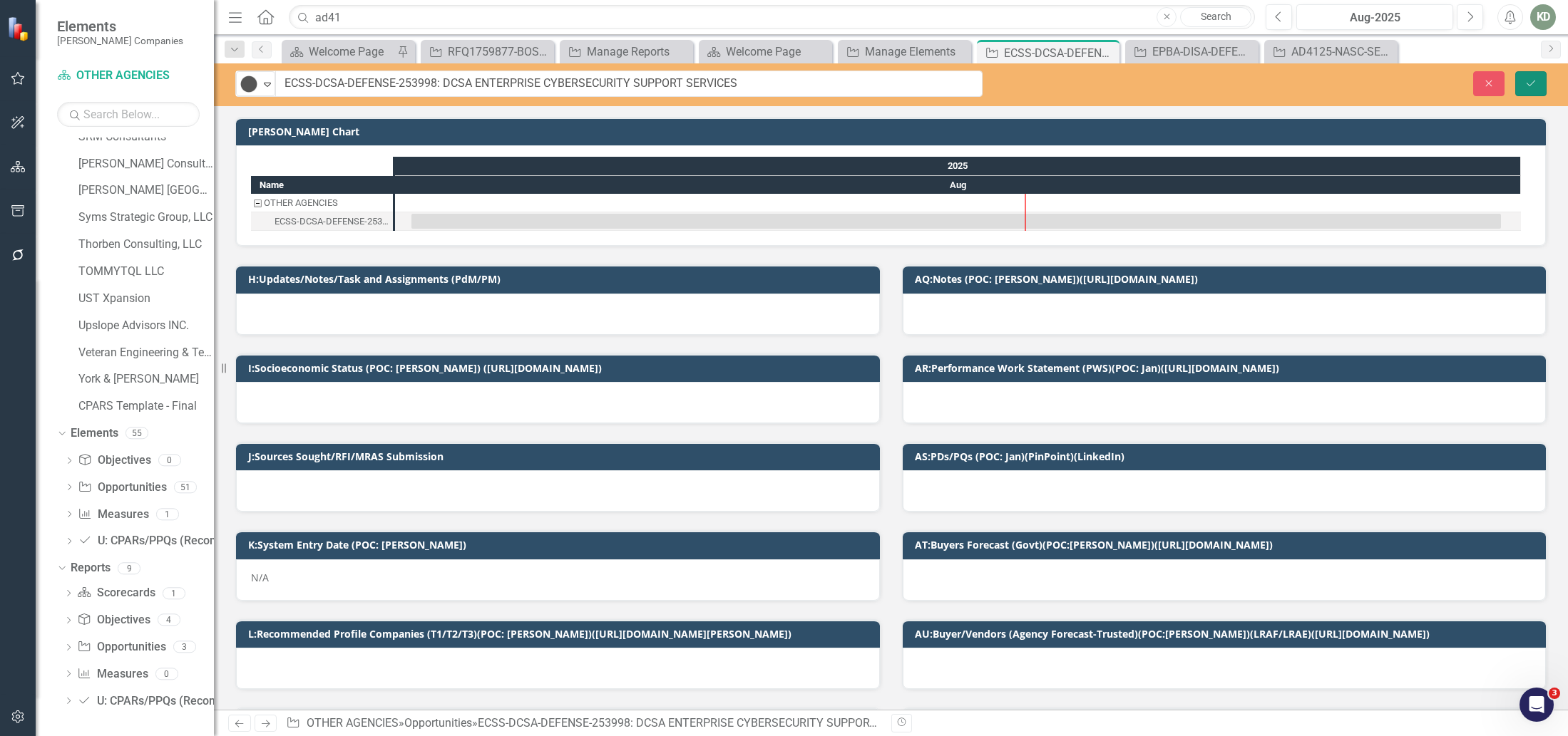
click at [1528, 77] on button "Save" at bounding box center [1531, 83] width 31 height 25
